Goal: Task Accomplishment & Management: Use online tool/utility

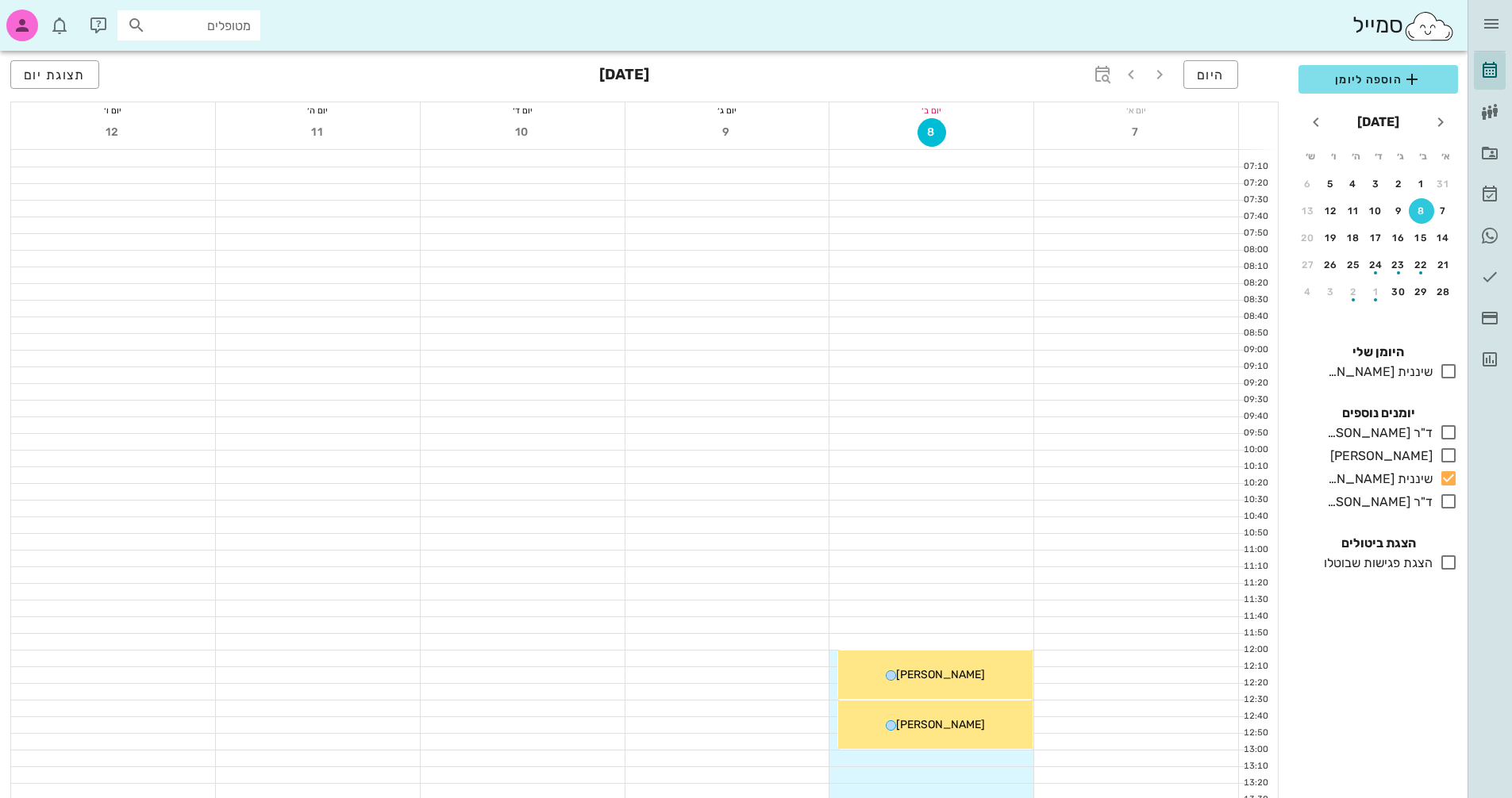
scroll to position [435, 0]
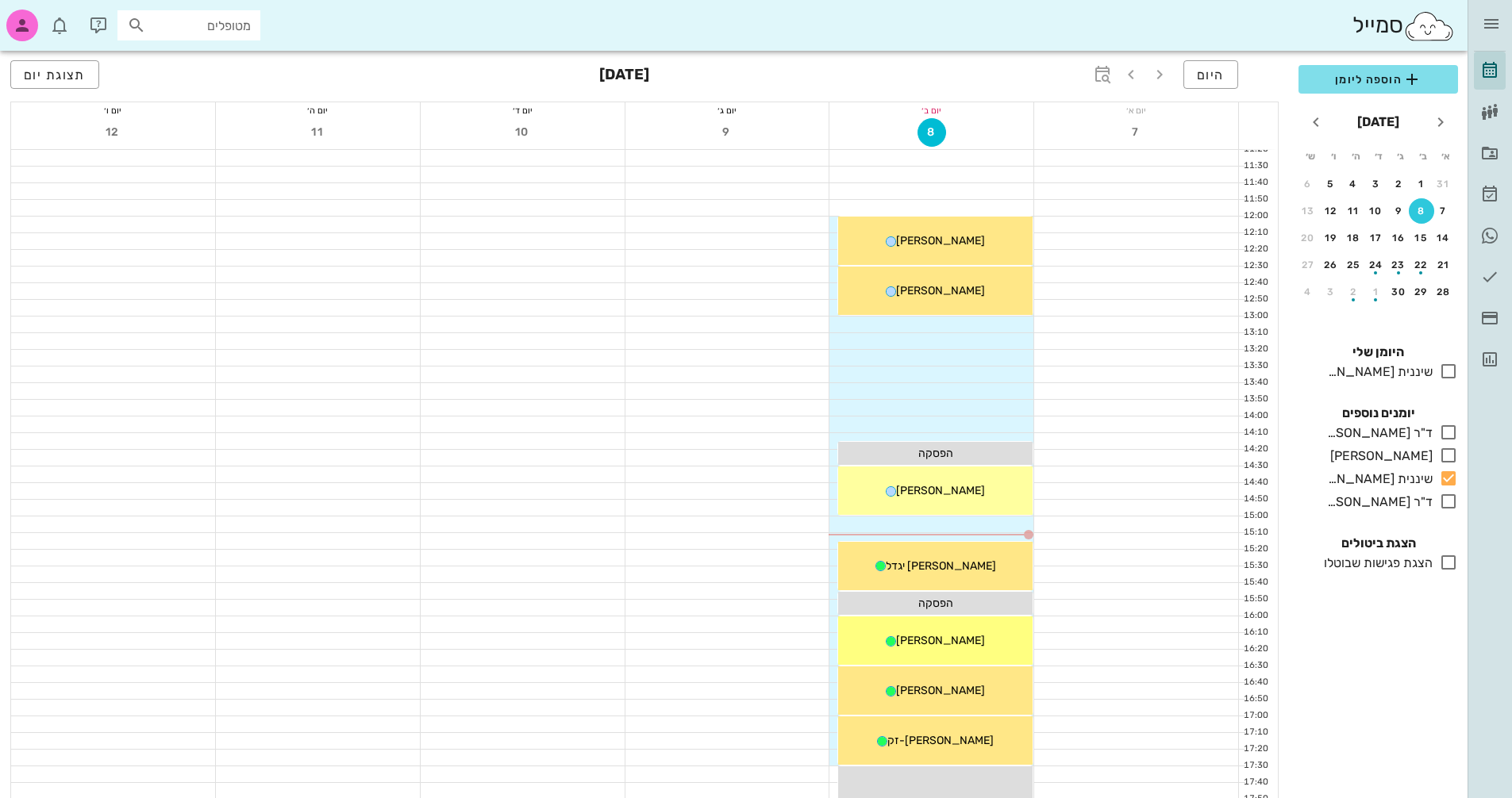
drag, startPoint x: 976, startPoint y: 503, endPoint x: 782, endPoint y: 287, distance: 290.3
click at [765, 277] on div at bounding box center [727, 275] width 204 height 16
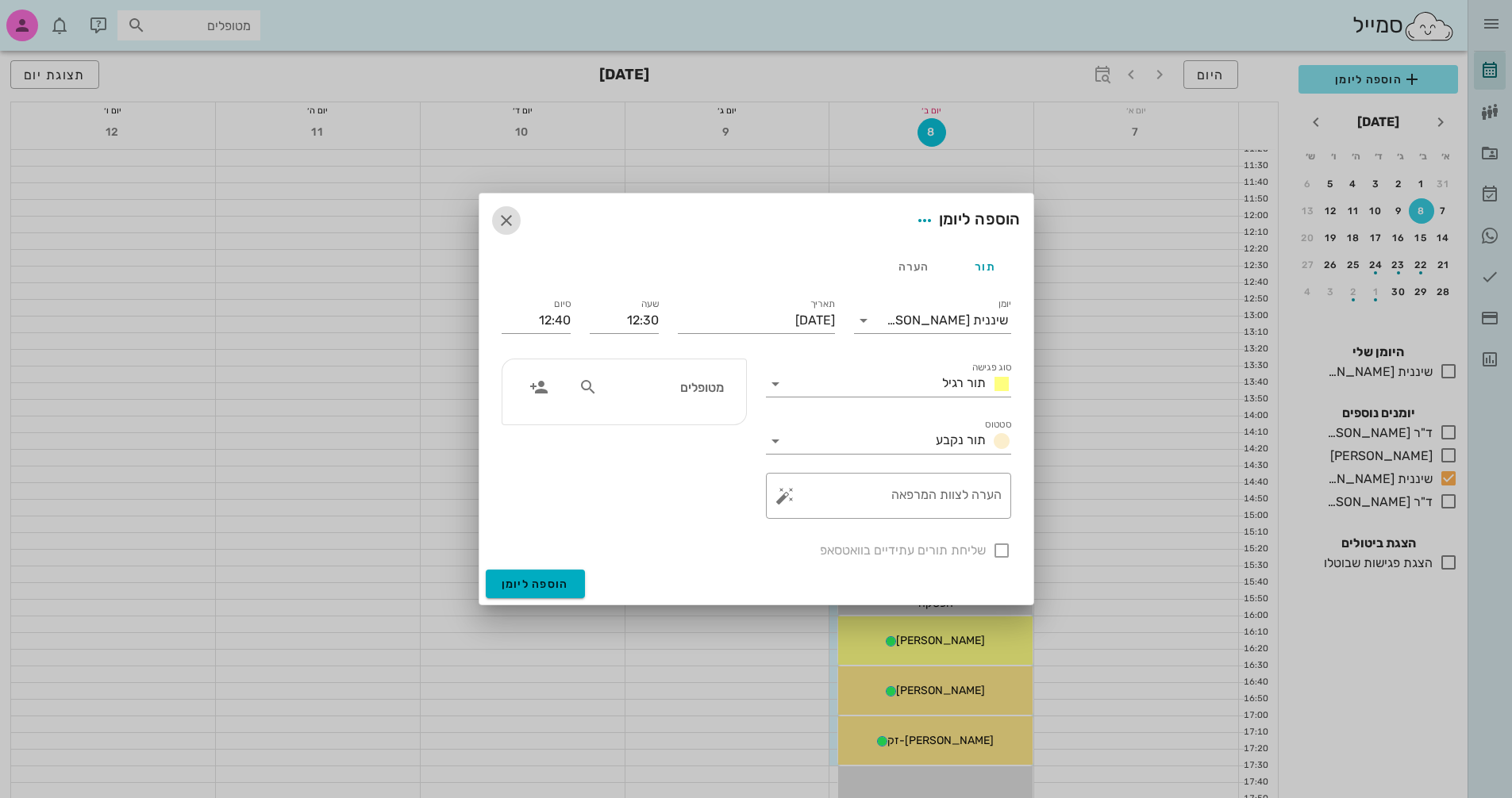
click at [512, 218] on icon "button" at bounding box center [506, 220] width 19 height 19
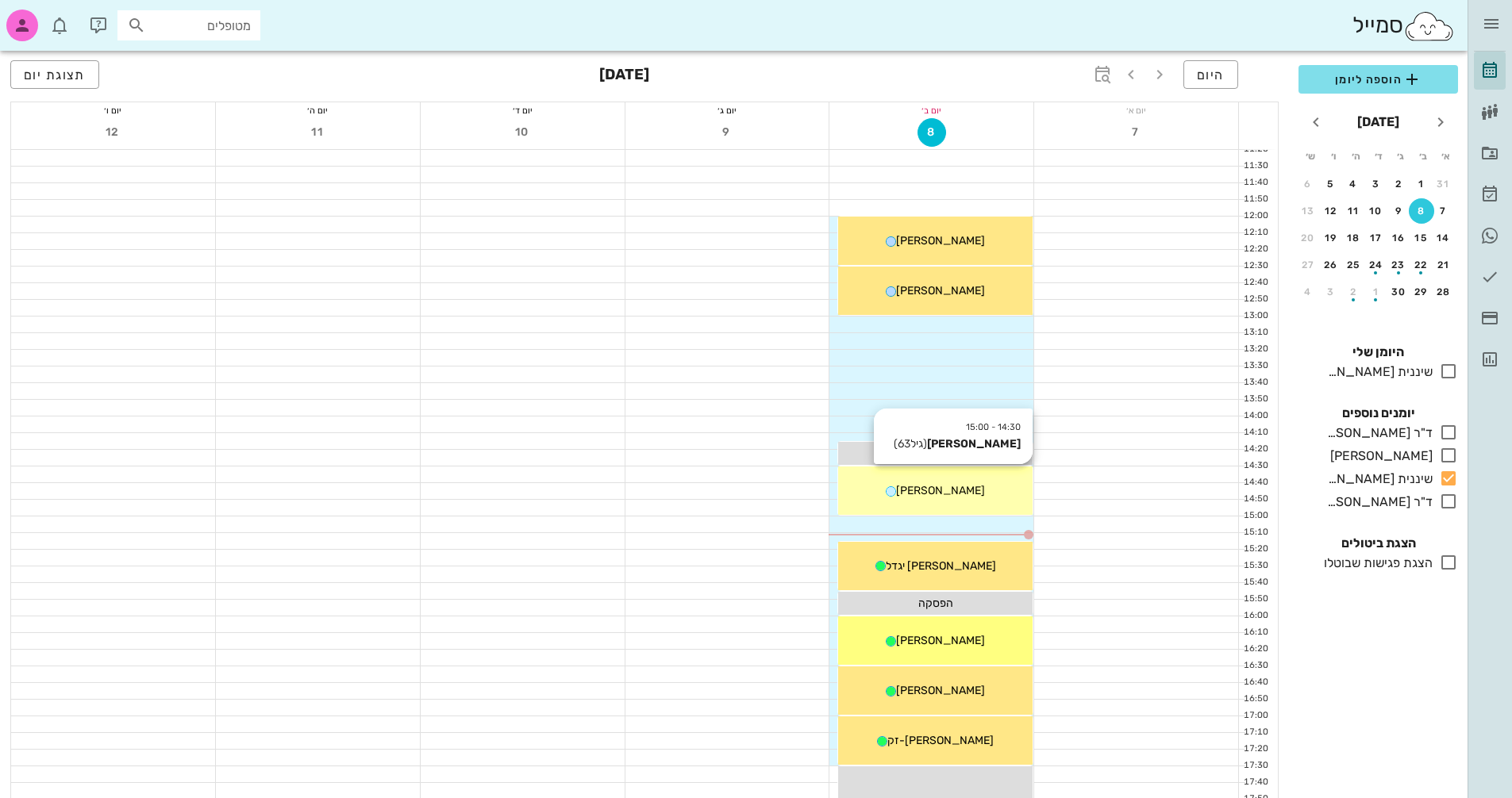
click at [990, 505] on div "14:30 - 15:00 [PERSON_NAME] (גיל 63 ) [PERSON_NAME]" at bounding box center [935, 491] width 195 height 48
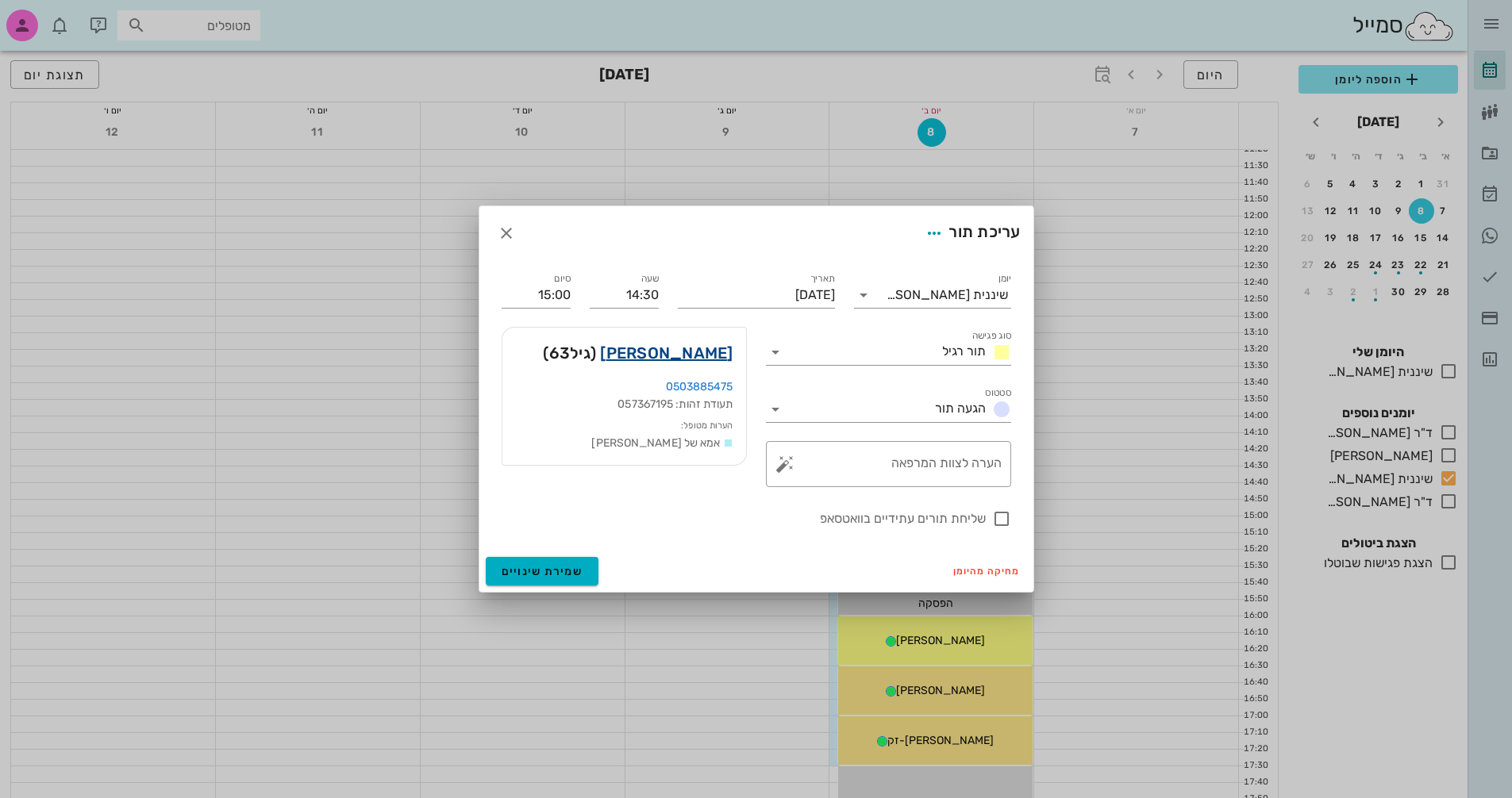
click at [688, 350] on link "[PERSON_NAME]" at bounding box center [667, 354] width 132 height 26
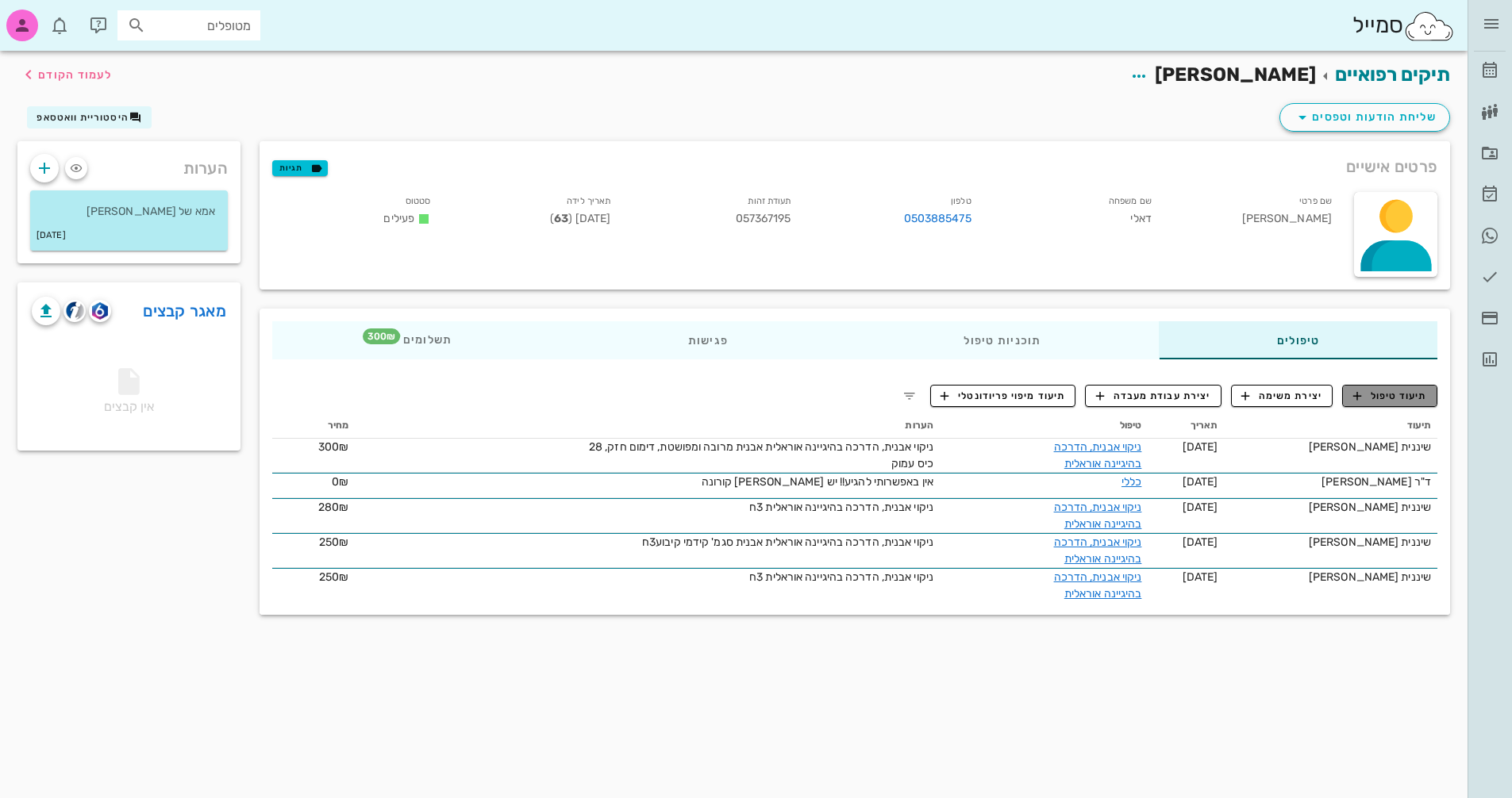
click at [1393, 398] on span "תיעוד טיפול" at bounding box center [1390, 396] width 74 height 14
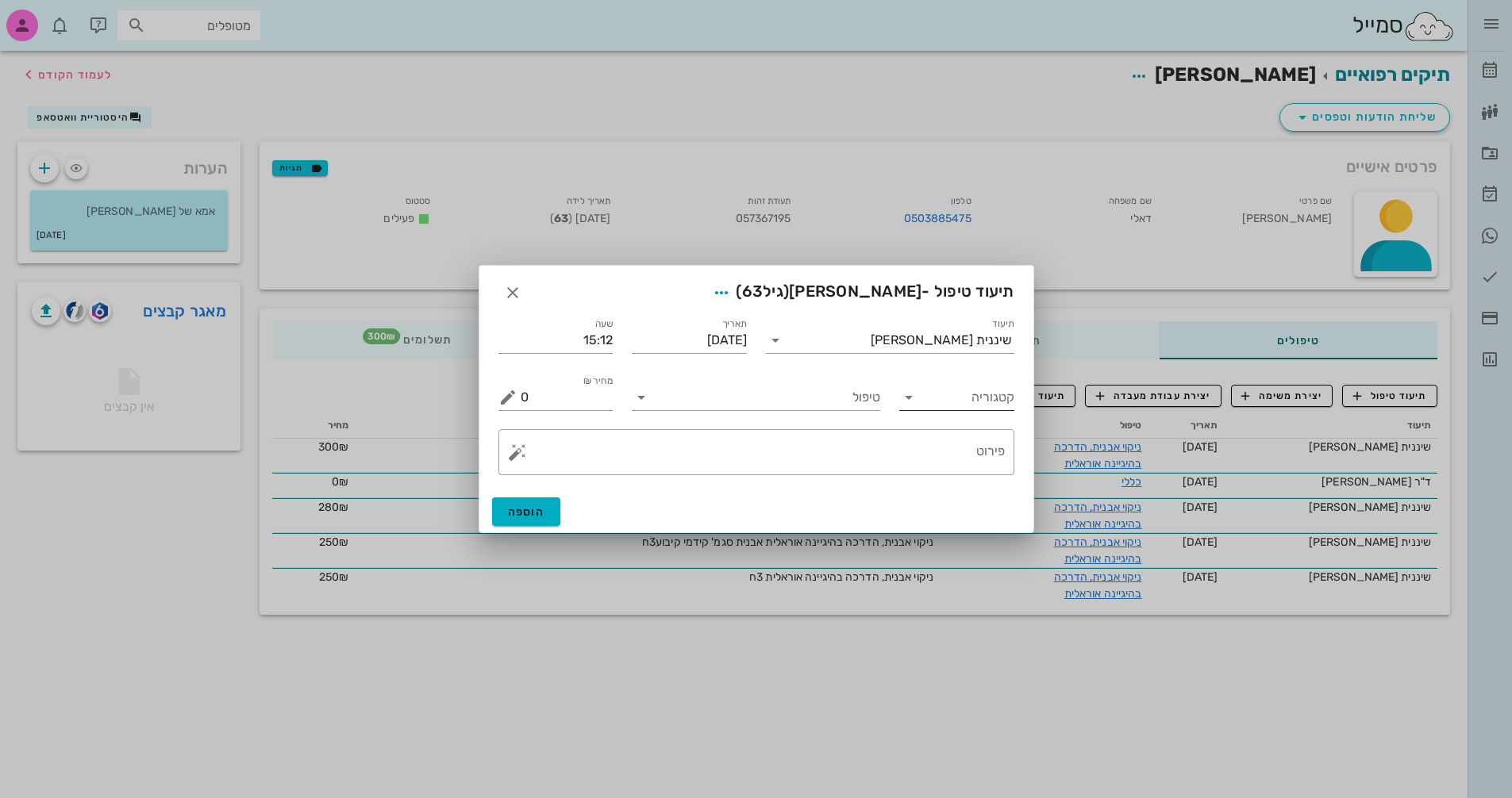
click at [945, 403] on input "קטגוריה" at bounding box center [969, 398] width 90 height 26
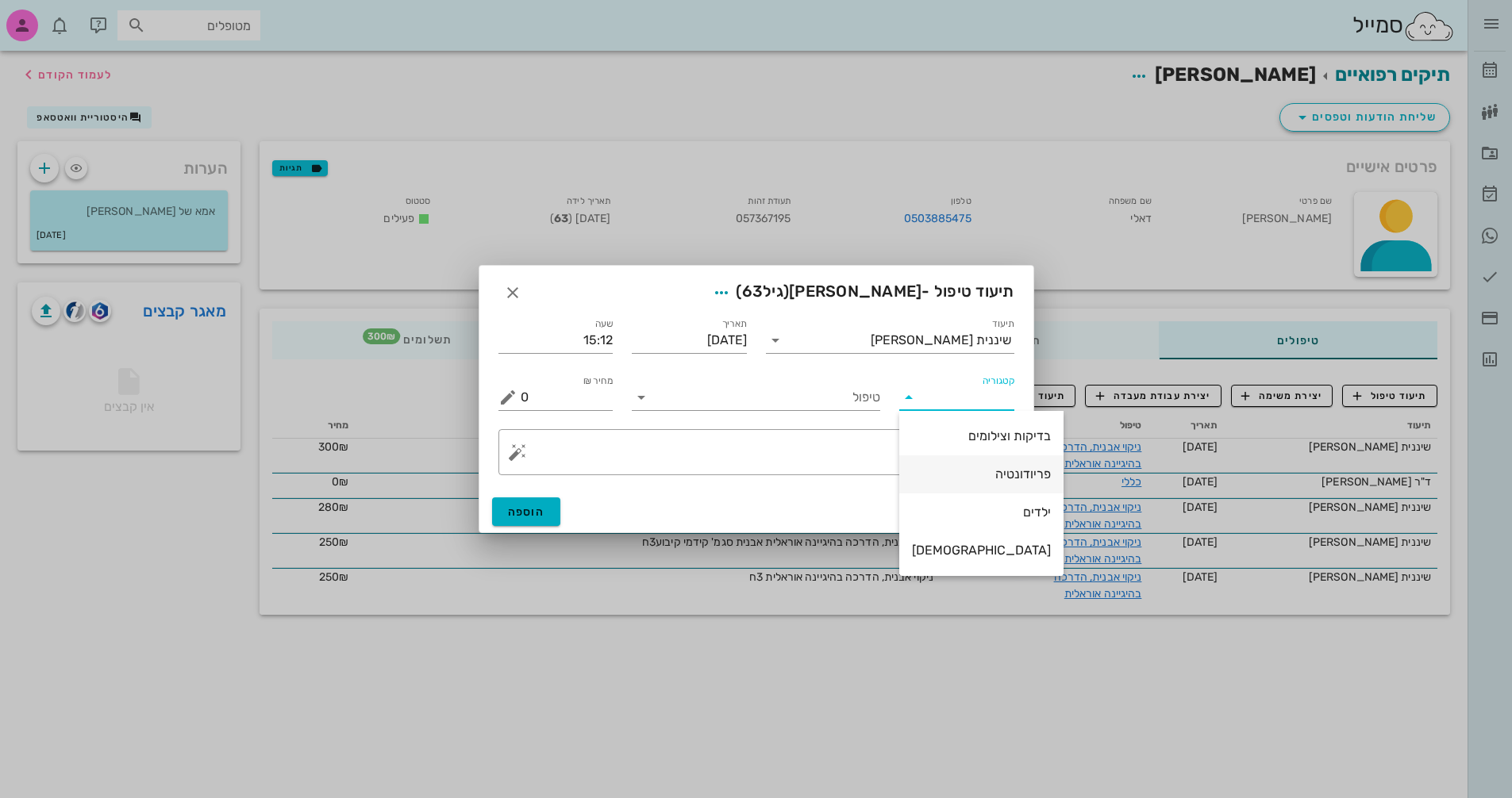
click at [978, 478] on div "פריודונטיה" at bounding box center [981, 474] width 139 height 15
type input "פריודונטיה"
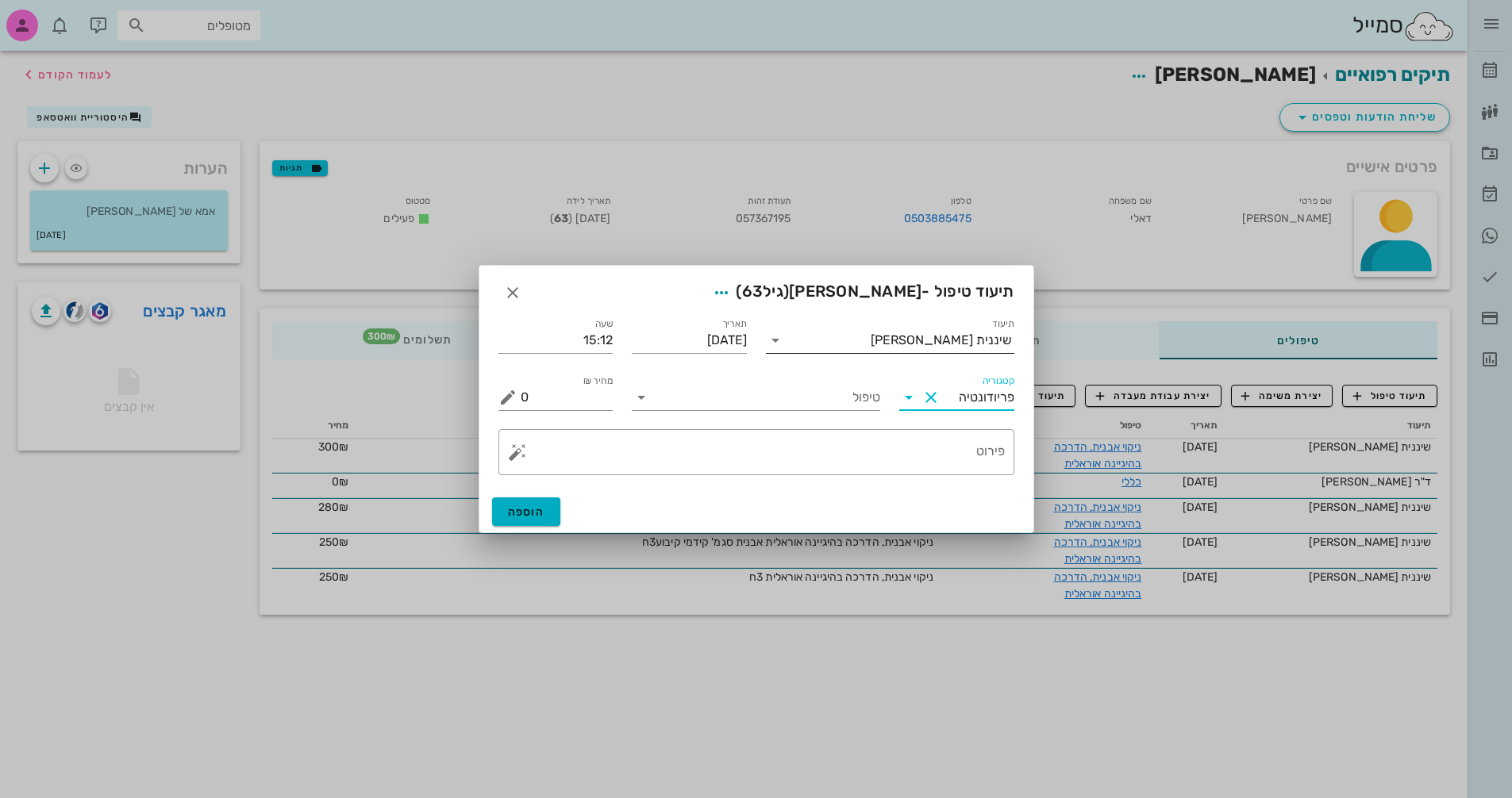
click at [871, 347] on input "תיעוד" at bounding box center [830, 341] width 83 height 26
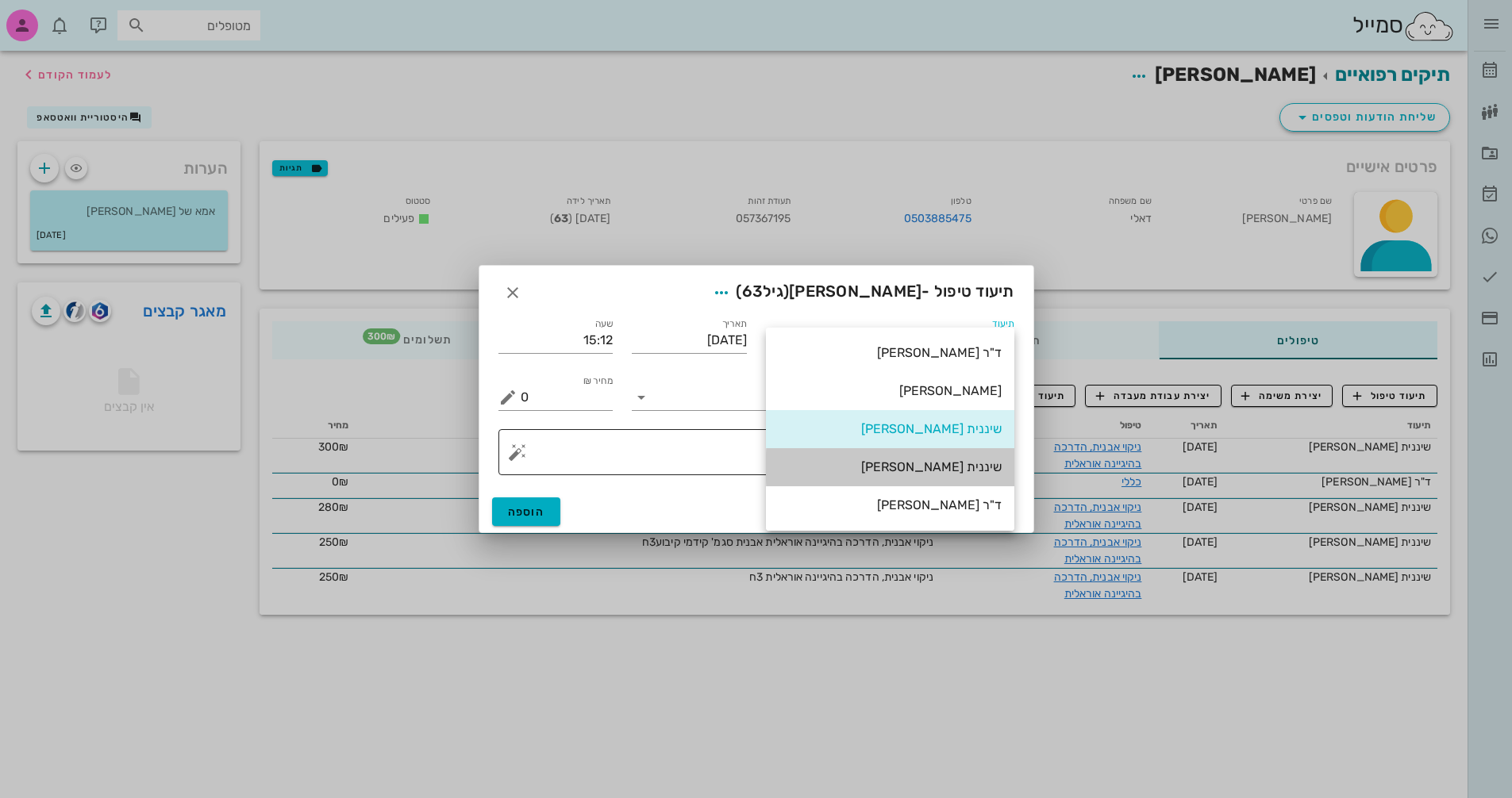
click at [993, 471] on div "שיננית [PERSON_NAME]" at bounding box center [890, 466] width 223 height 15
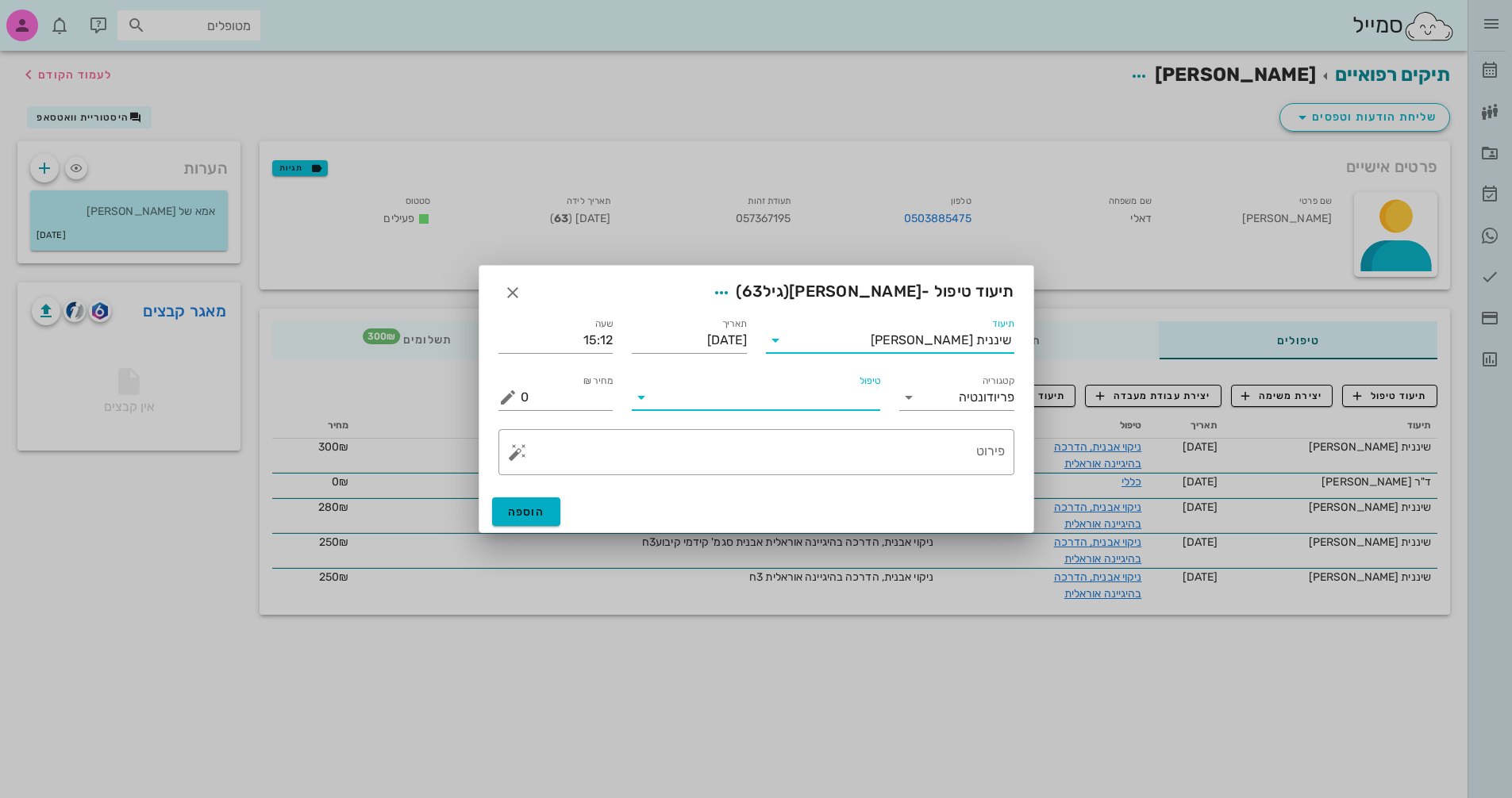
click at [691, 398] on input "טיפול" at bounding box center [766, 398] width 226 height 26
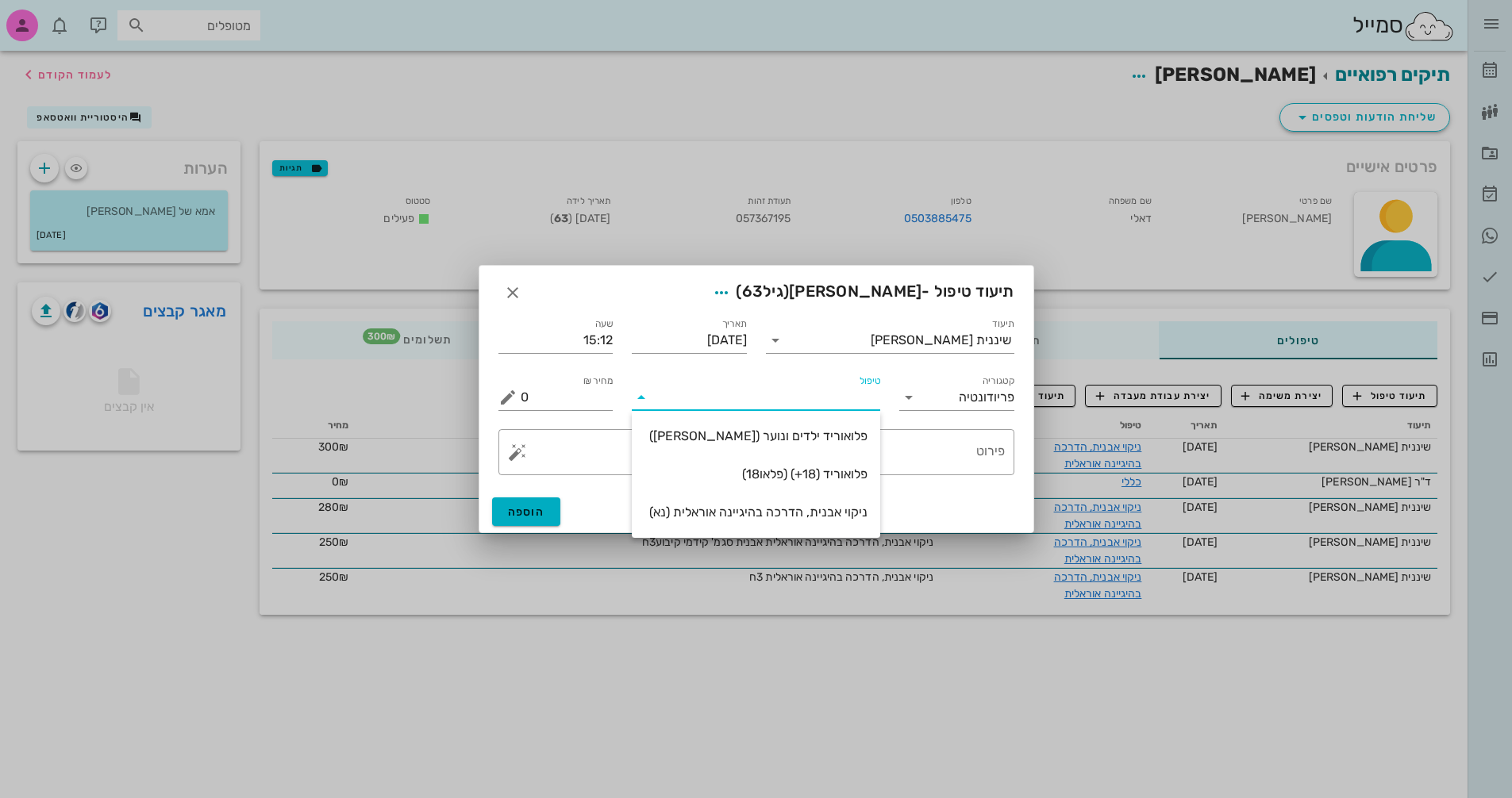
click at [700, 513] on div "ניקוי אבנית, הדרכה בהיגיינה אוראלית (נא)" at bounding box center [756, 512] width 223 height 15
type input "300"
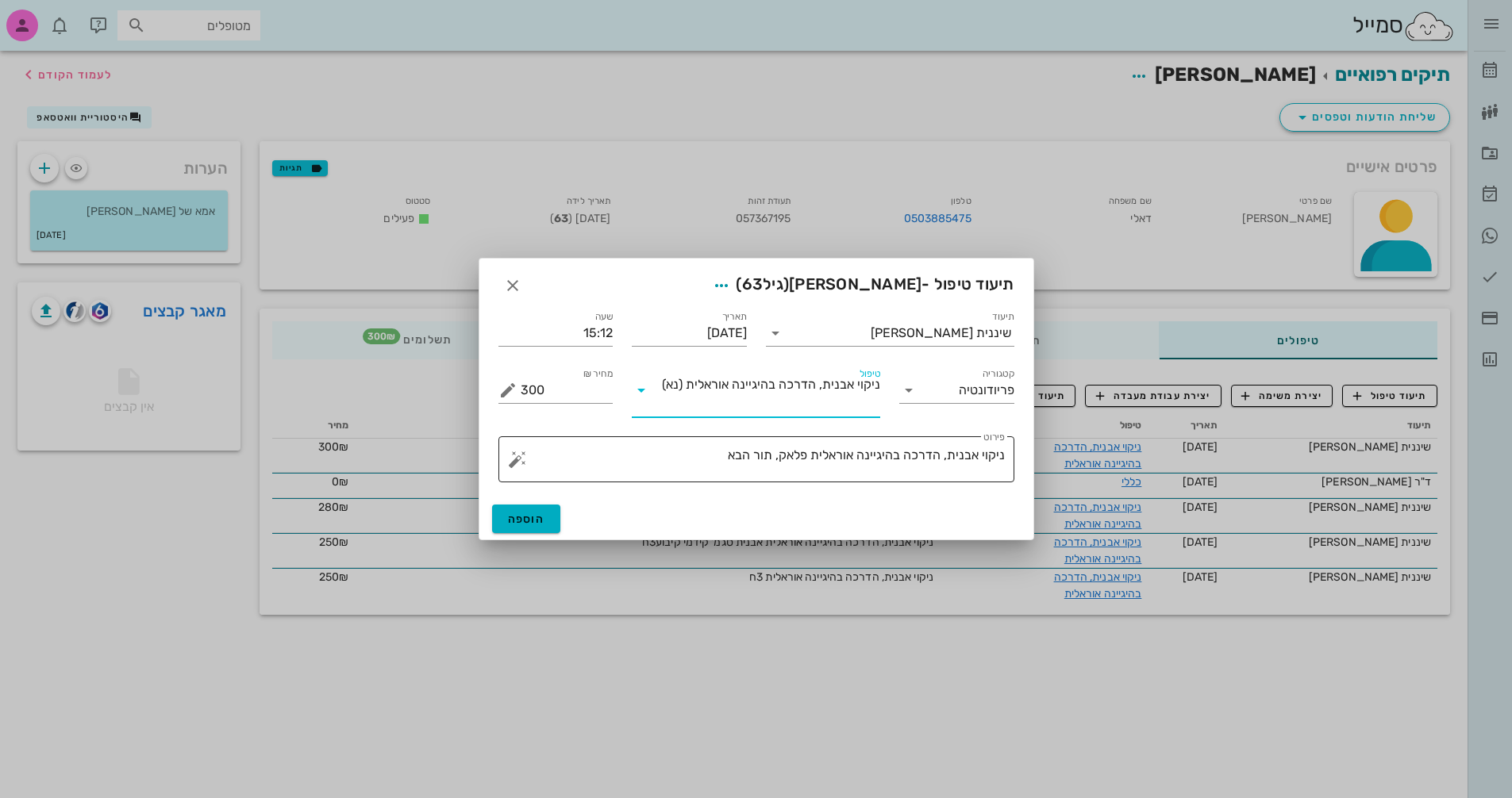
click at [693, 459] on textarea "ניקוי אבנית, הדרכה בהיגיינה אוראלית פלאק, תור הבא" at bounding box center [762, 463] width 484 height 39
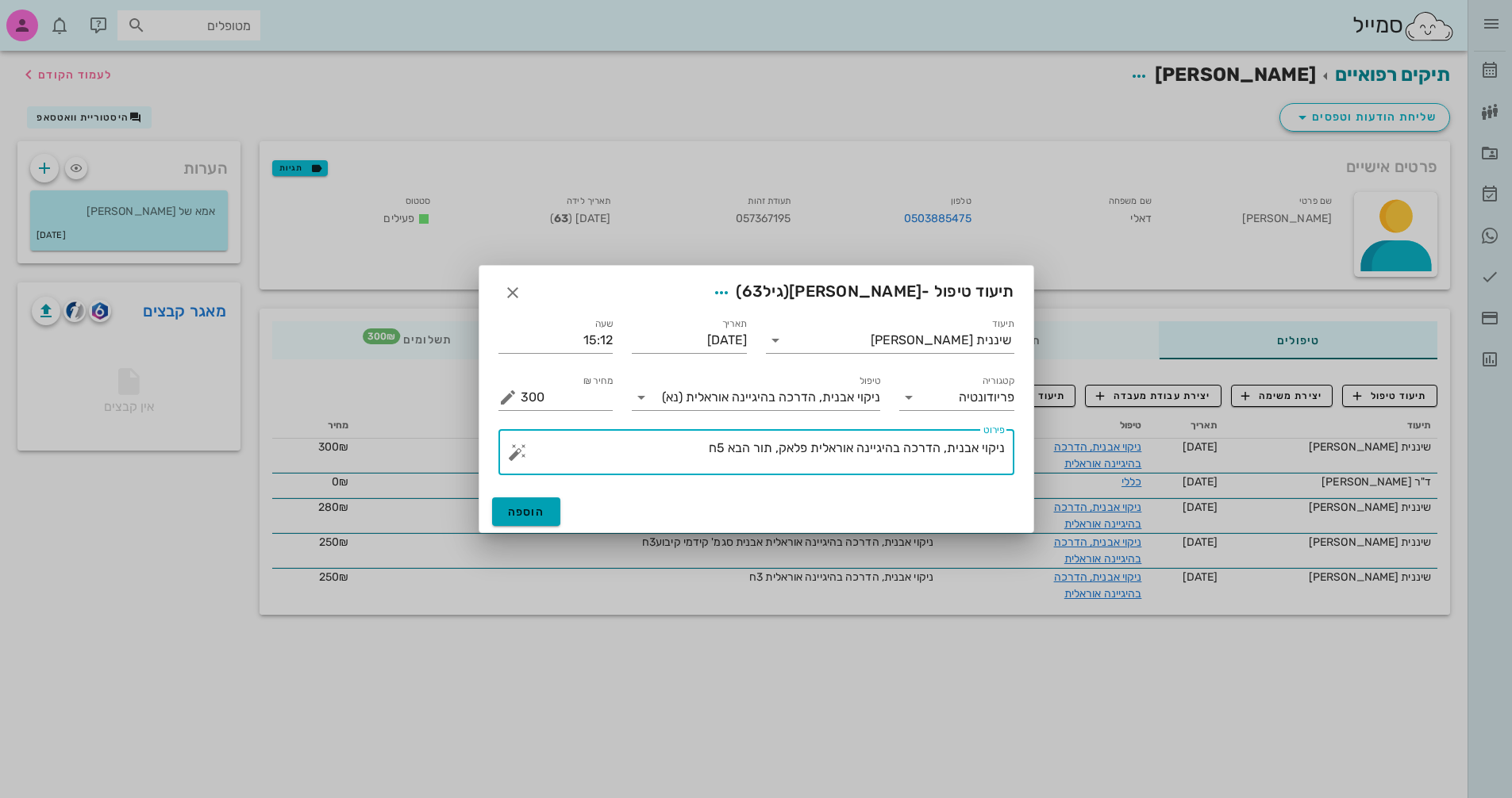
type textarea "ניקוי אבנית, הדרכה בהיגיינה אוראלית פלאק, תור הבא 5ח"
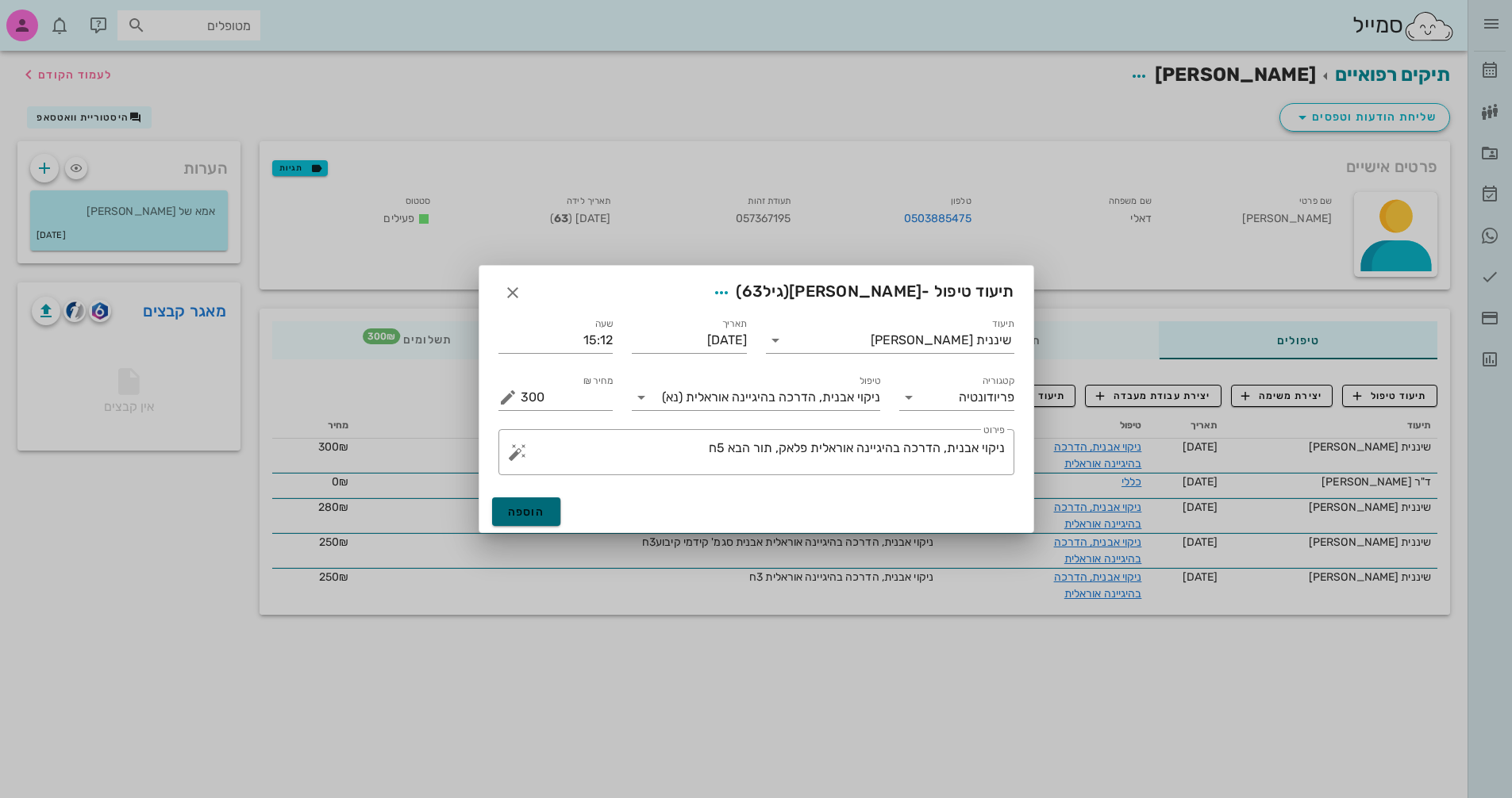
click at [519, 518] on span "הוספה" at bounding box center [526, 513] width 38 height 14
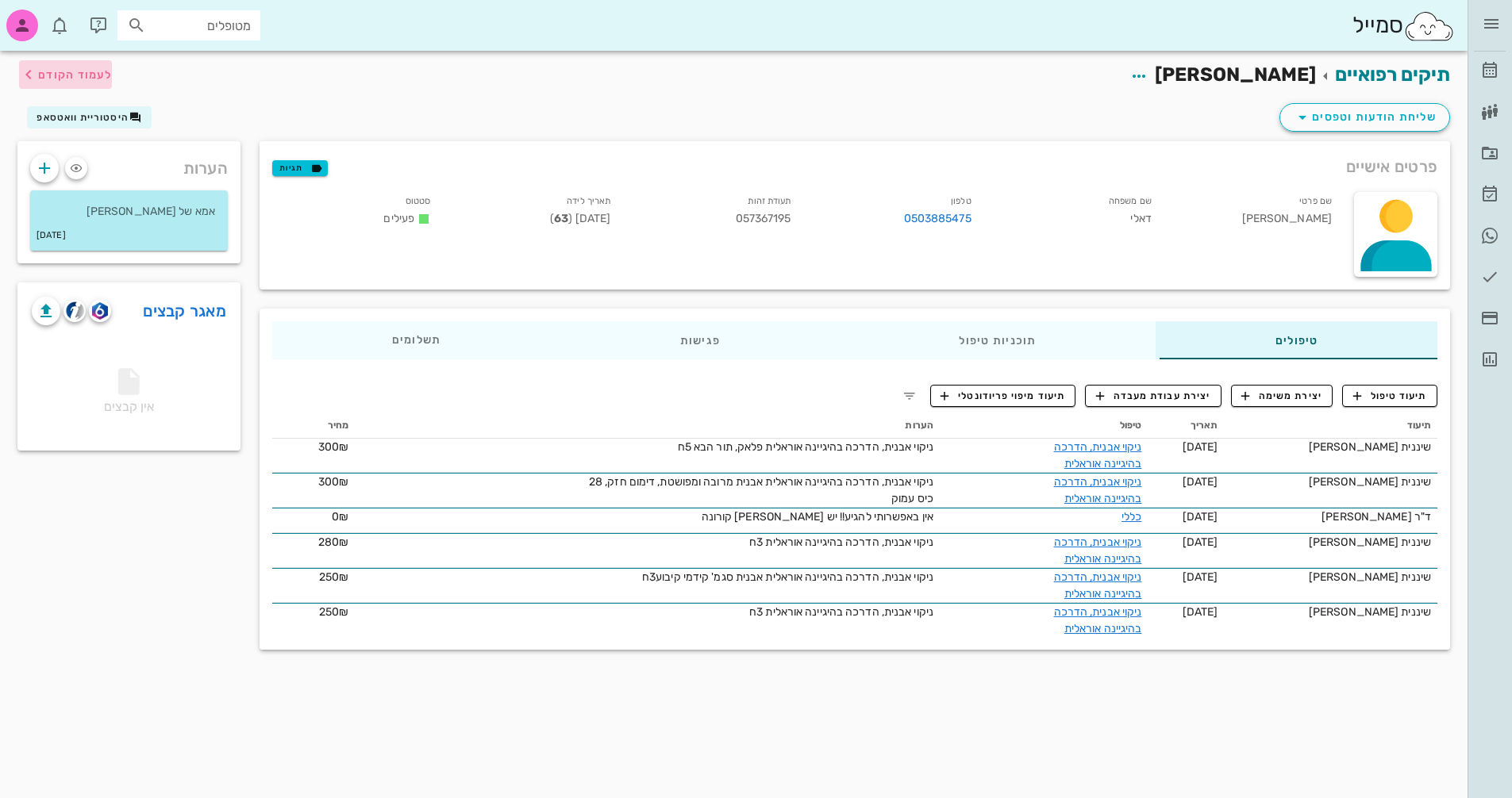
click at [94, 83] on span "לעמוד הקודם" at bounding box center [65, 74] width 93 height 19
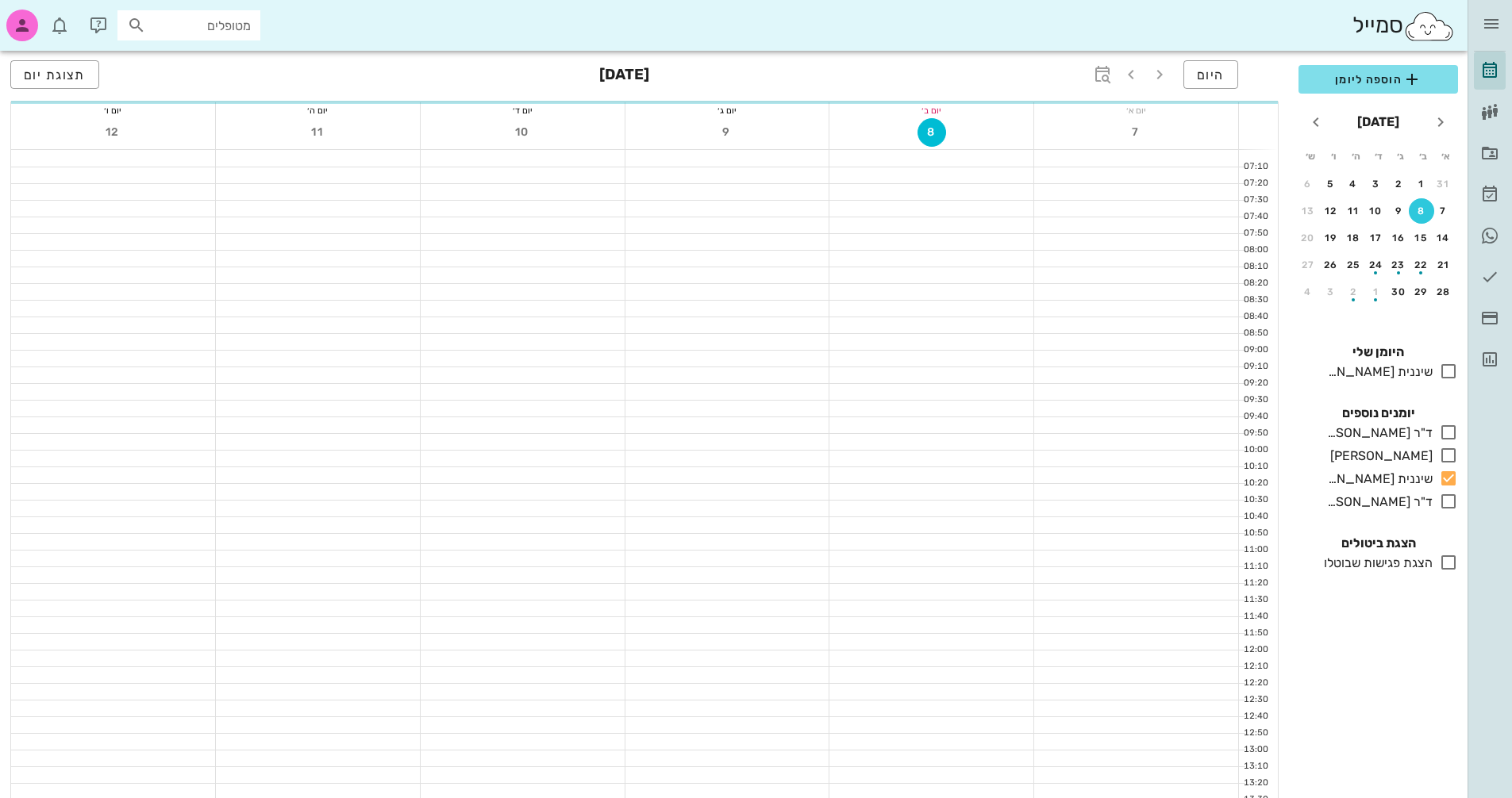
scroll to position [435, 0]
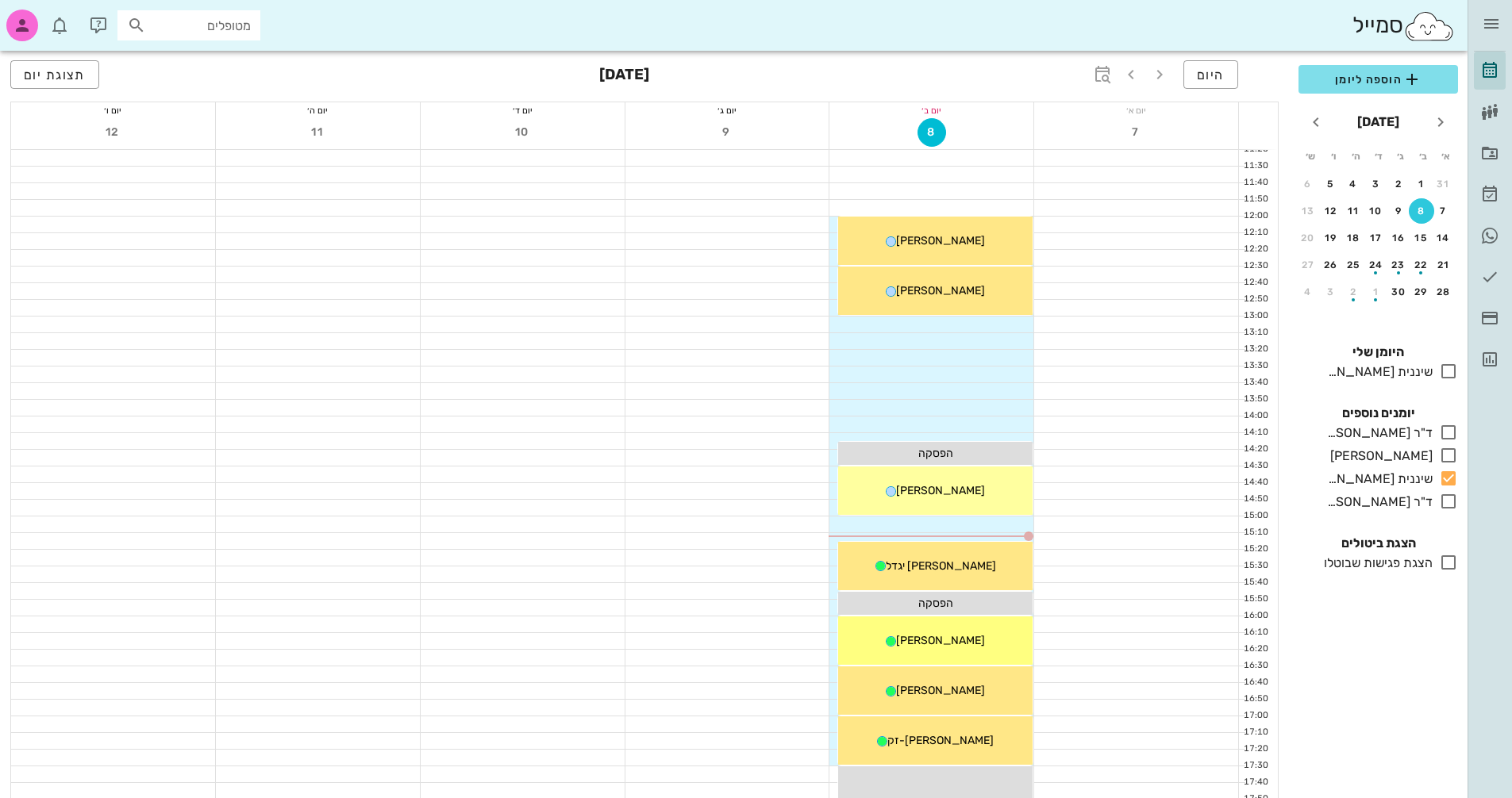
drag, startPoint x: 988, startPoint y: 560, endPoint x: 666, endPoint y: 365, distance: 376.4
click at [666, 365] on div at bounding box center [727, 373] width 204 height 17
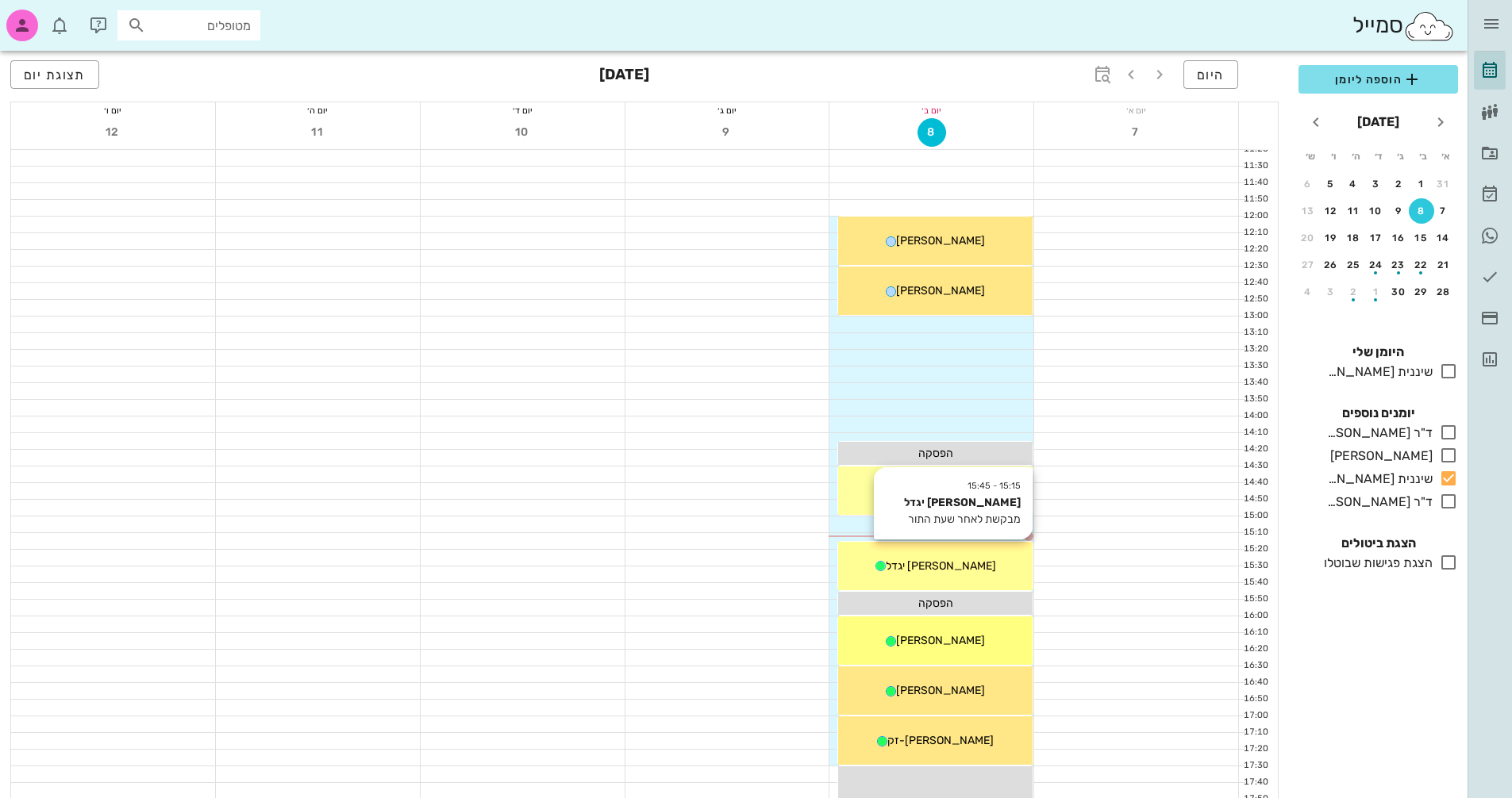
click at [966, 569] on div "[PERSON_NAME] יגדל" at bounding box center [935, 566] width 195 height 17
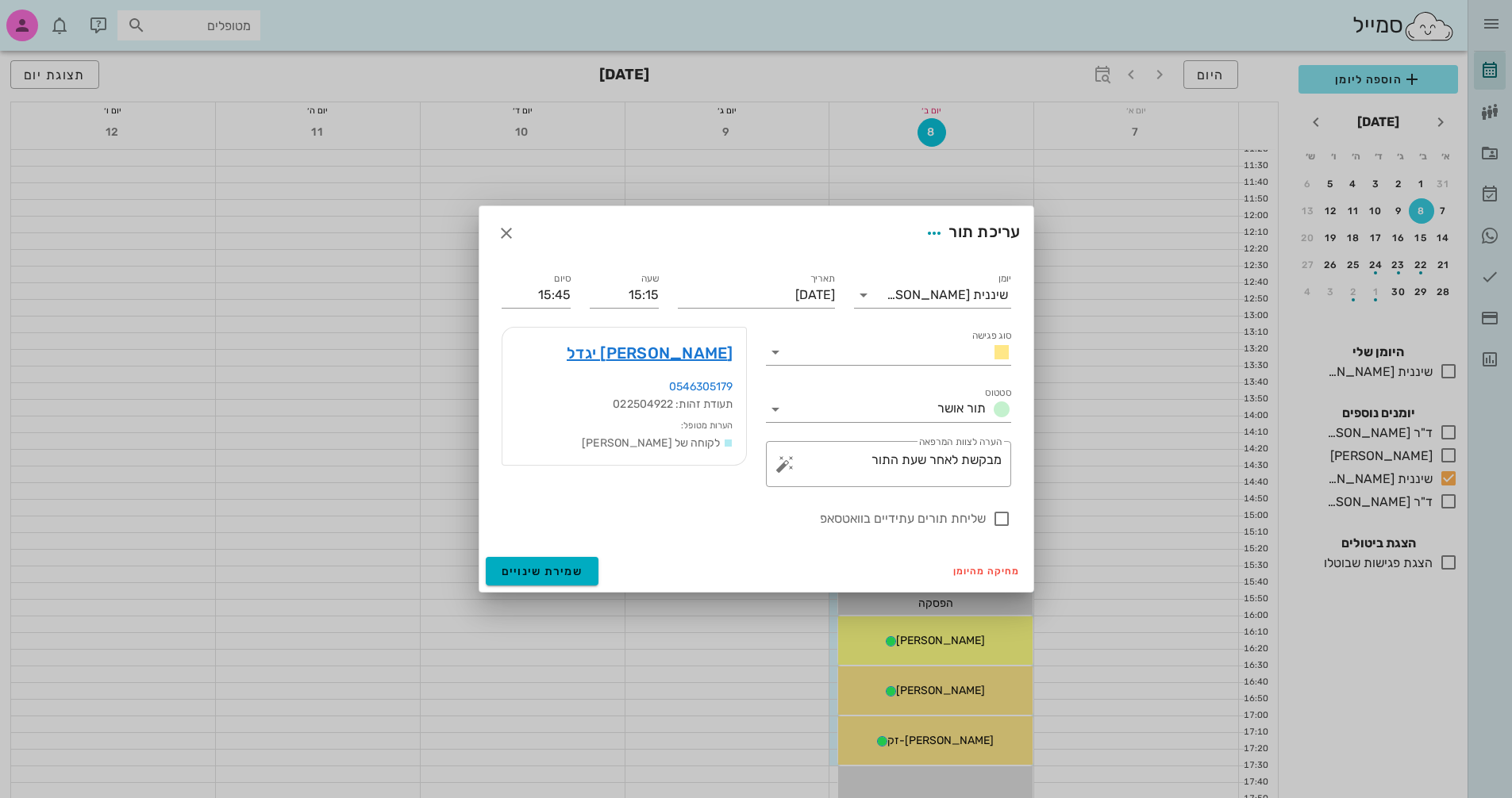
click at [398, 568] on div at bounding box center [756, 399] width 1512 height 798
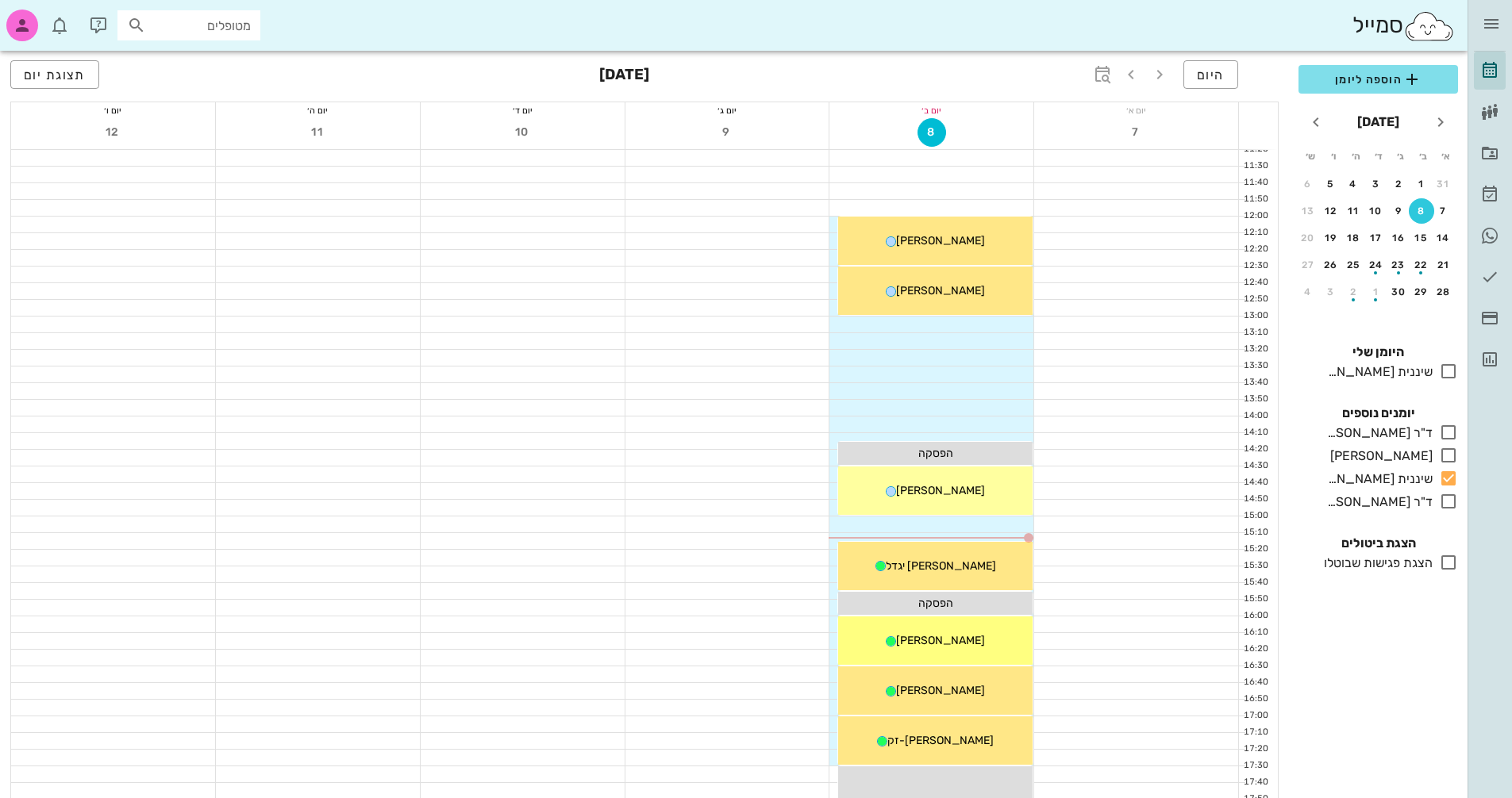
drag, startPoint x: 996, startPoint y: 571, endPoint x: 671, endPoint y: 506, distance: 331.4
click at [671, 507] on div at bounding box center [727, 508] width 204 height 16
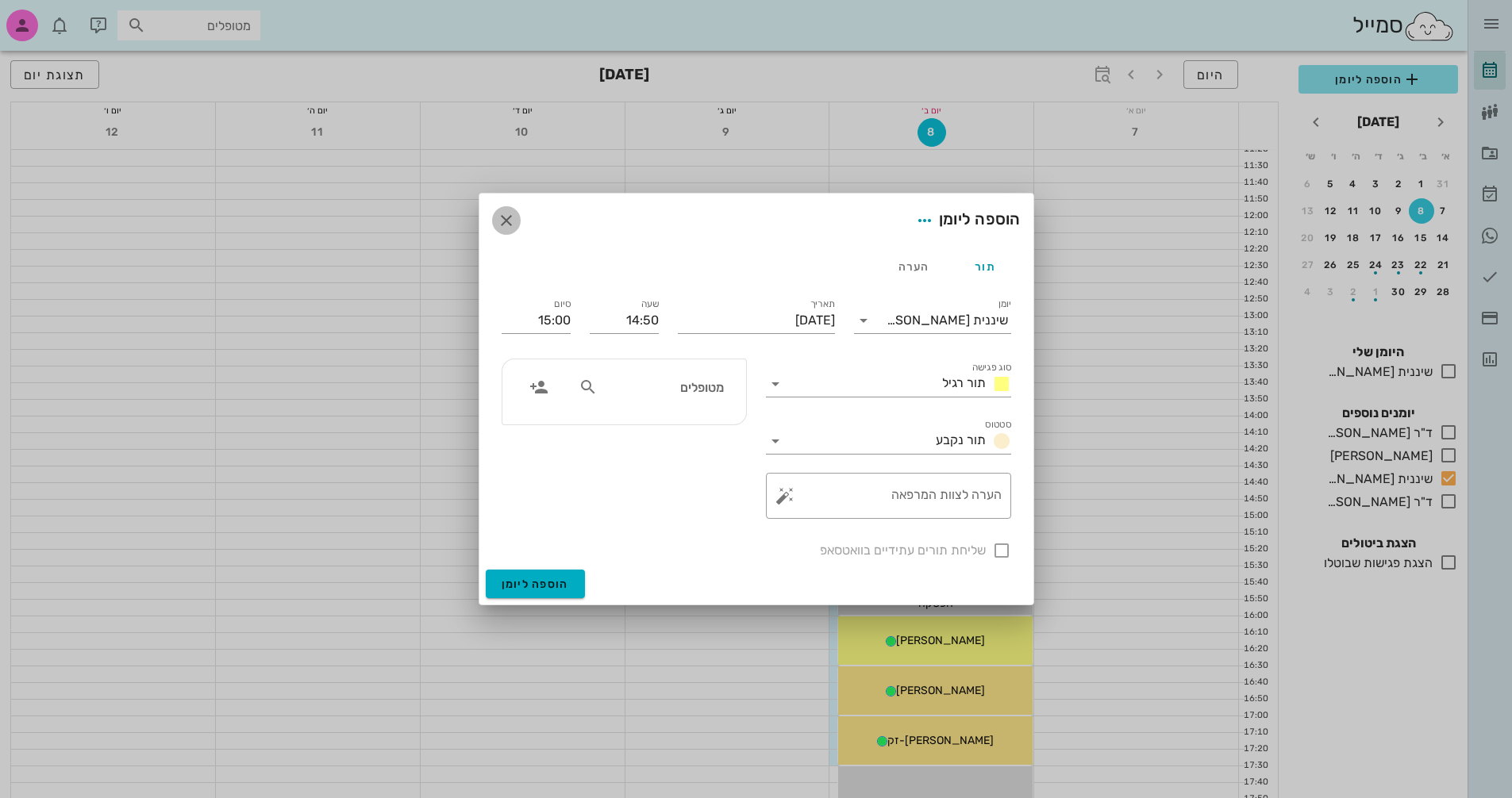
click at [494, 223] on span "button" at bounding box center [506, 220] width 29 height 19
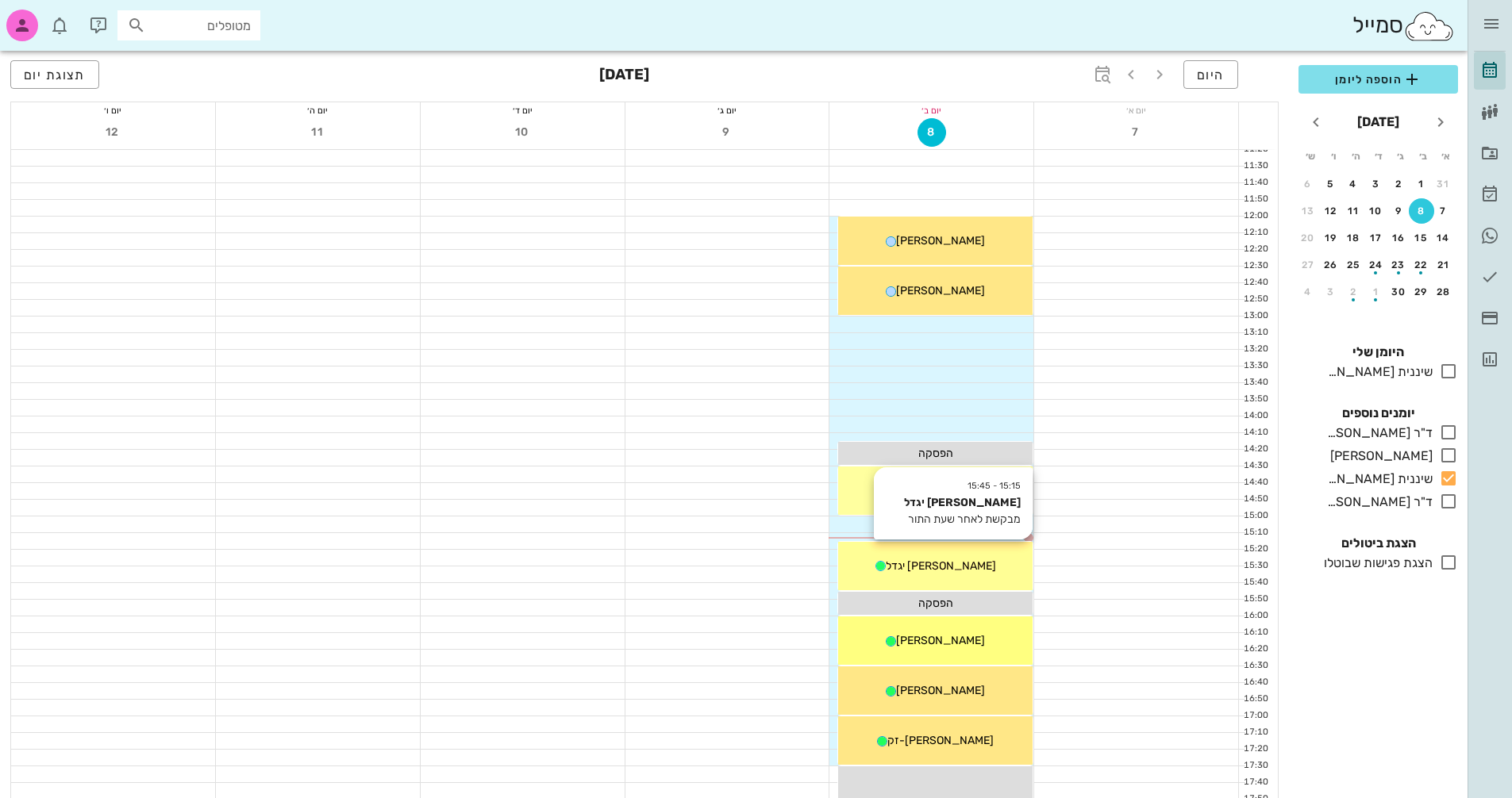
click at [1000, 581] on div "15:15 - 15:45 [PERSON_NAME] יגדל מבקשת לאחר שעת התור [PERSON_NAME] יגדל" at bounding box center [935, 566] width 195 height 48
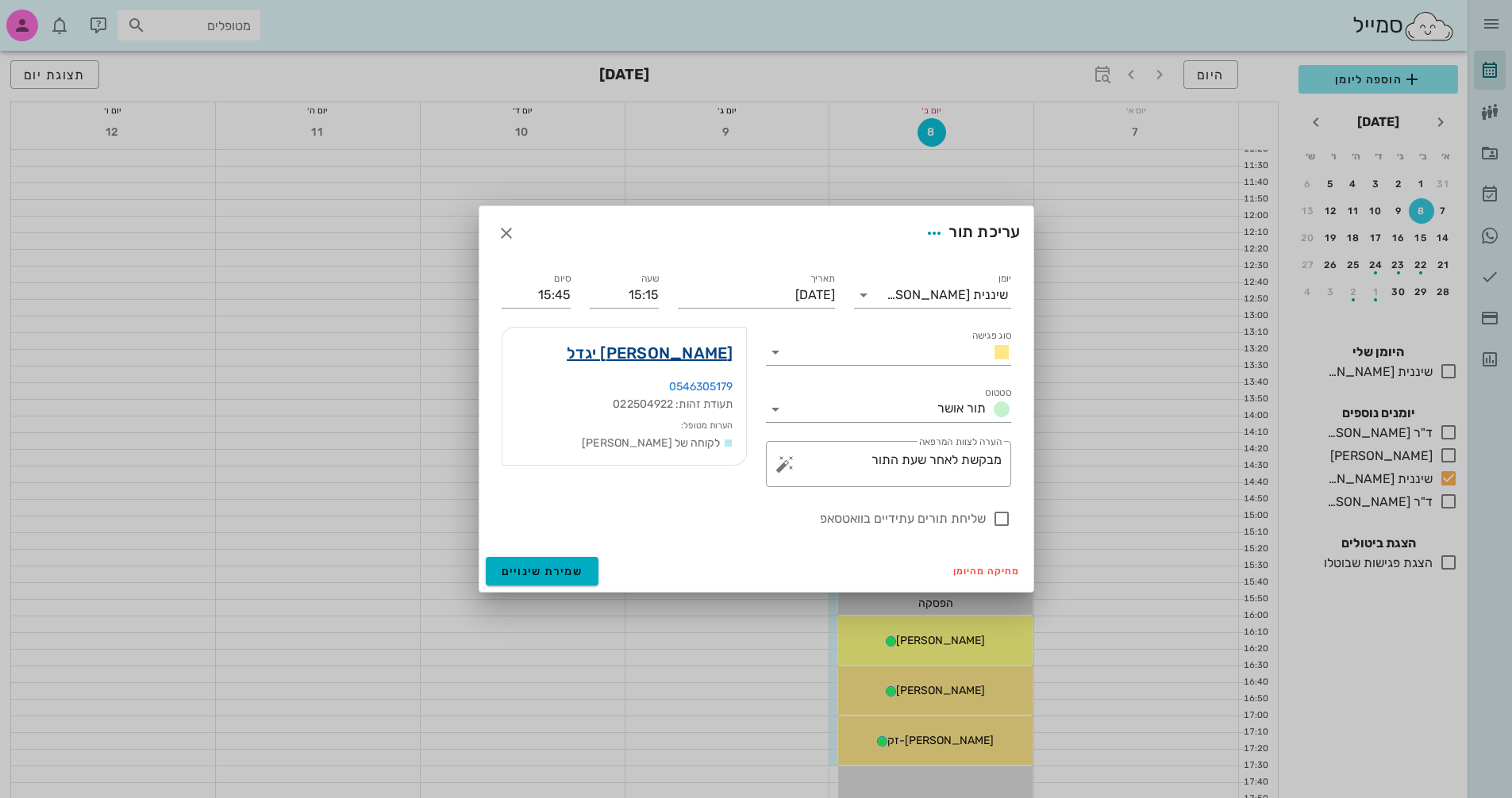
click at [705, 354] on link "[PERSON_NAME] יגדל" at bounding box center [650, 354] width 167 height 26
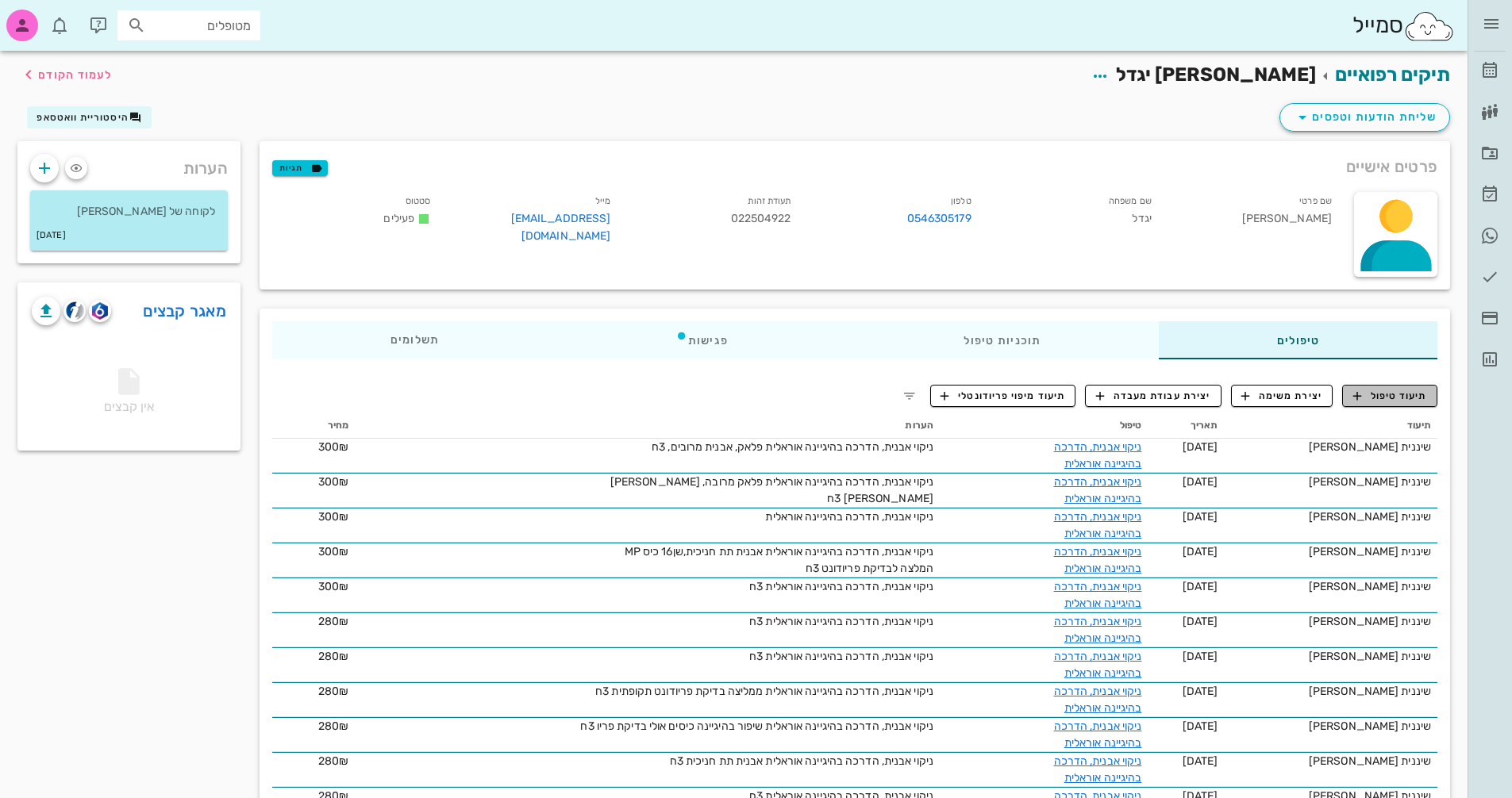
click at [1388, 401] on span "תיעוד טיפול" at bounding box center [1390, 396] width 74 height 14
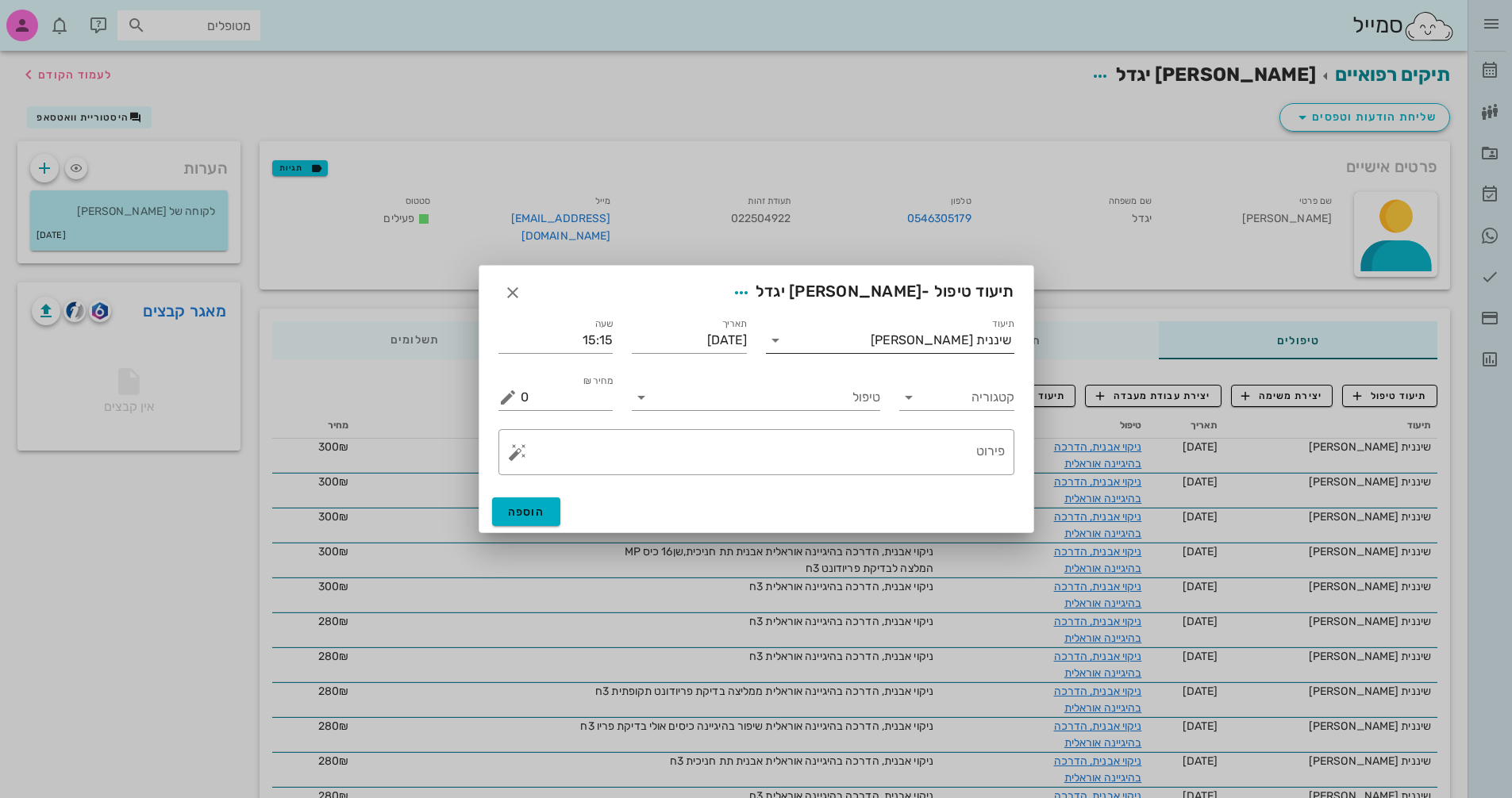
click at [951, 350] on div "שיננית [PERSON_NAME]" at bounding box center [901, 341] width 226 height 26
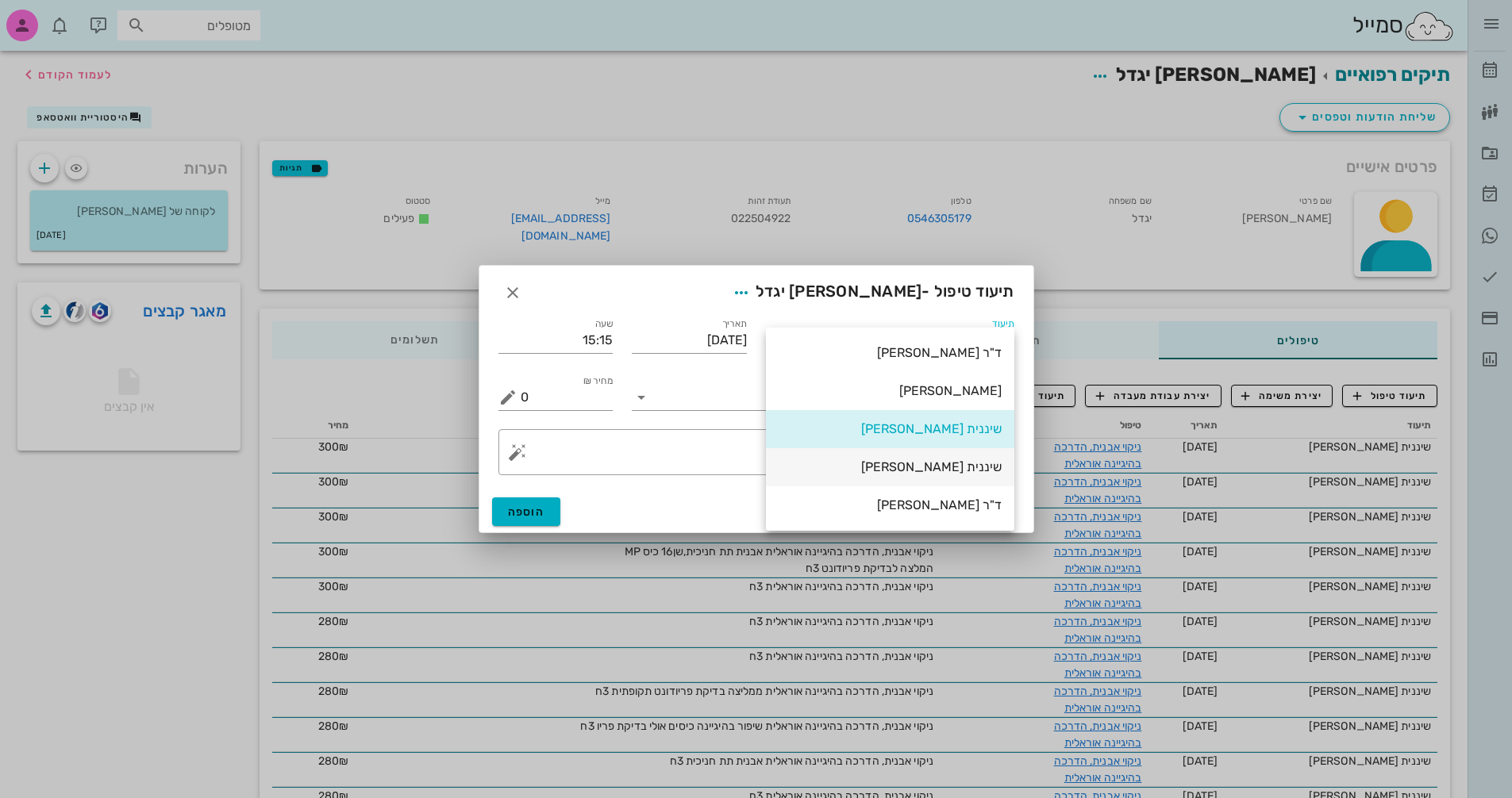
click at [992, 473] on div "שיננית [PERSON_NAME]" at bounding box center [890, 466] width 223 height 15
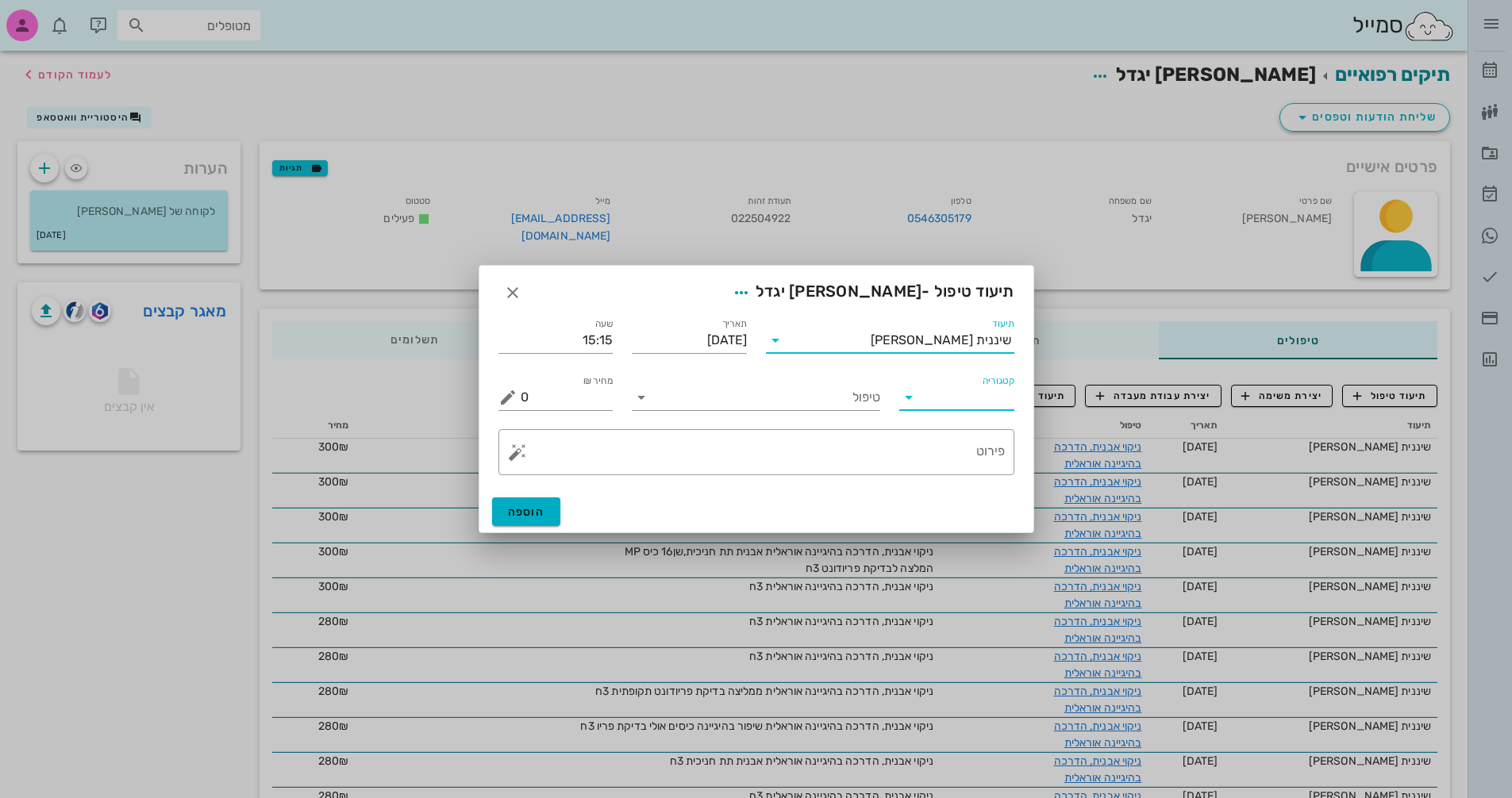
click at [926, 408] on input "קטגוריה" at bounding box center [969, 398] width 90 height 26
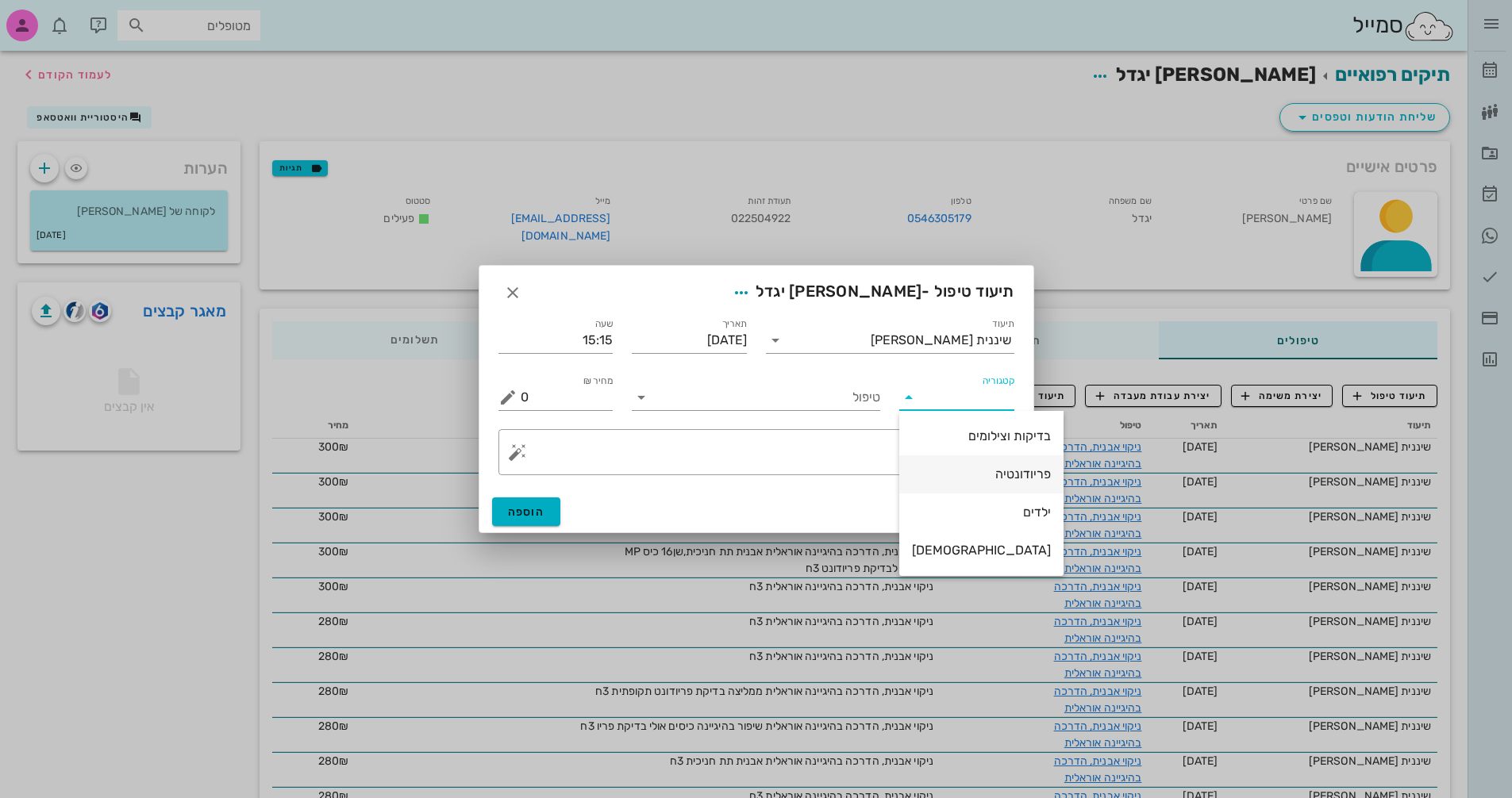
click at [965, 478] on div "פריודונטיה" at bounding box center [981, 474] width 139 height 15
type input "פריודונטיה"
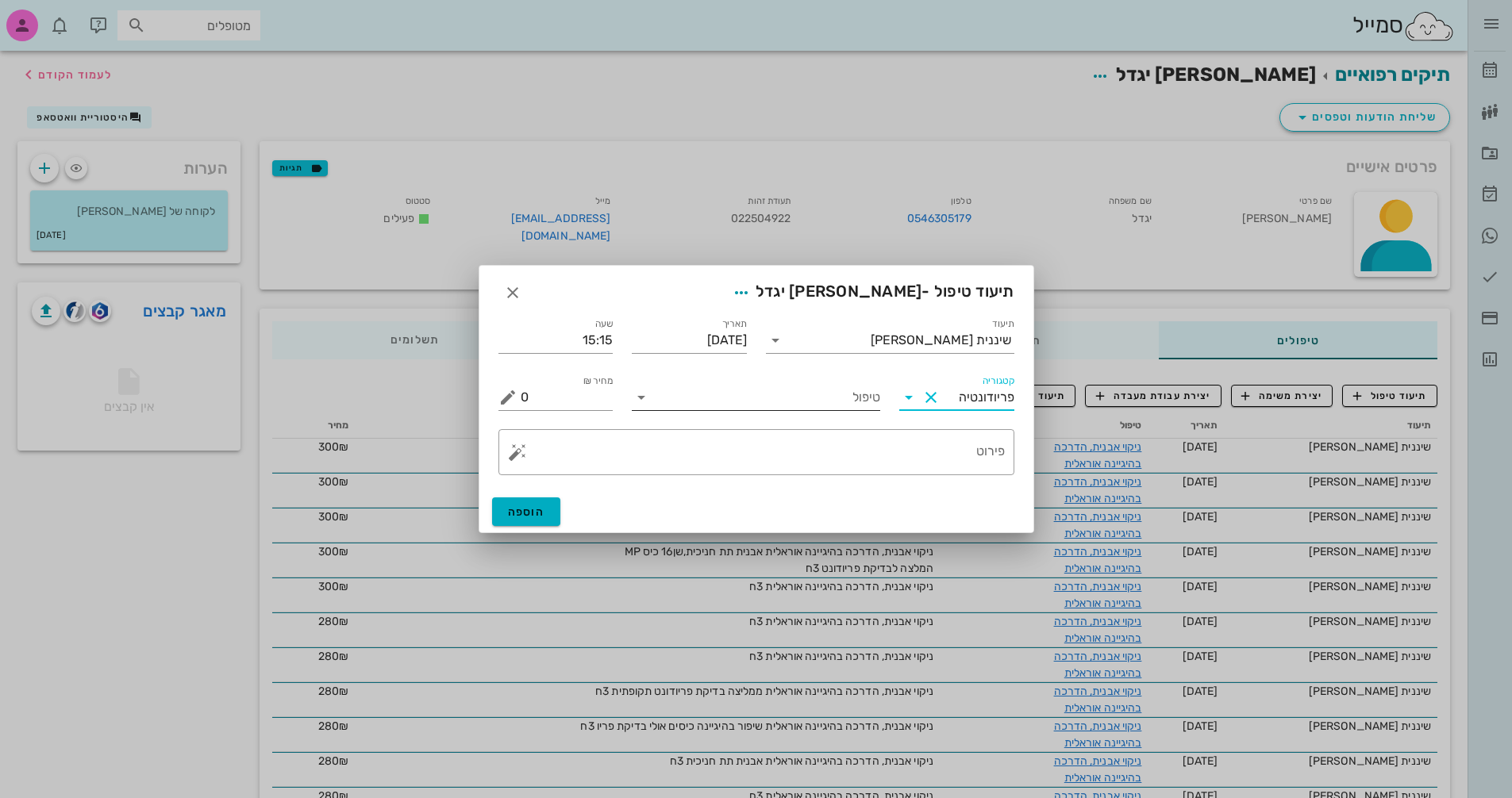
click at [652, 394] on div at bounding box center [643, 397] width 23 height 19
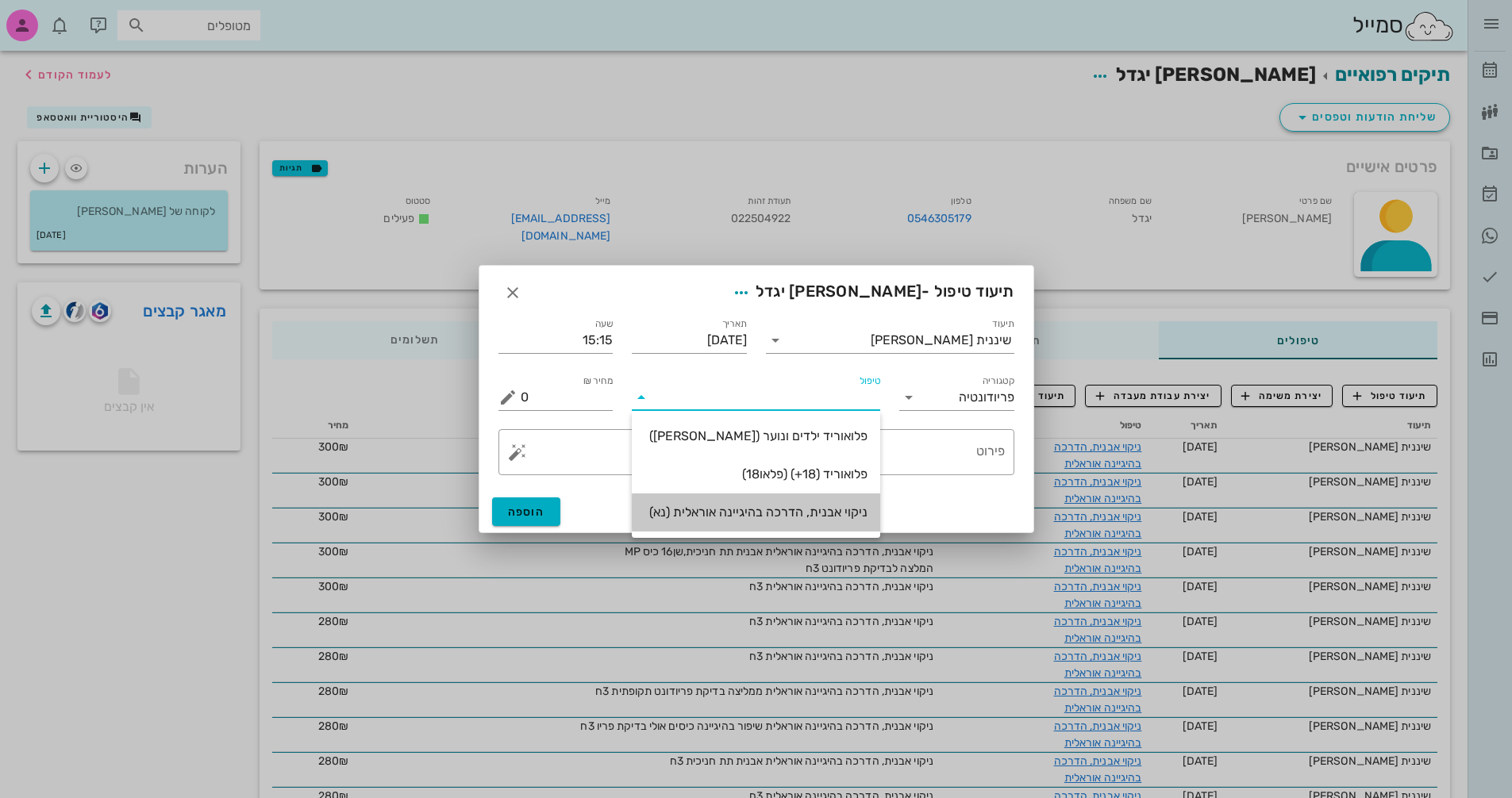
drag, startPoint x: 747, startPoint y: 512, endPoint x: 793, endPoint y: 506, distance: 46.4
click at [754, 510] on div "ניקוי אבנית, הדרכה בהיגיינה אוראלית (נא)" at bounding box center [756, 512] width 223 height 15
type input "300"
type textarea "ניקוי אבנית, הדרכה בהיגיינה אוראלית פלאק, תור הבא"
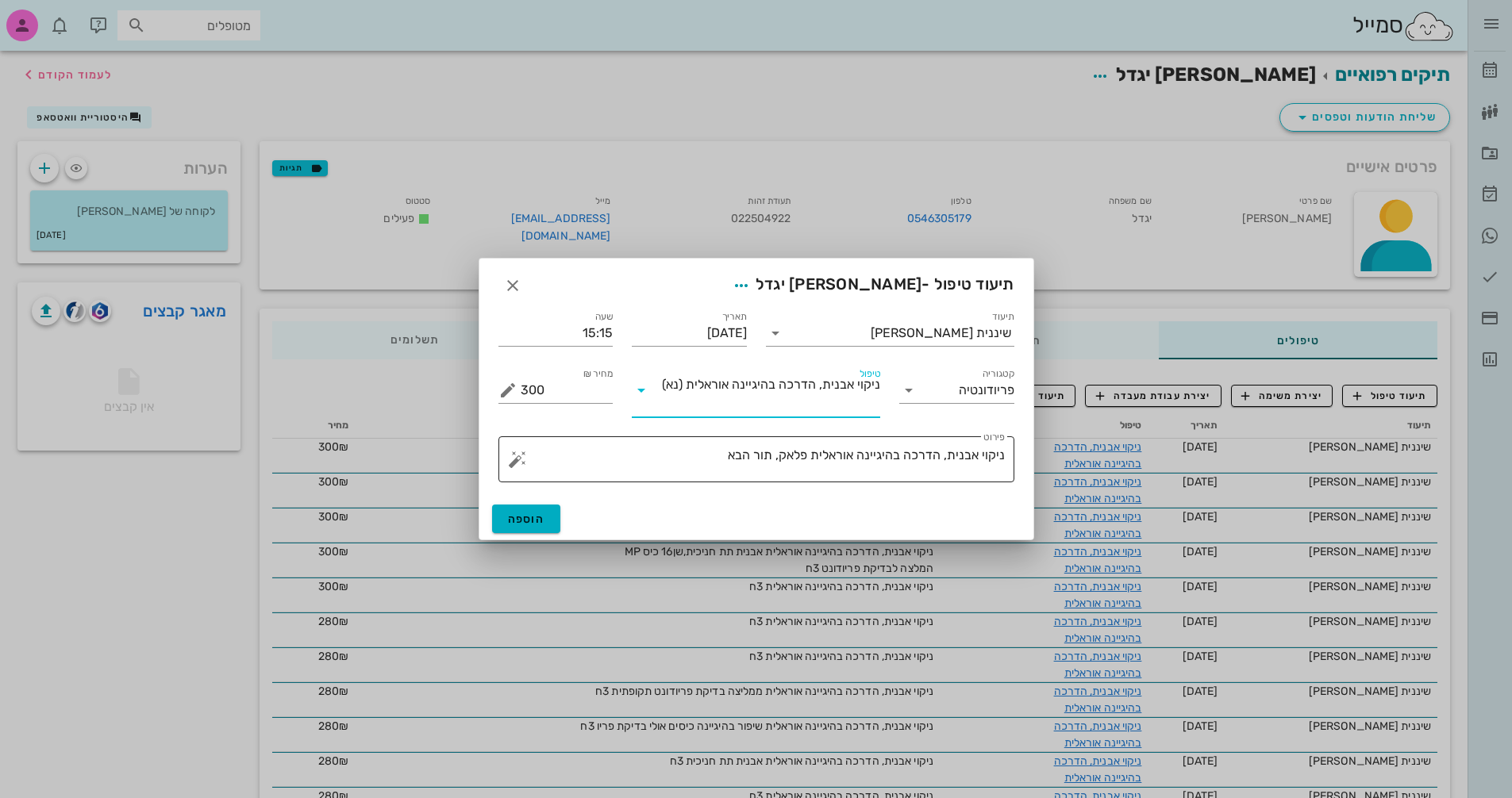
click at [774, 452] on textarea "ניקוי אבנית, הדרכה בהיגיינה אוראלית פלאק, תור הבא" at bounding box center [762, 463] width 484 height 39
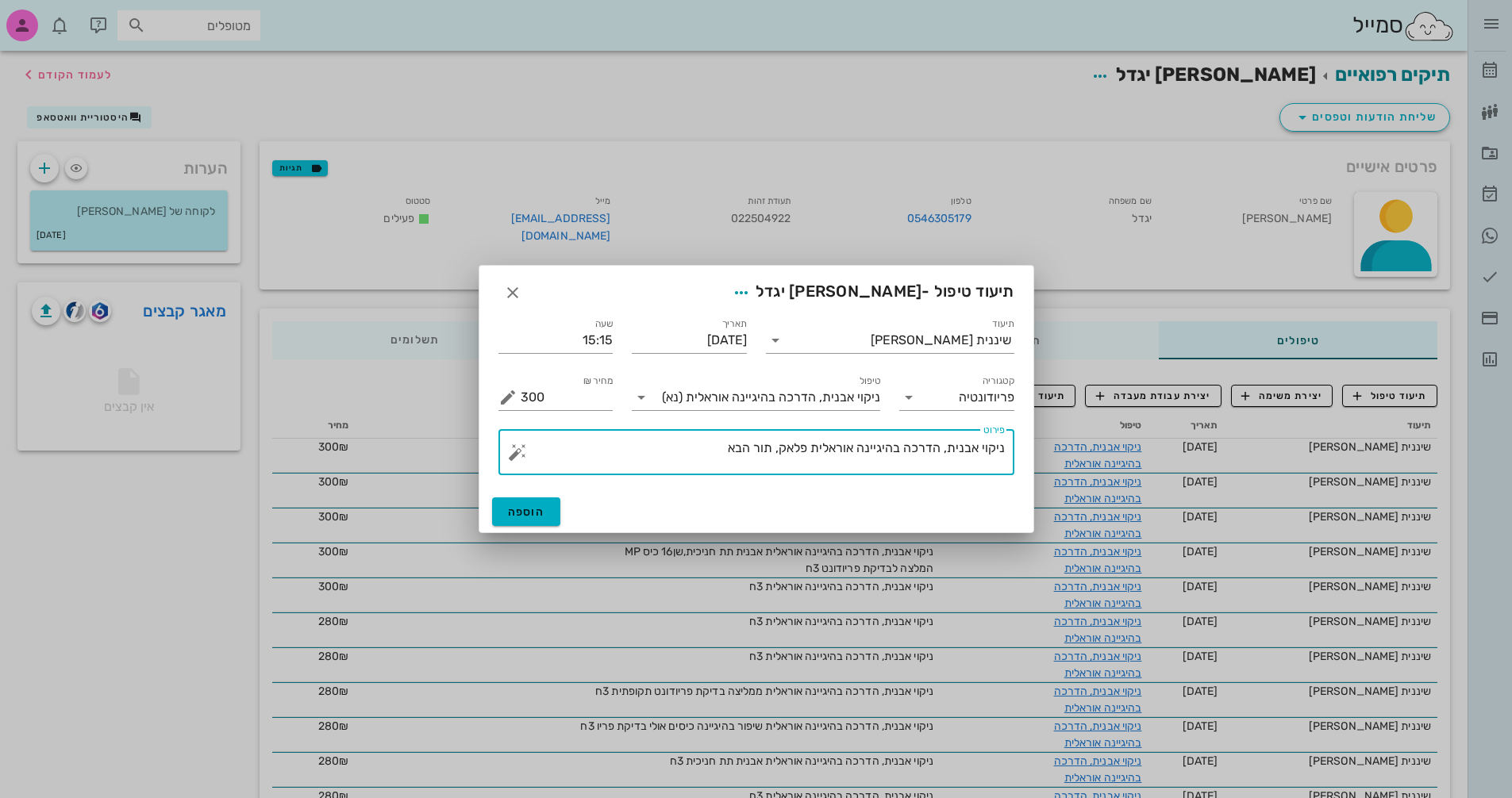
click at [52, 73] on div at bounding box center [756, 399] width 1512 height 798
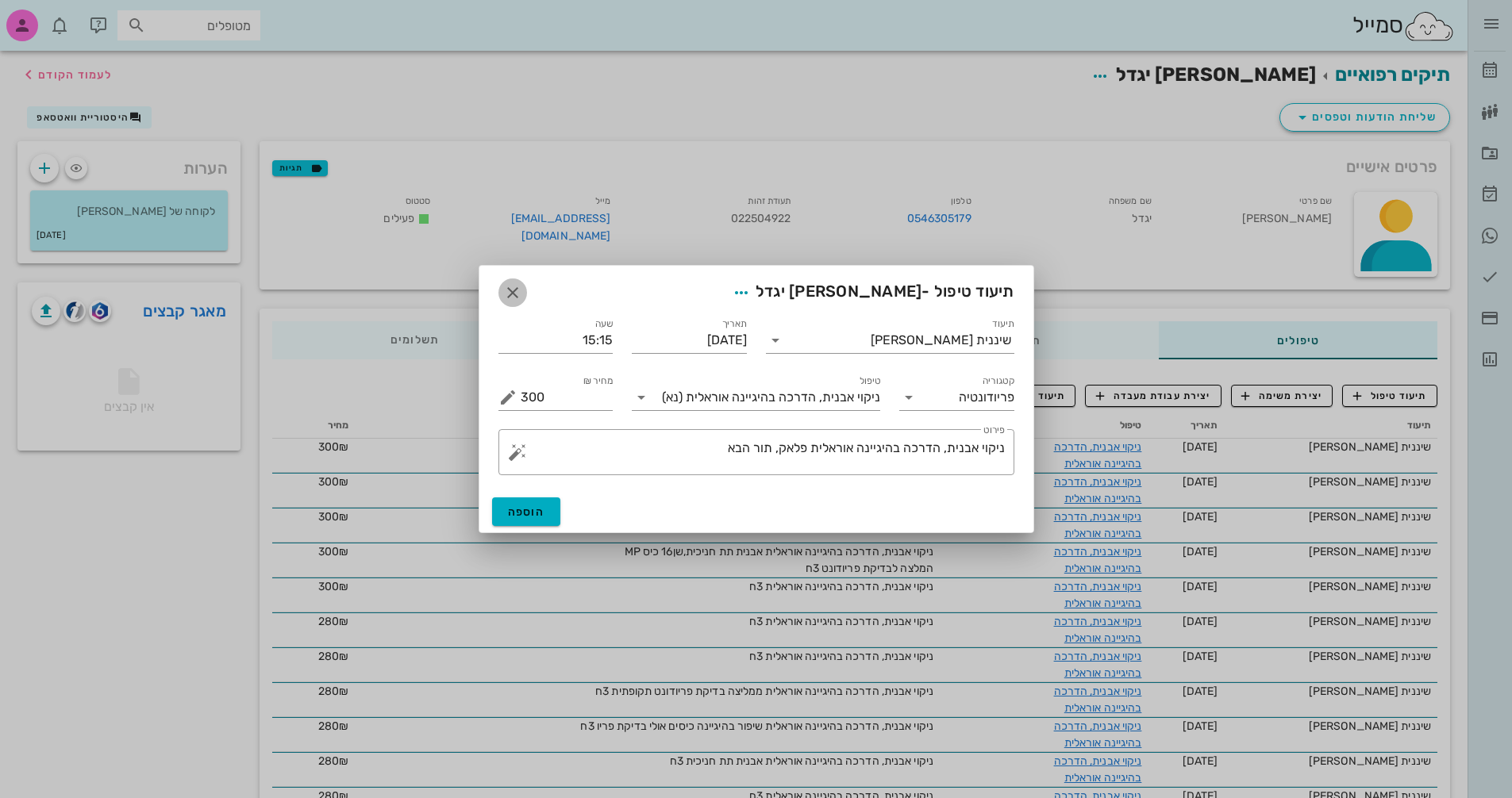
click at [512, 296] on icon "button" at bounding box center [512, 292] width 19 height 19
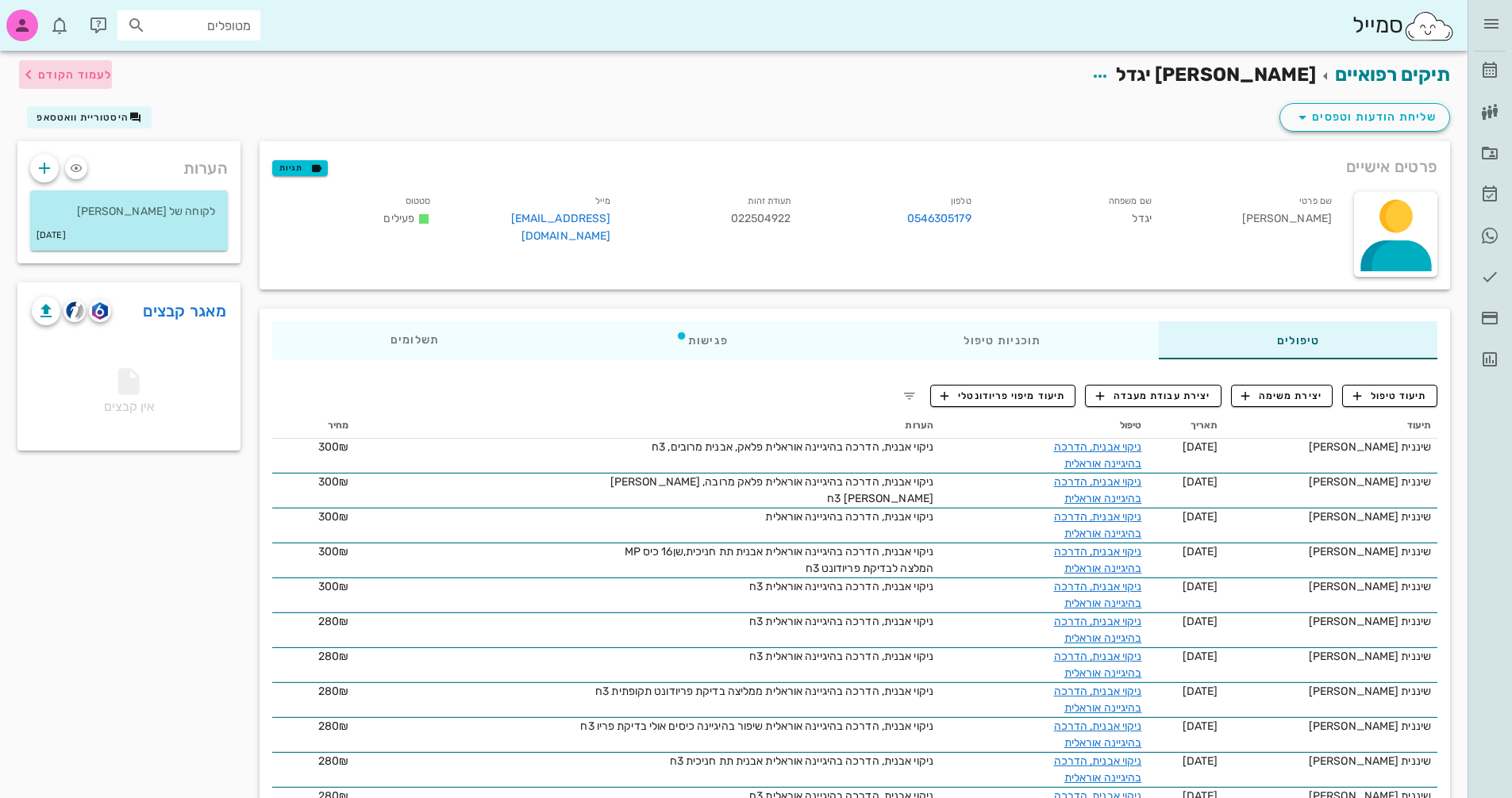
click at [73, 75] on span "לעמוד הקודם" at bounding box center [75, 75] width 74 height 14
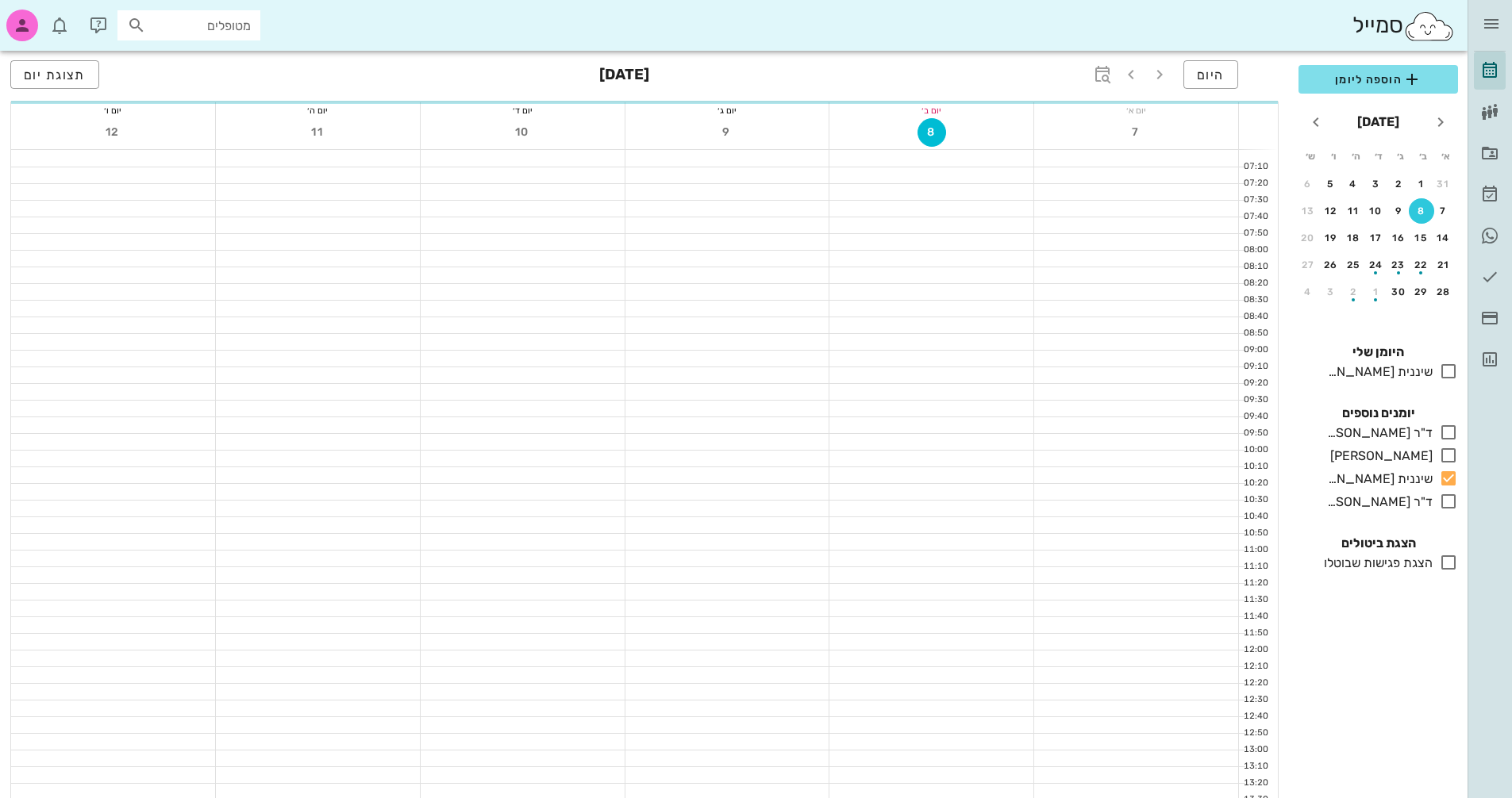
scroll to position [435, 0]
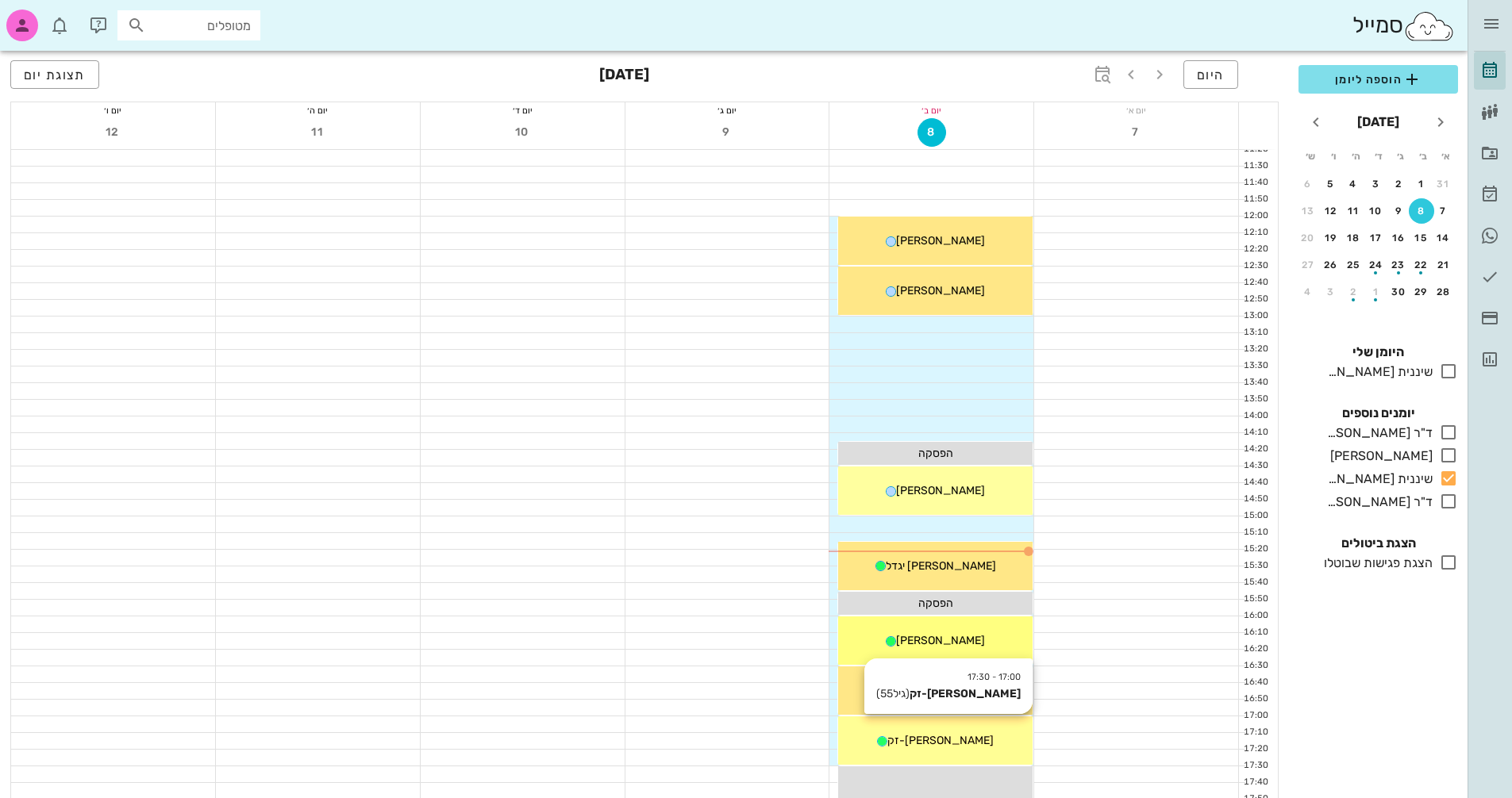
click at [978, 750] on div "17:00 - 17:30 [PERSON_NAME]-זק (גיל 55 ) [PERSON_NAME]-זק" at bounding box center [935, 741] width 195 height 48
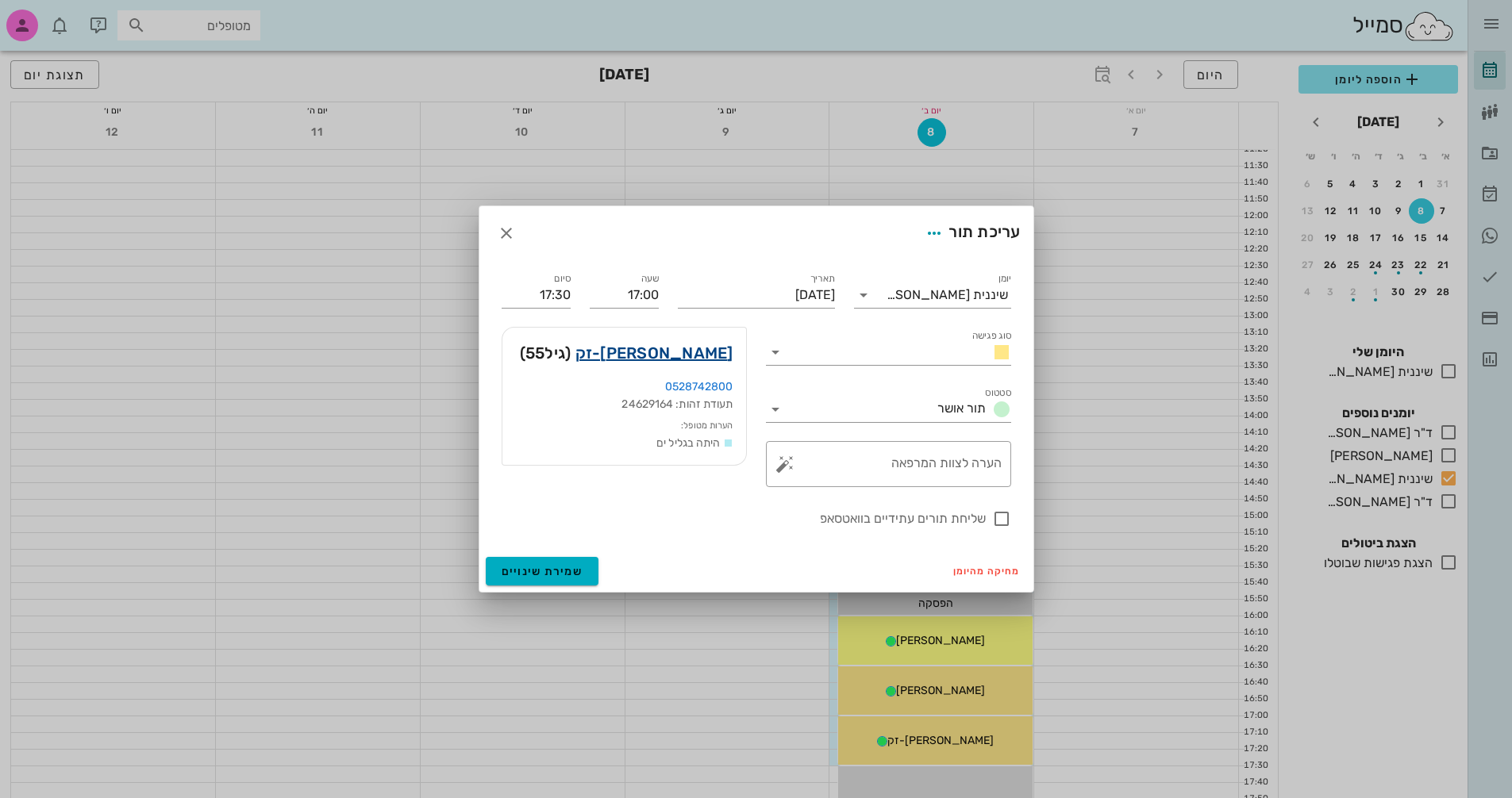
click at [645, 351] on link "[PERSON_NAME]-זק" at bounding box center [655, 354] width 158 height 26
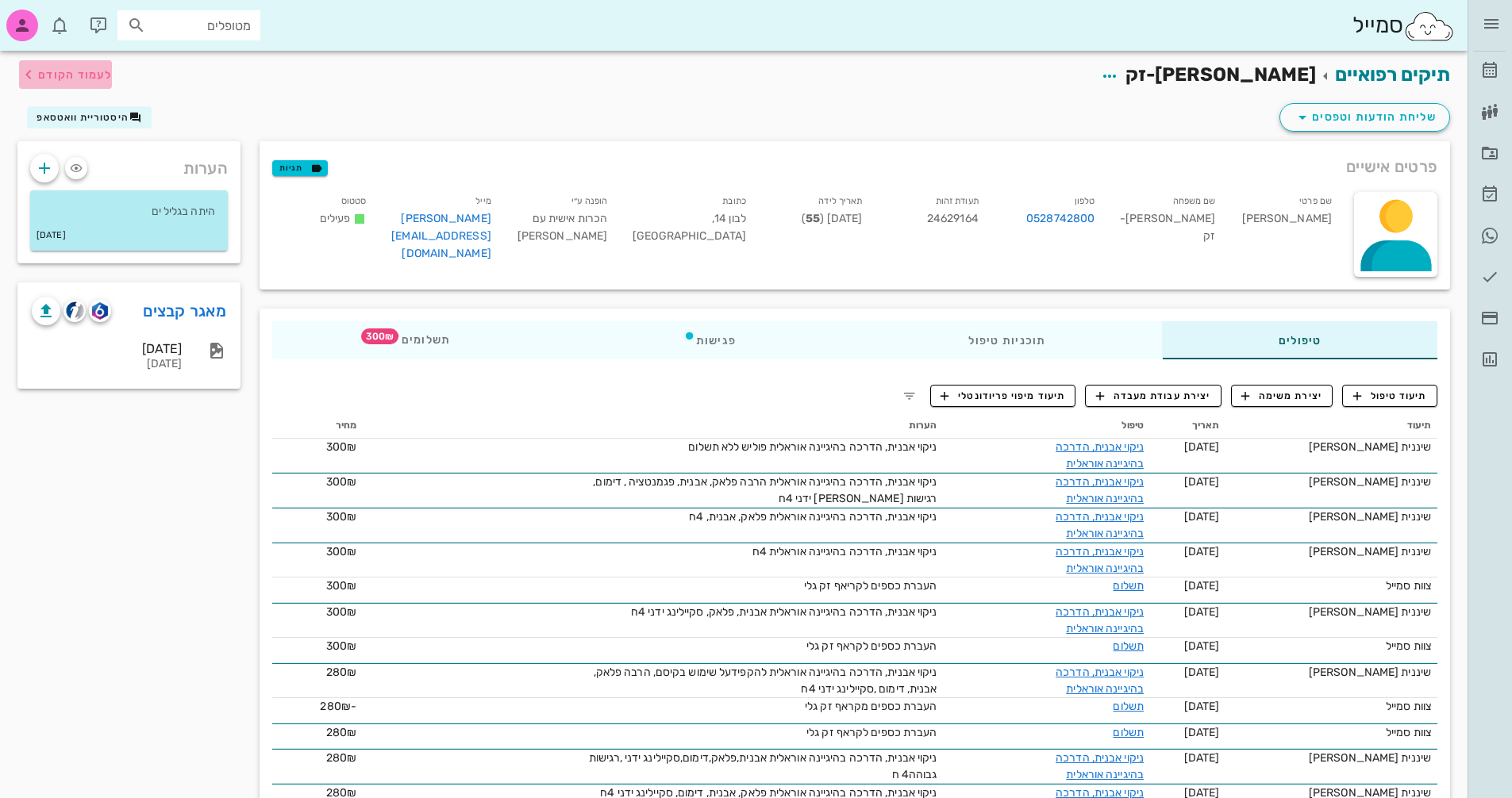
click at [54, 75] on span "לעמוד הקודם" at bounding box center [75, 75] width 74 height 14
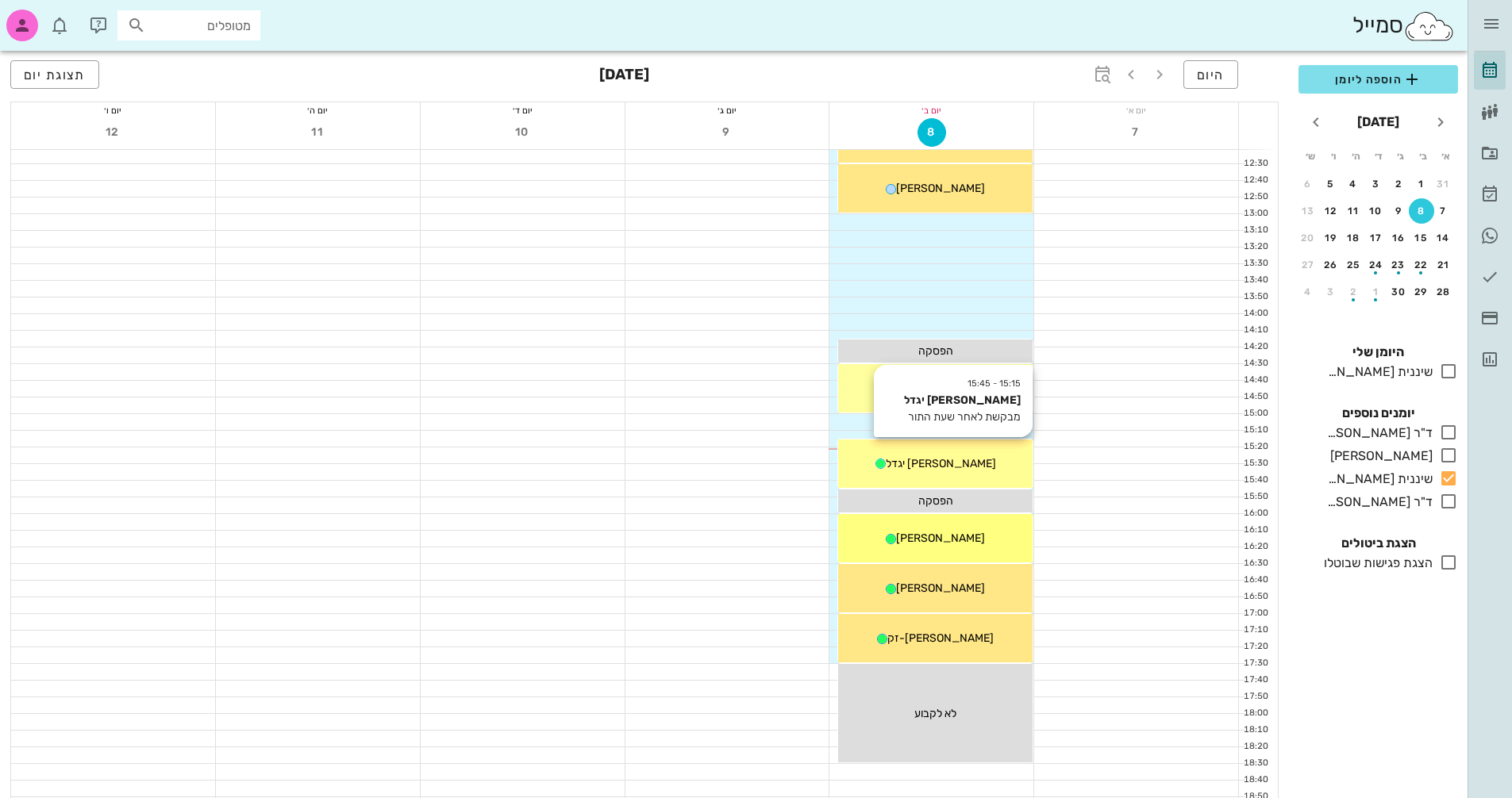
scroll to position [673, 0]
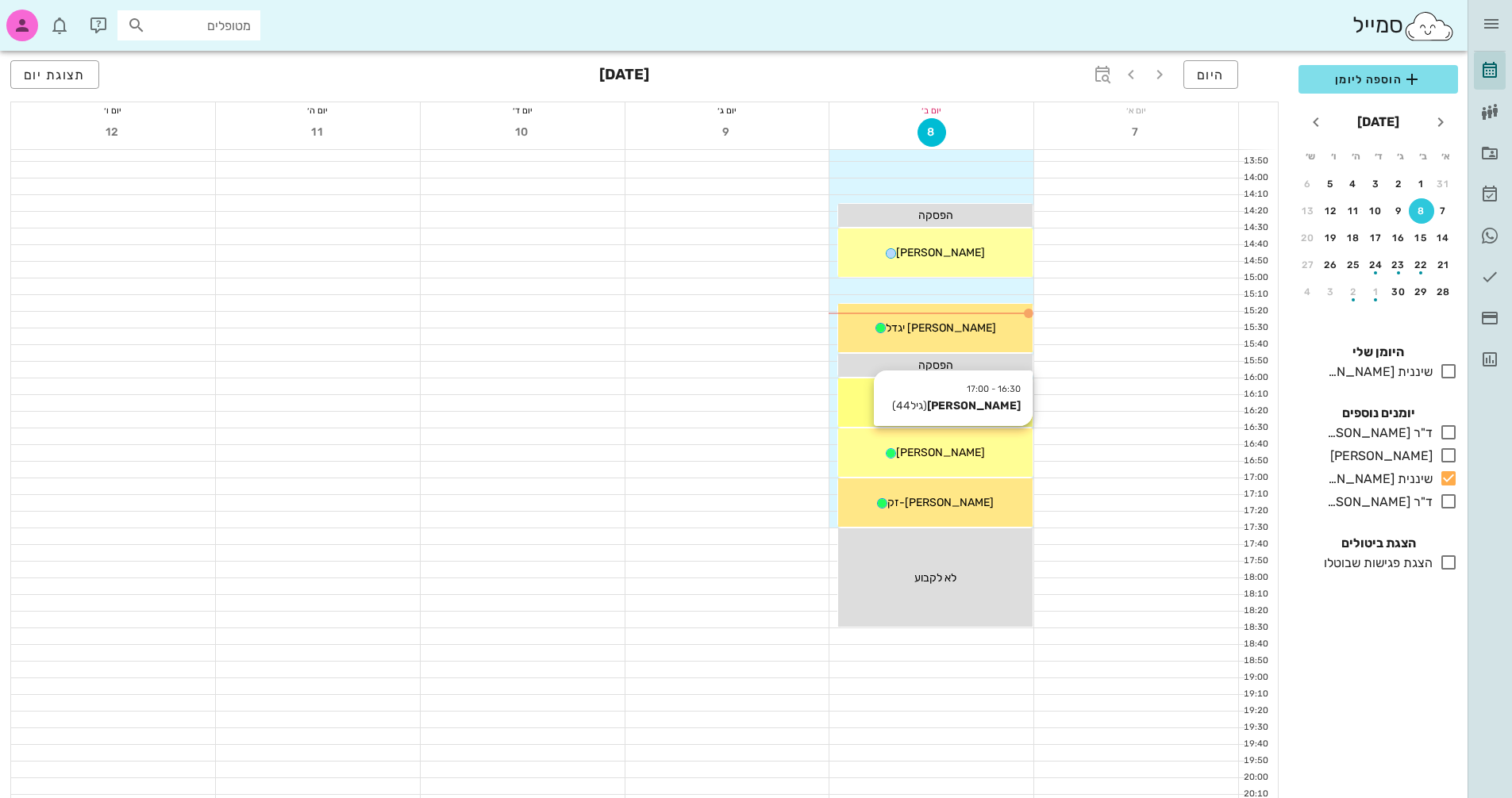
click at [937, 463] on div "16:30 - 17:00 [PERSON_NAME] (גיל 44 ) [PERSON_NAME]" at bounding box center [935, 452] width 195 height 48
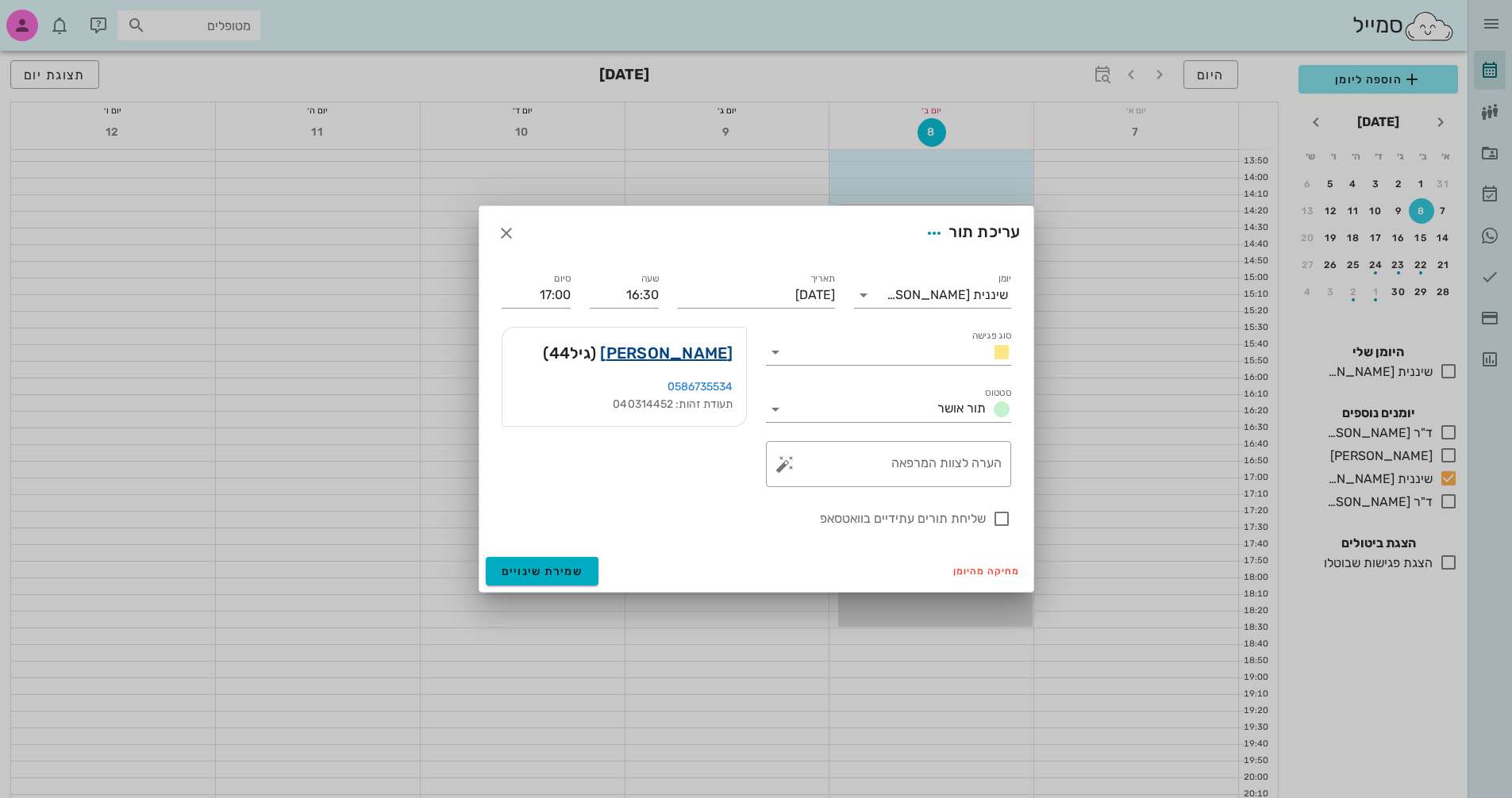
click at [689, 353] on link "[PERSON_NAME]" at bounding box center [667, 354] width 132 height 26
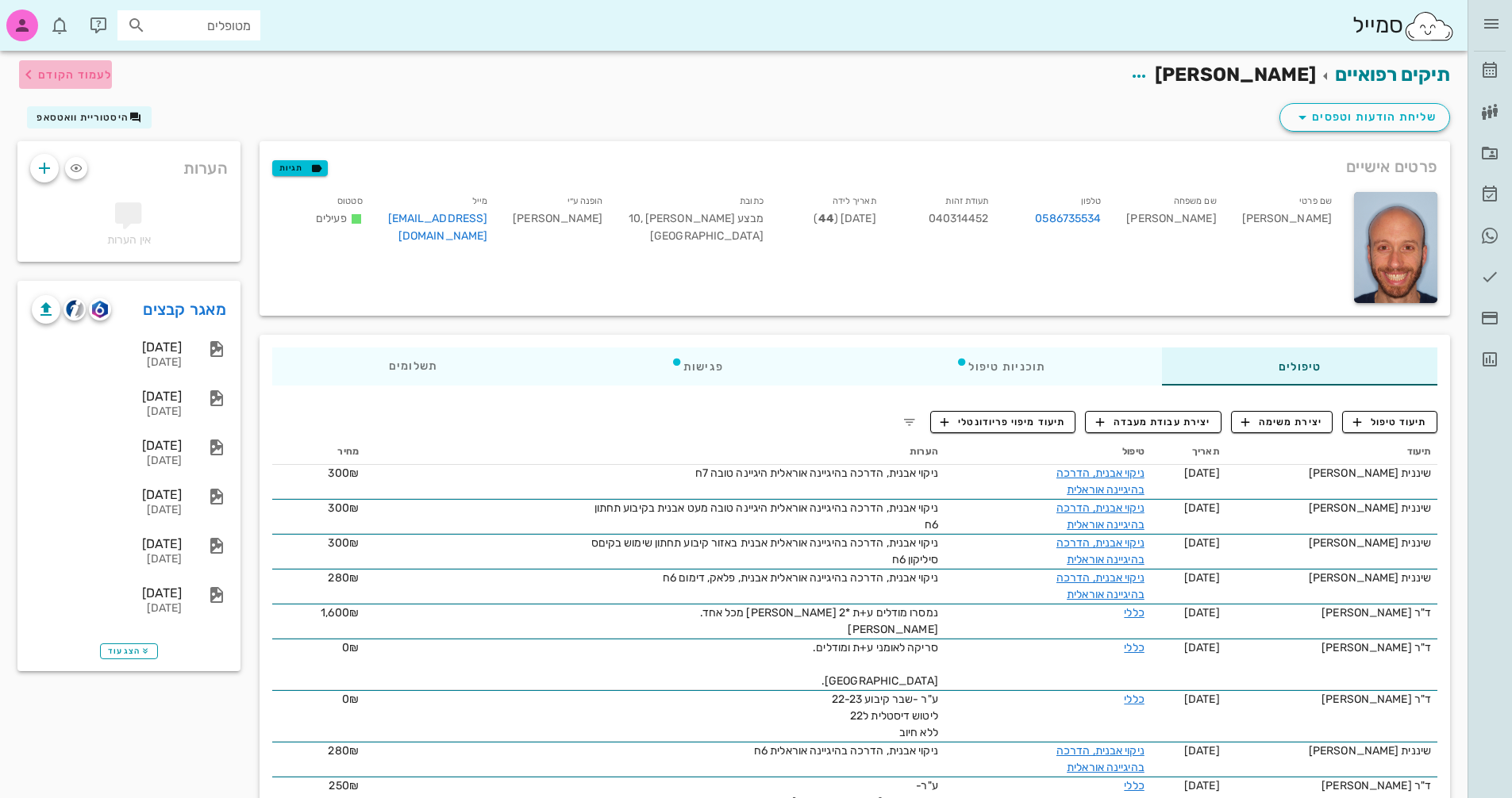
click at [75, 68] on span "לעמוד הקודם" at bounding box center [75, 75] width 74 height 14
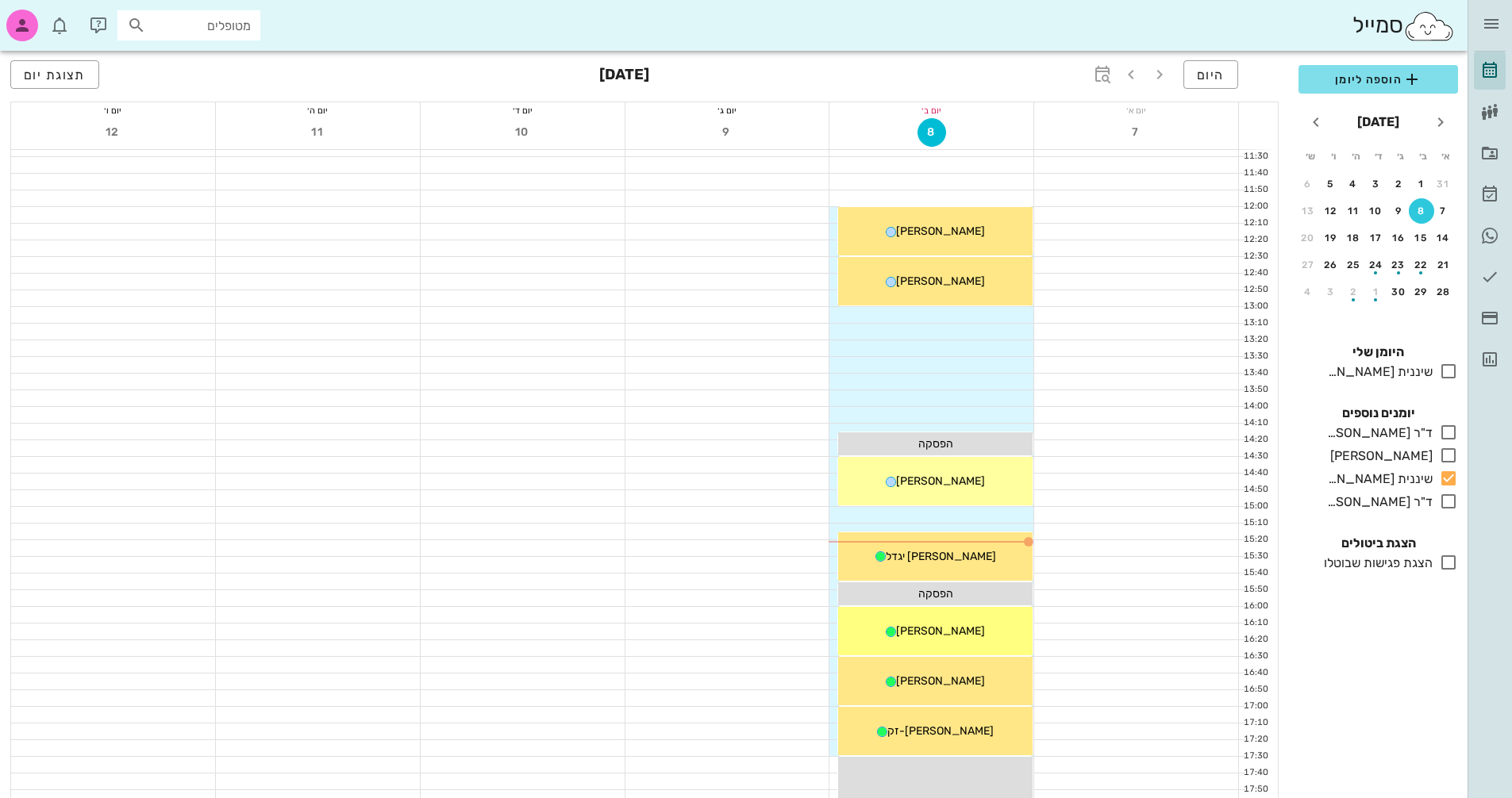
scroll to position [593, 0]
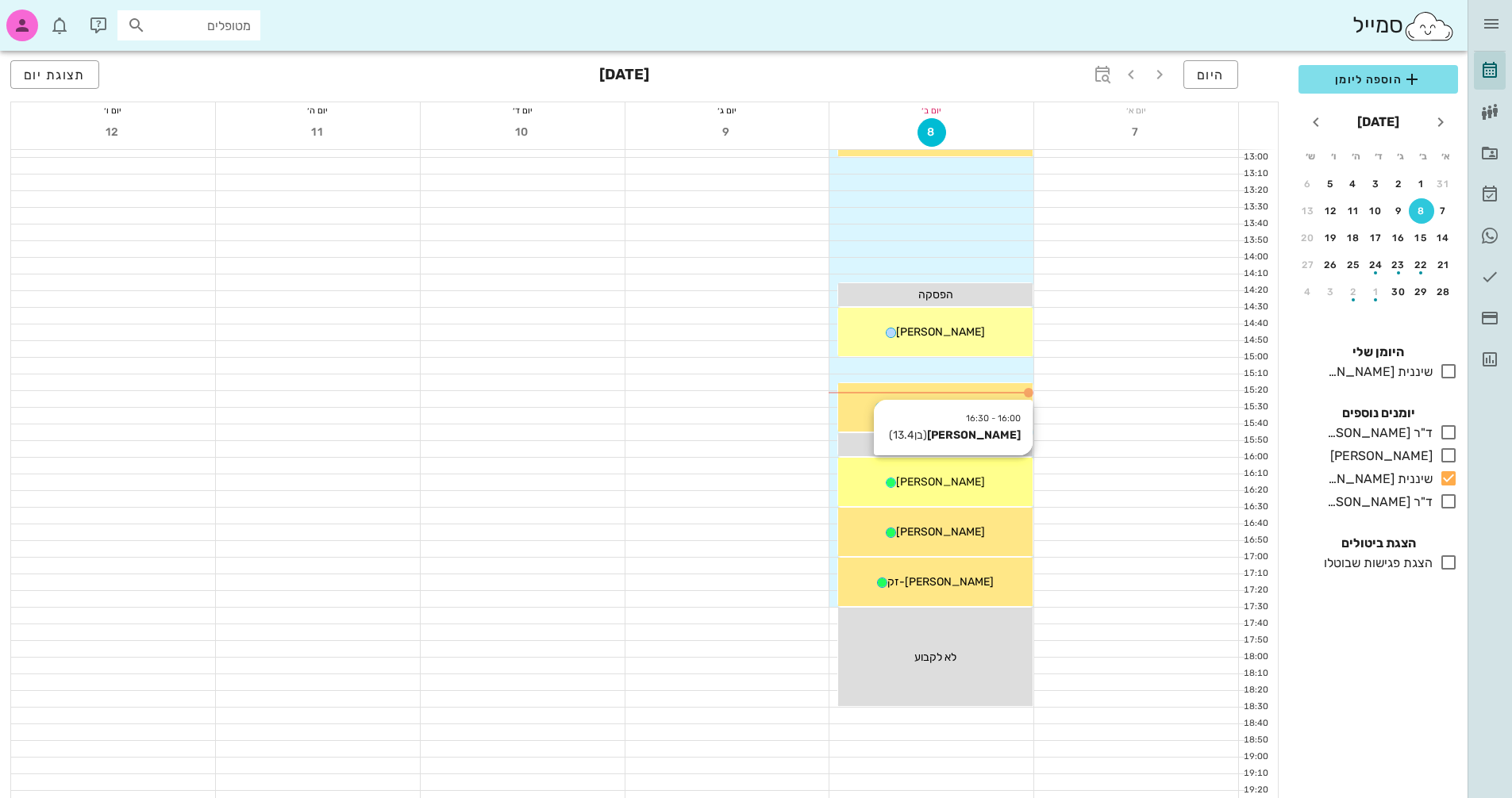
click at [978, 474] on div "[PERSON_NAME]" at bounding box center [935, 482] width 195 height 17
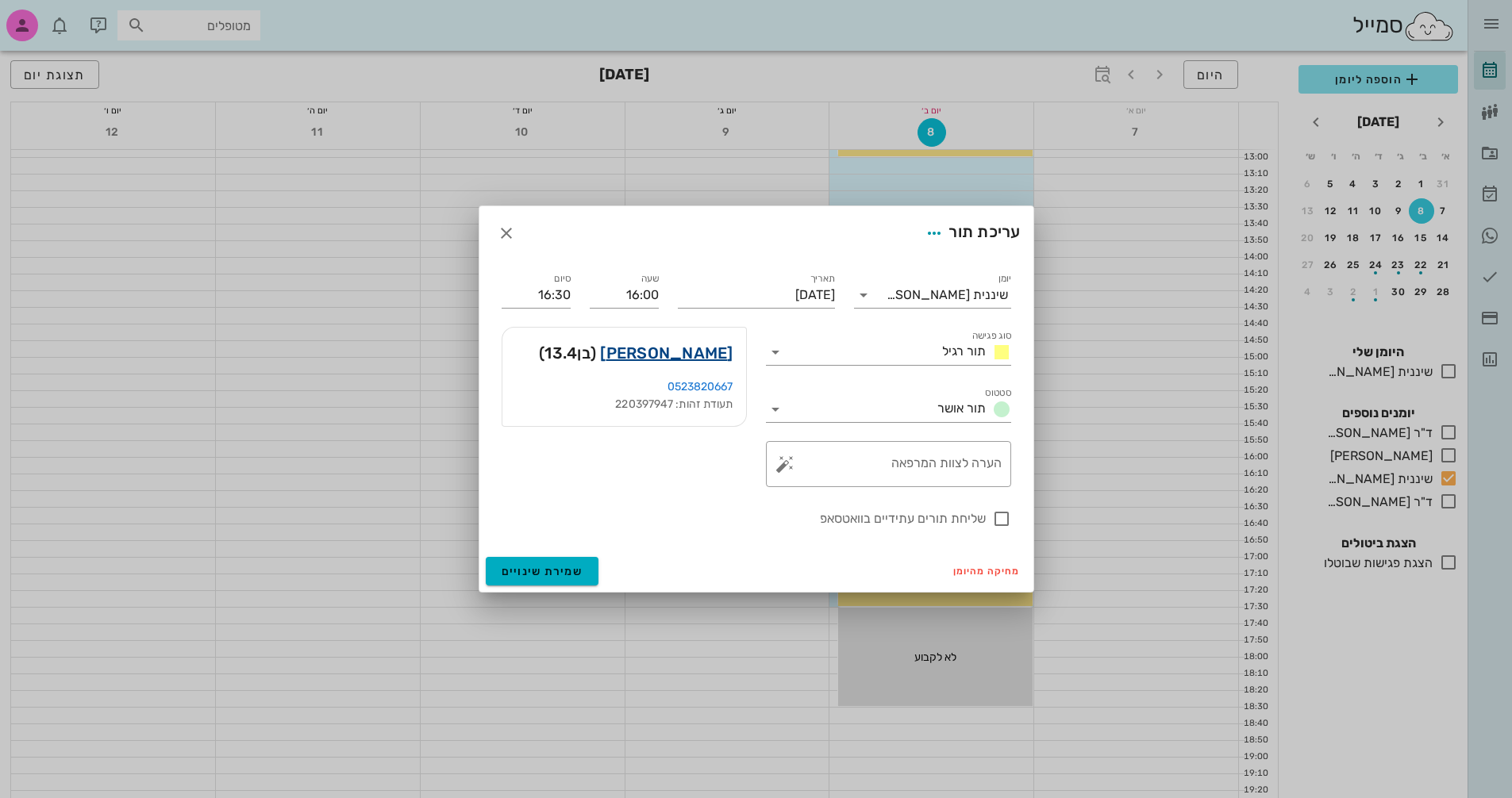
click at [695, 347] on link "[PERSON_NAME]" at bounding box center [667, 354] width 132 height 26
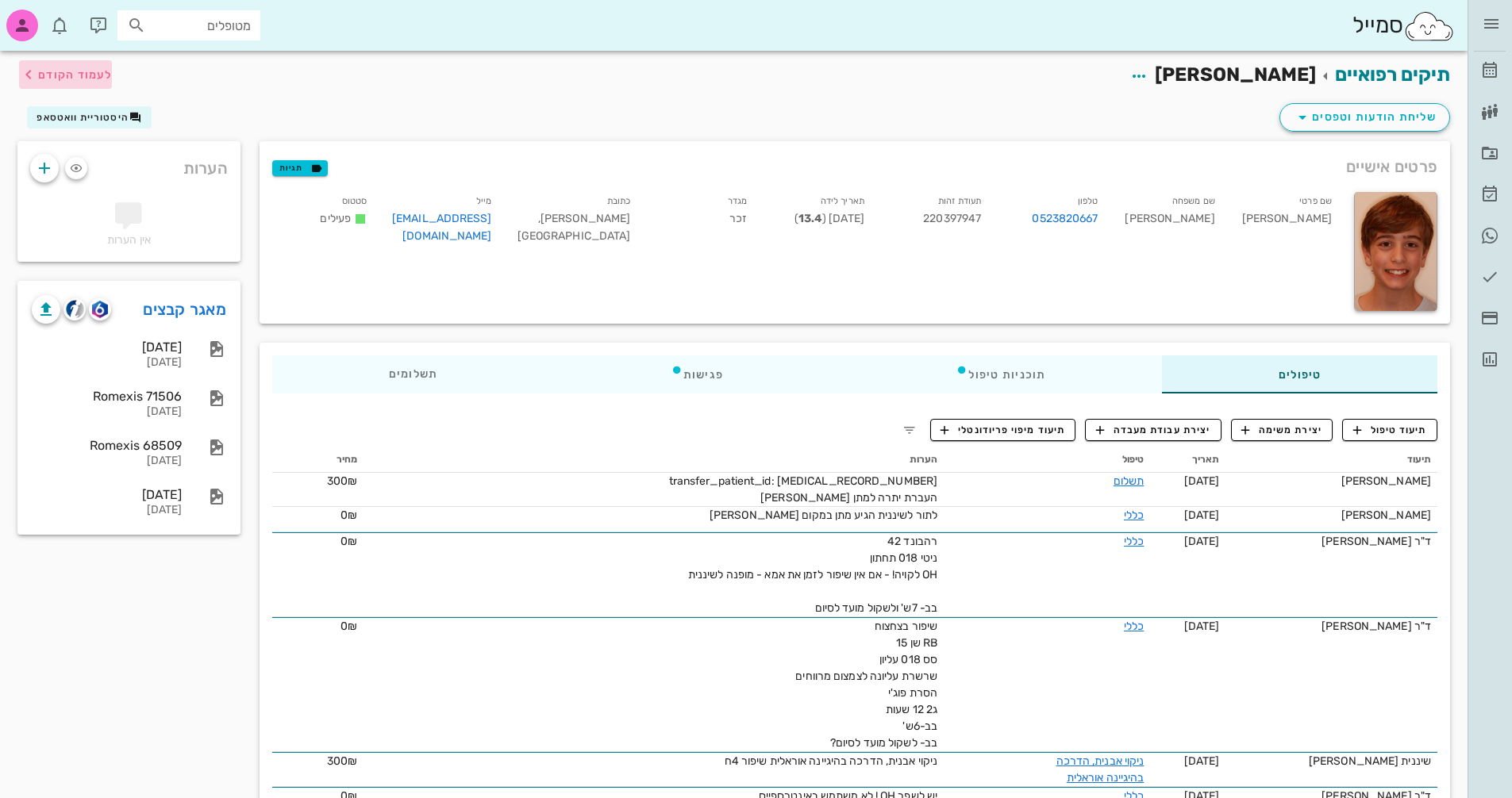
click at [67, 72] on span "לעמוד הקודם" at bounding box center [75, 75] width 74 height 14
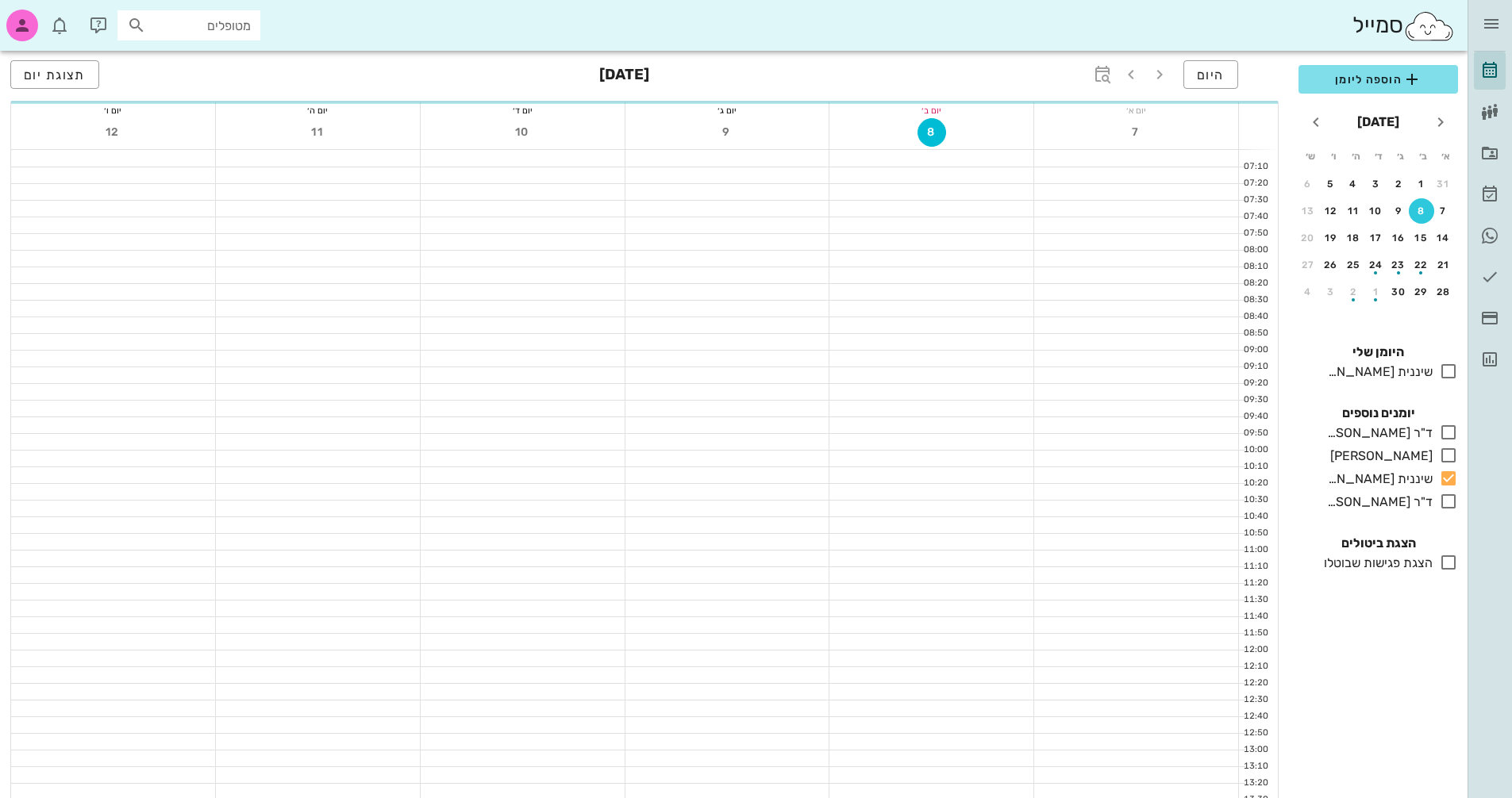
scroll to position [593, 0]
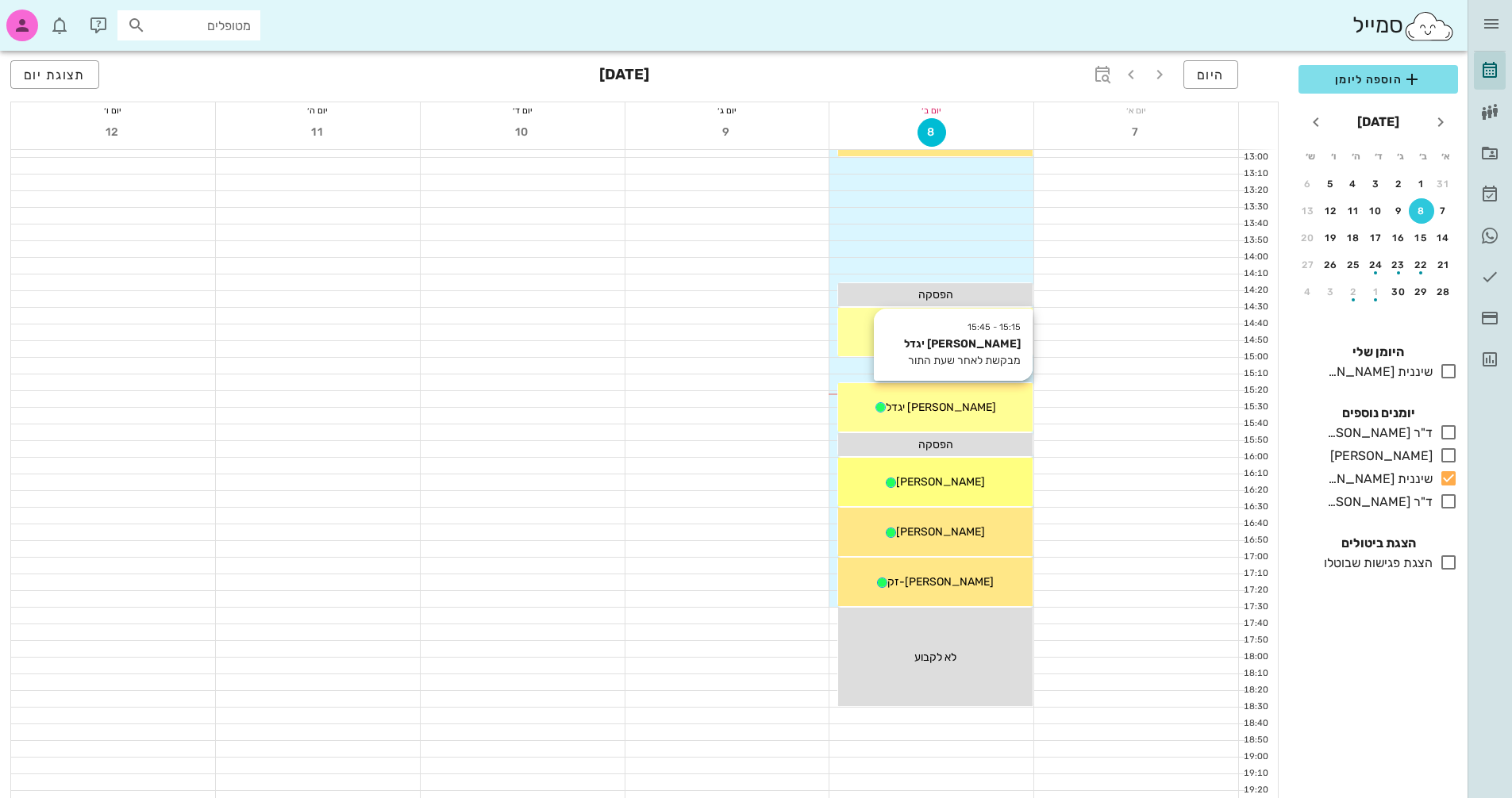
click at [964, 422] on div "15:15 - 15:45 [PERSON_NAME] יגדל מבקשת לאחר שעת התור [PERSON_NAME] יגדל" at bounding box center [935, 407] width 195 height 48
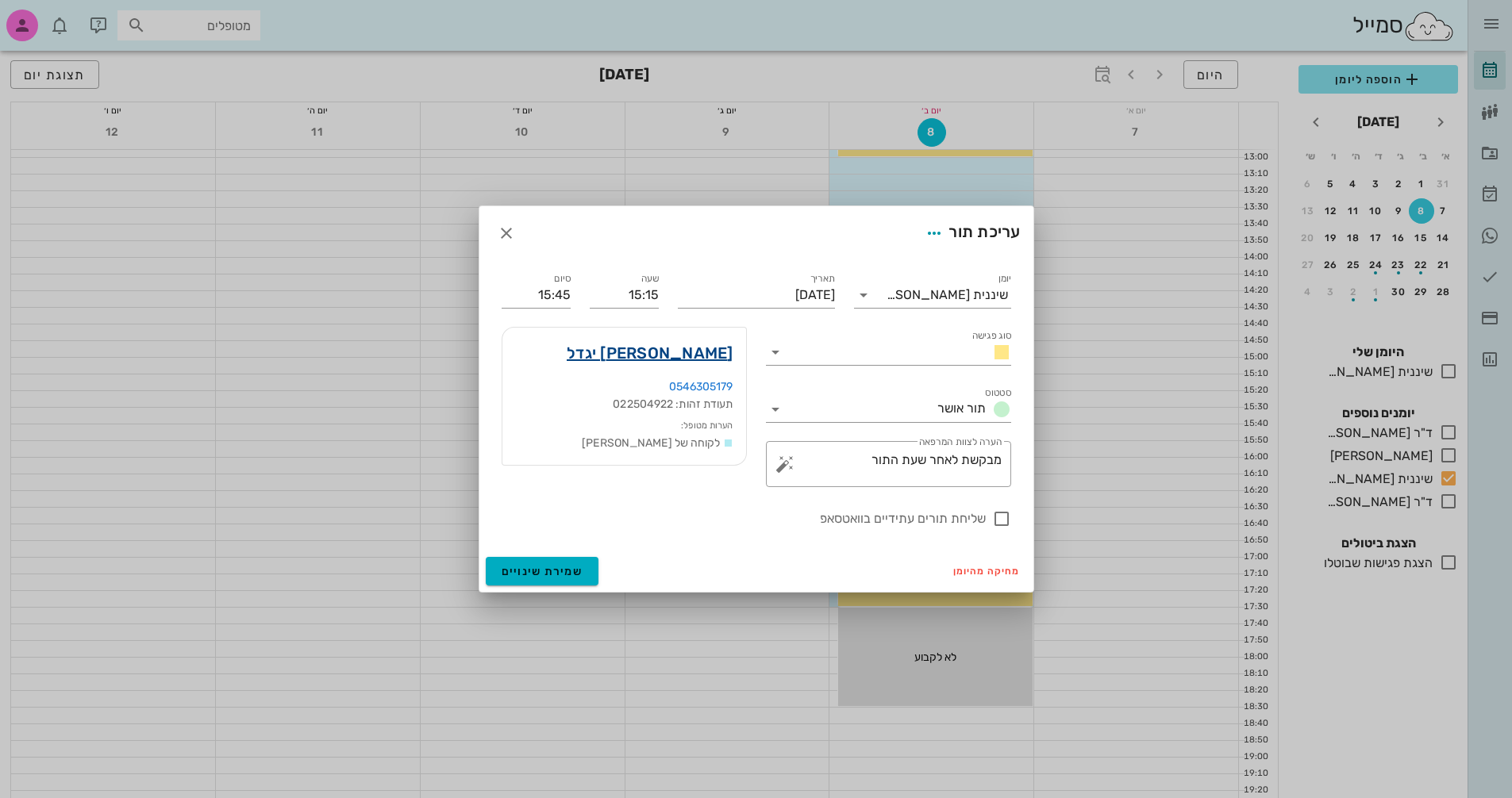
click at [702, 355] on link "[PERSON_NAME] יגדל" at bounding box center [650, 354] width 167 height 26
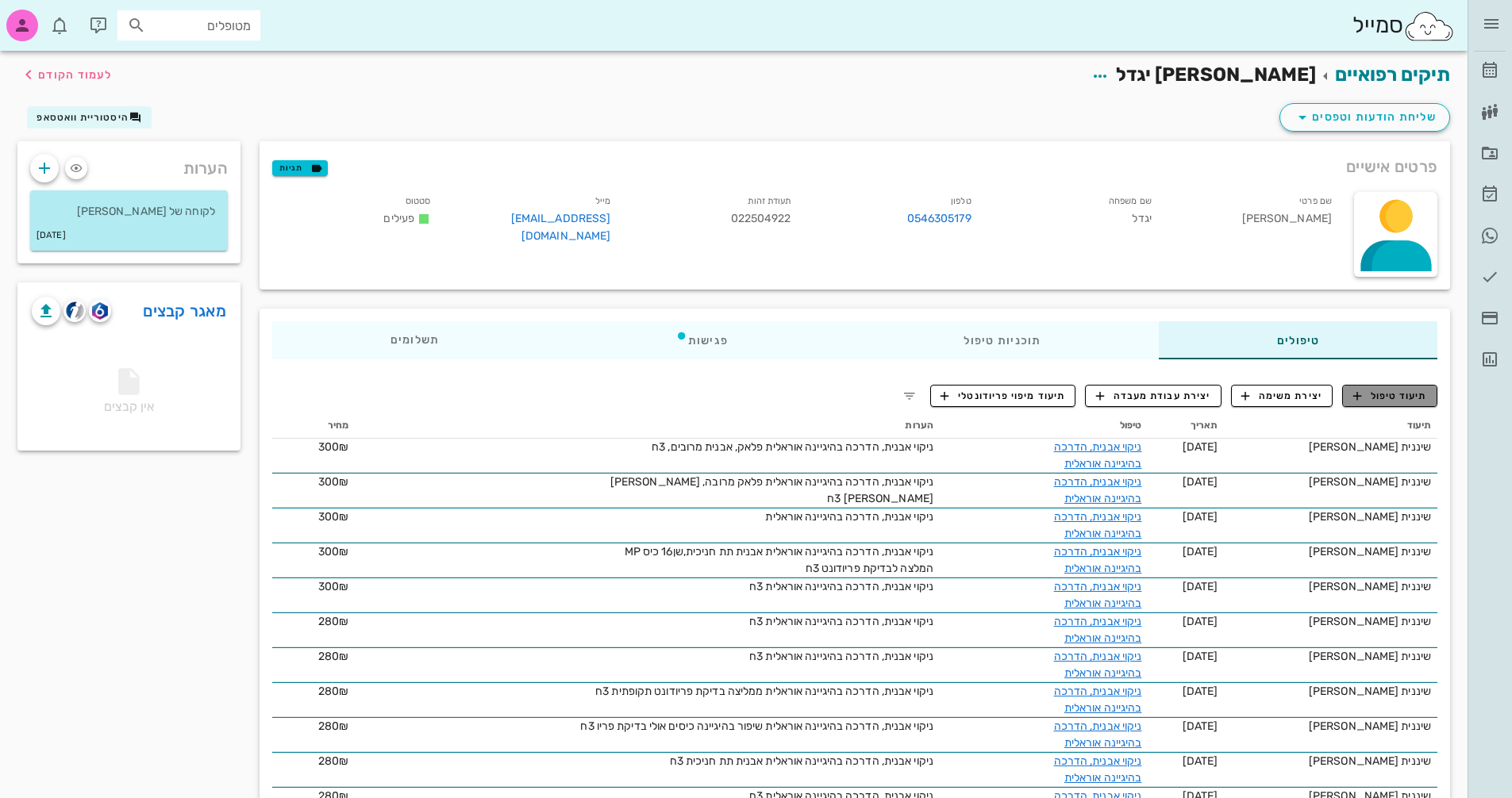
click at [1378, 389] on span "תיעוד טיפול" at bounding box center [1390, 396] width 74 height 14
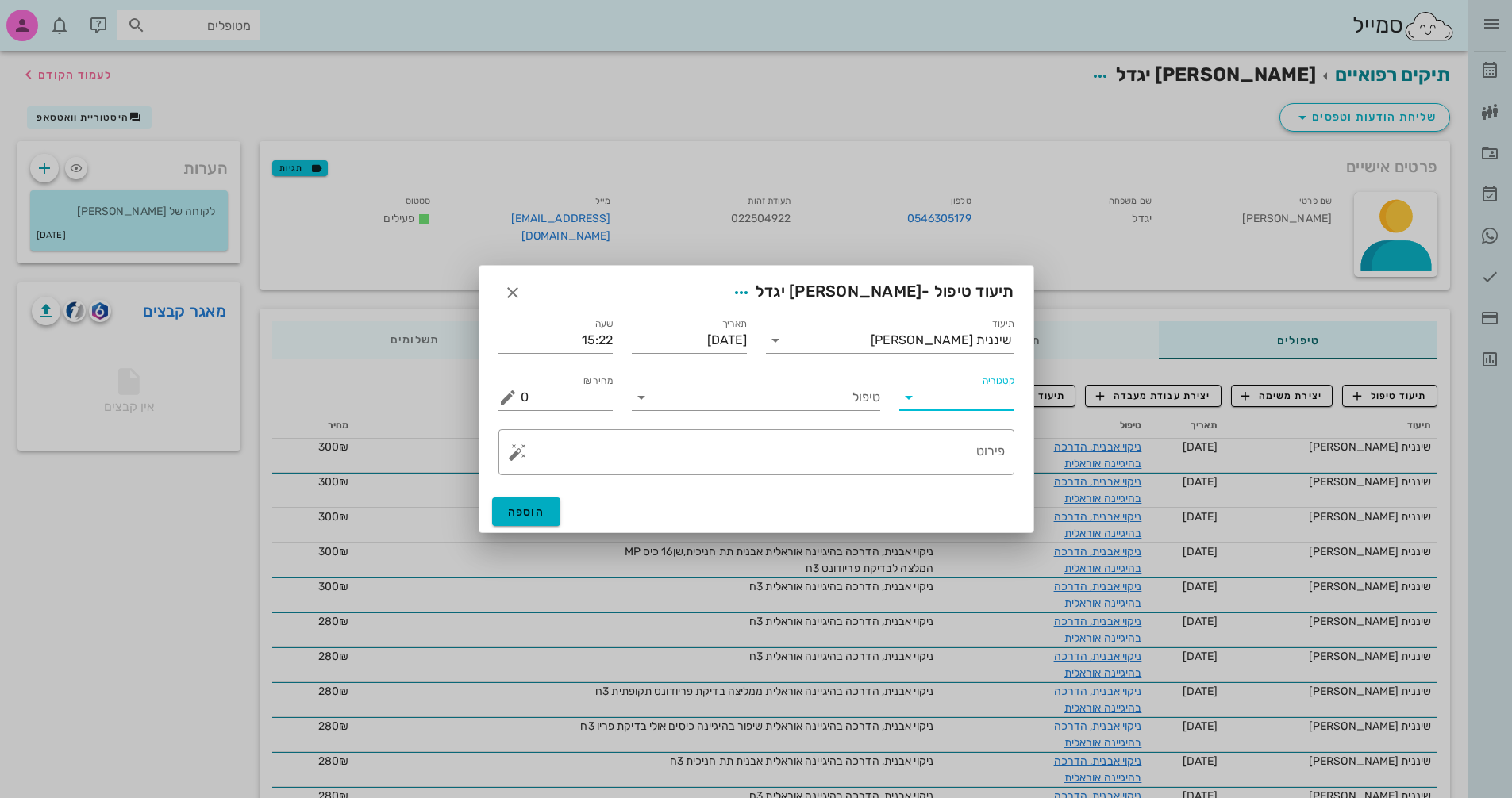
click at [927, 405] on input "קטגוריה" at bounding box center [969, 398] width 90 height 26
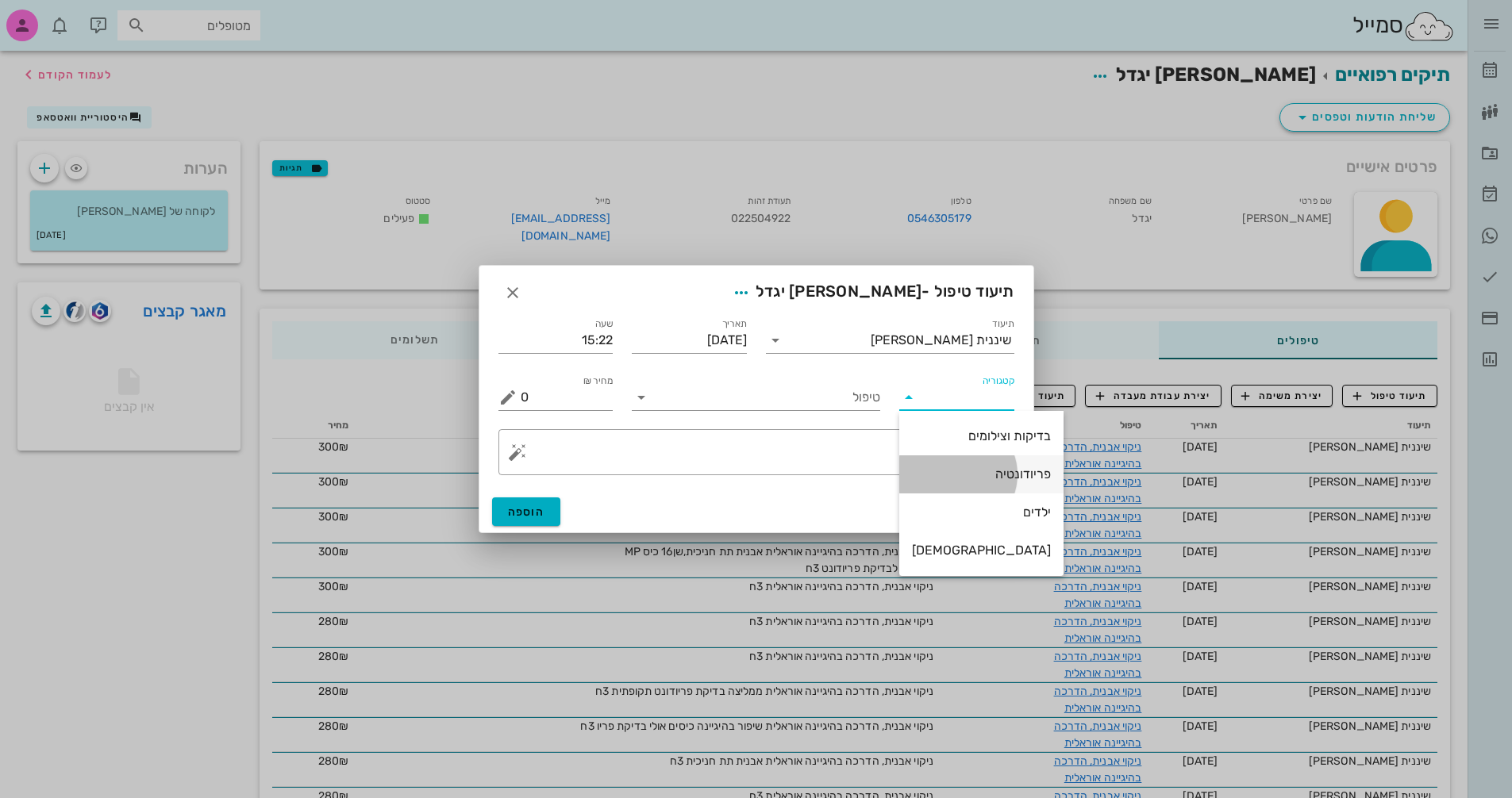
click at [973, 474] on div "פריודונטיה" at bounding box center [981, 474] width 139 height 15
type input "פריודונטיה"
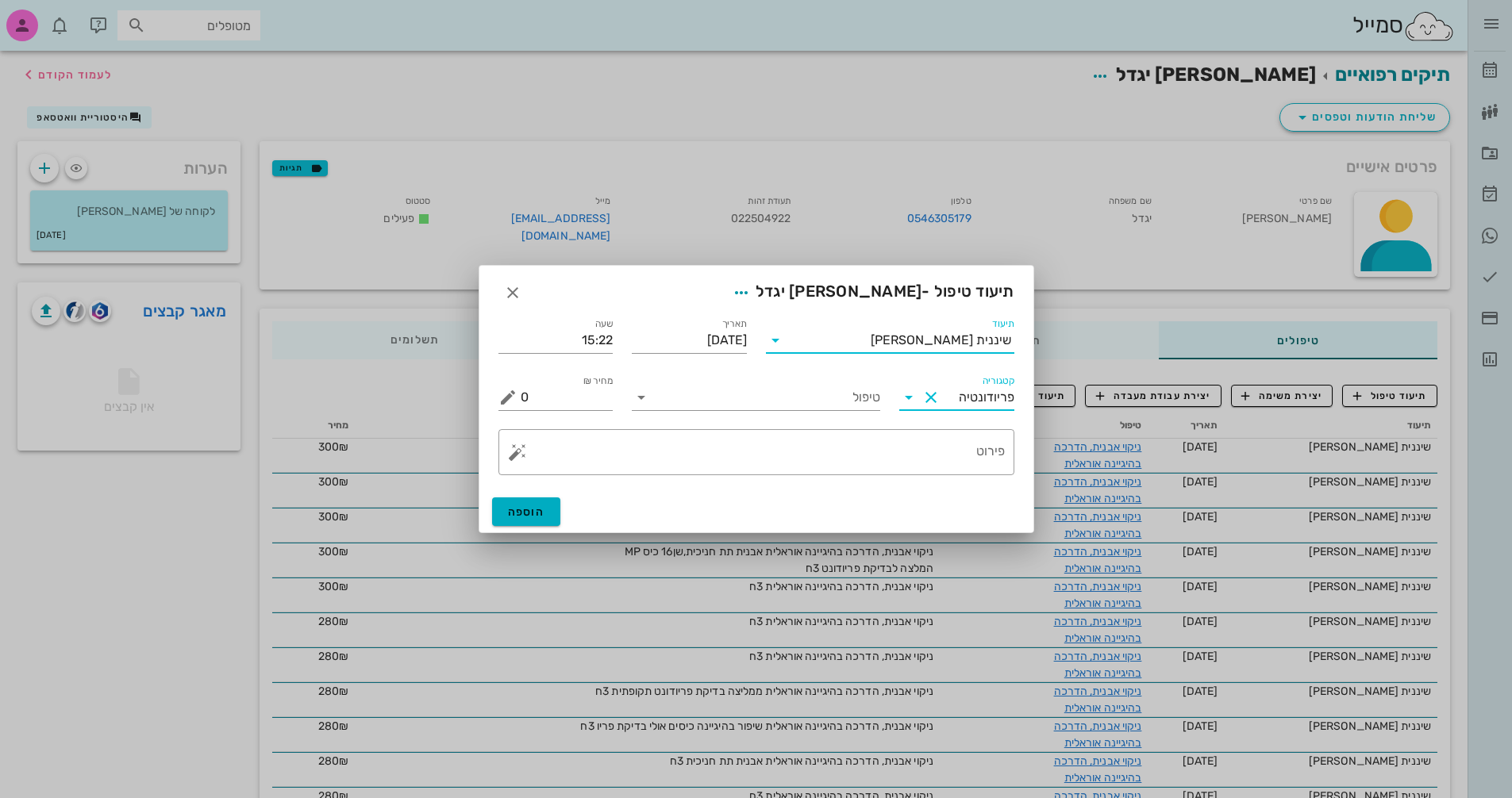
click at [871, 347] on input "תיעוד" at bounding box center [830, 341] width 83 height 26
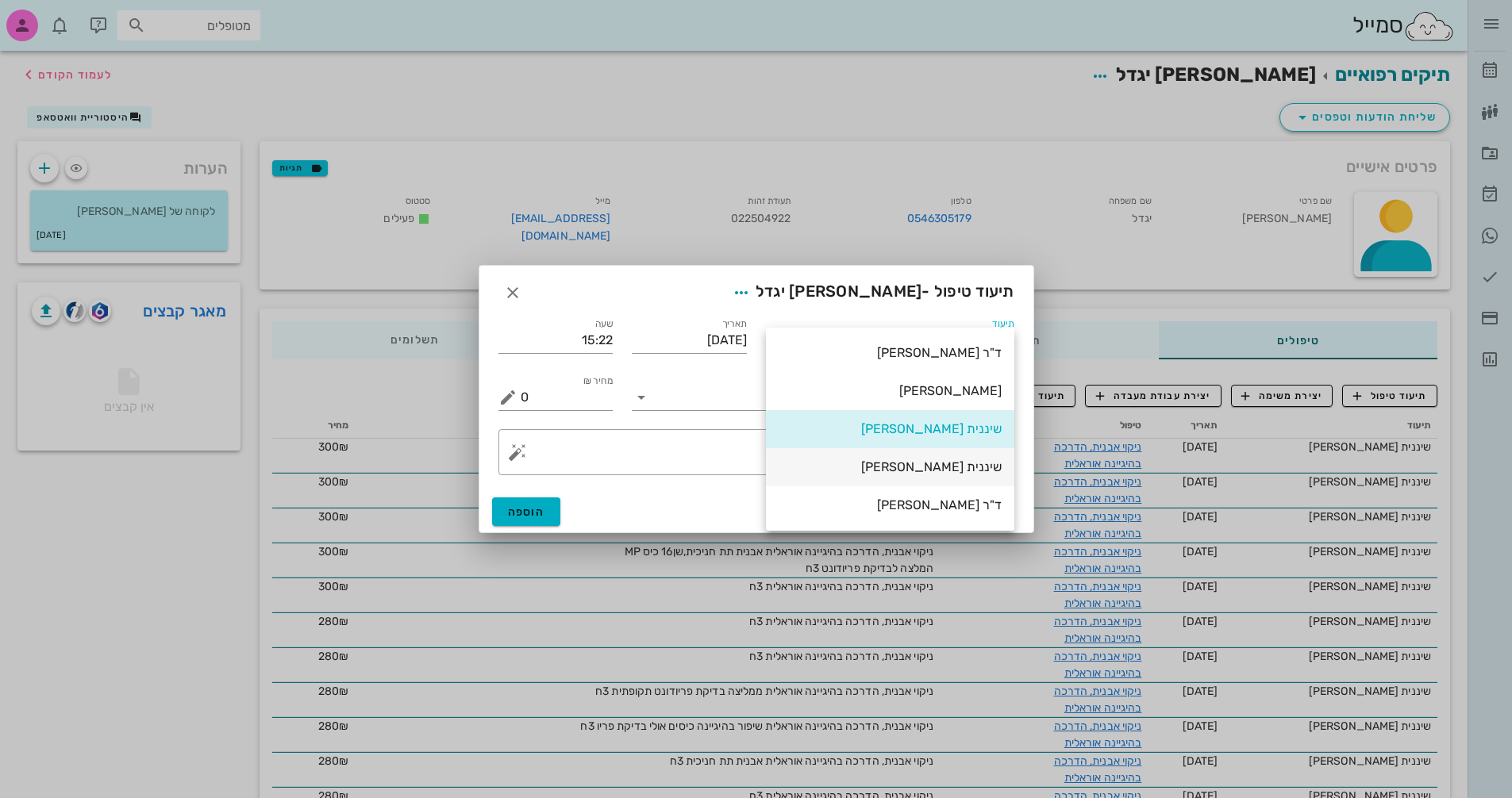
click at [952, 467] on div "שיננית [PERSON_NAME]" at bounding box center [890, 466] width 223 height 15
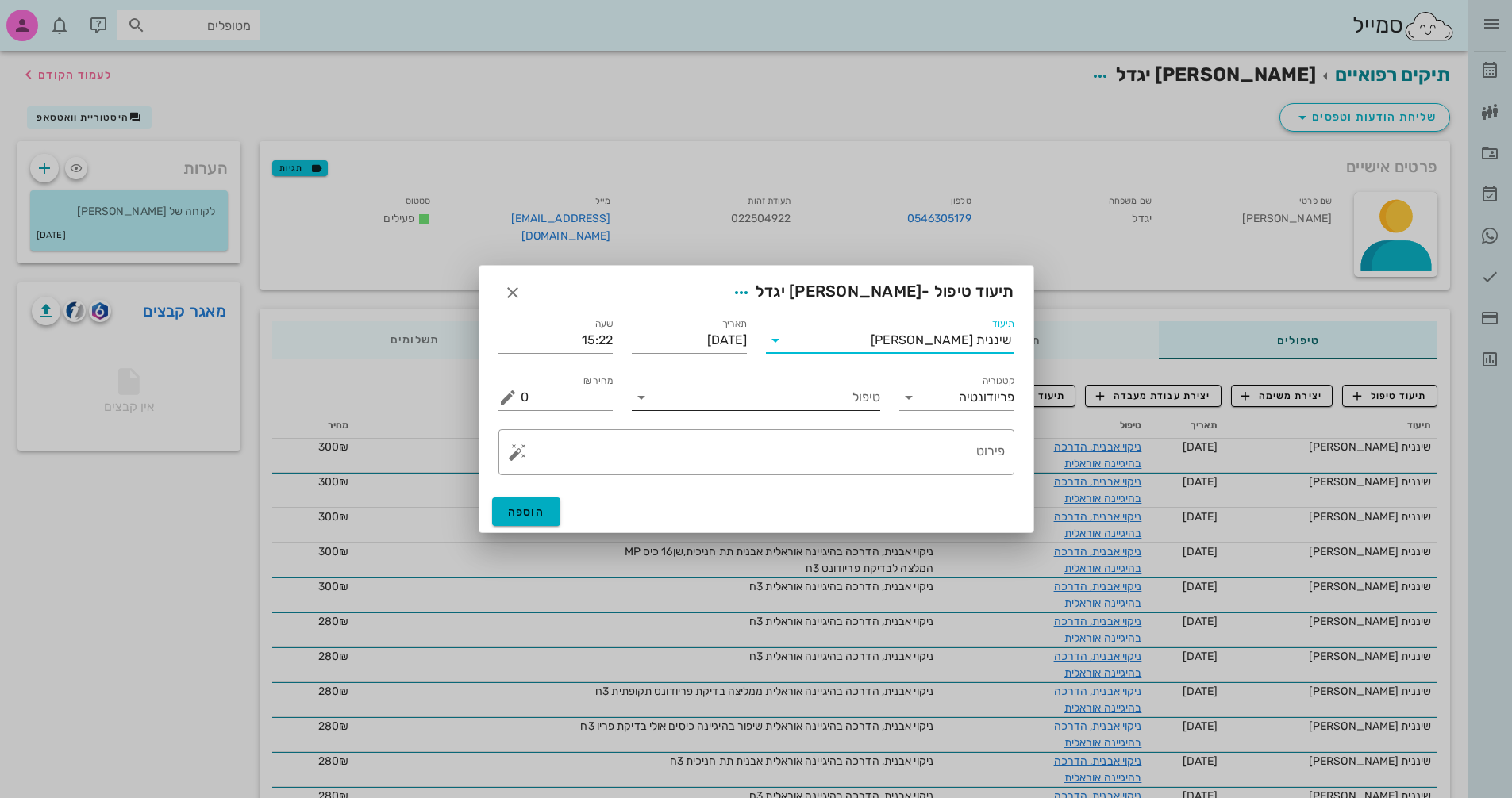
click at [818, 406] on input "טיפול" at bounding box center [766, 398] width 226 height 26
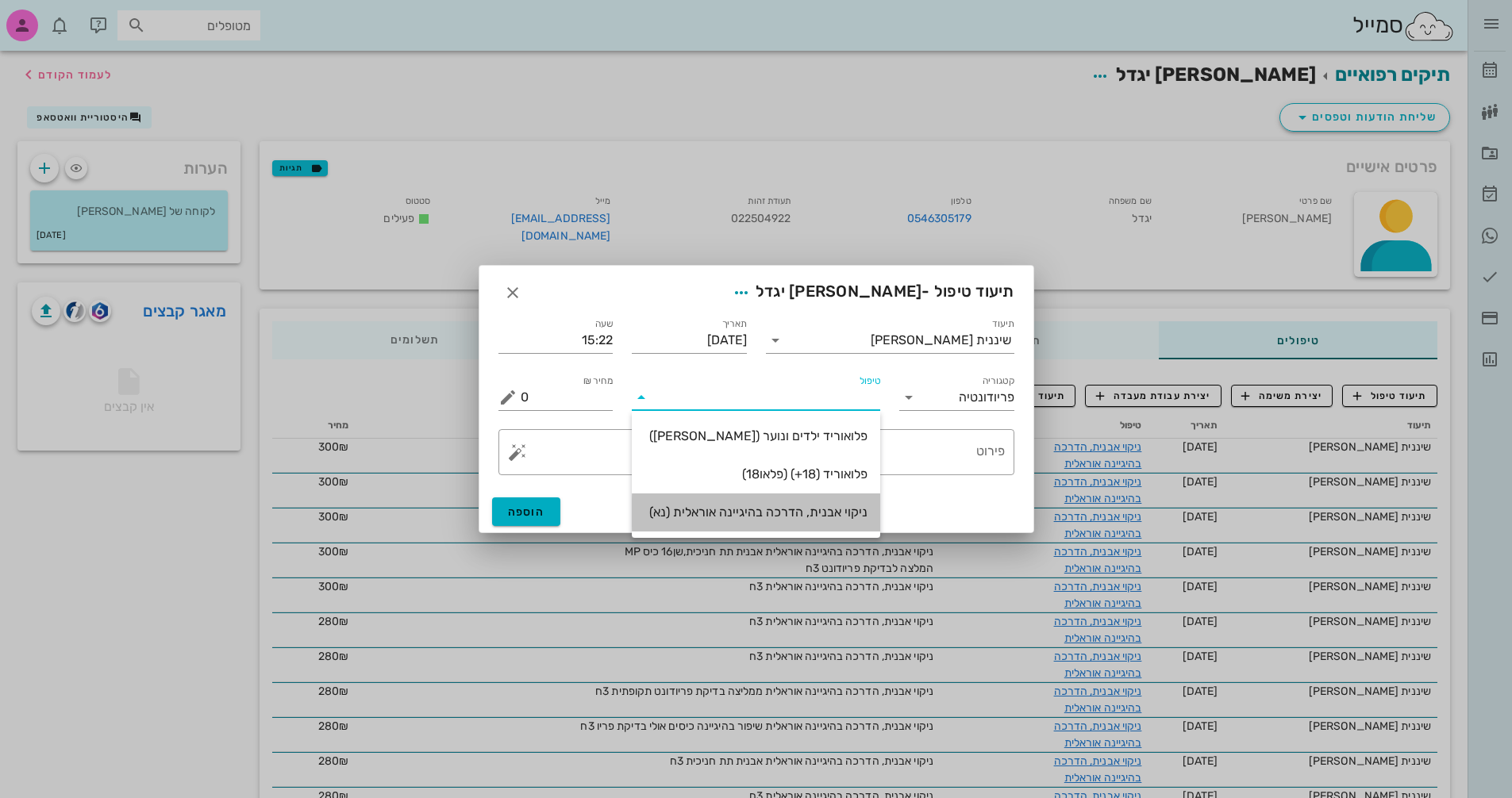
click at [769, 517] on div "ניקוי אבנית, הדרכה בהיגיינה אוראלית (נא)" at bounding box center [756, 512] width 223 height 15
type input "300"
type textarea "ניקוי אבנית, הדרכה בהיגיינה אוראלית פלאק, תור הבא"
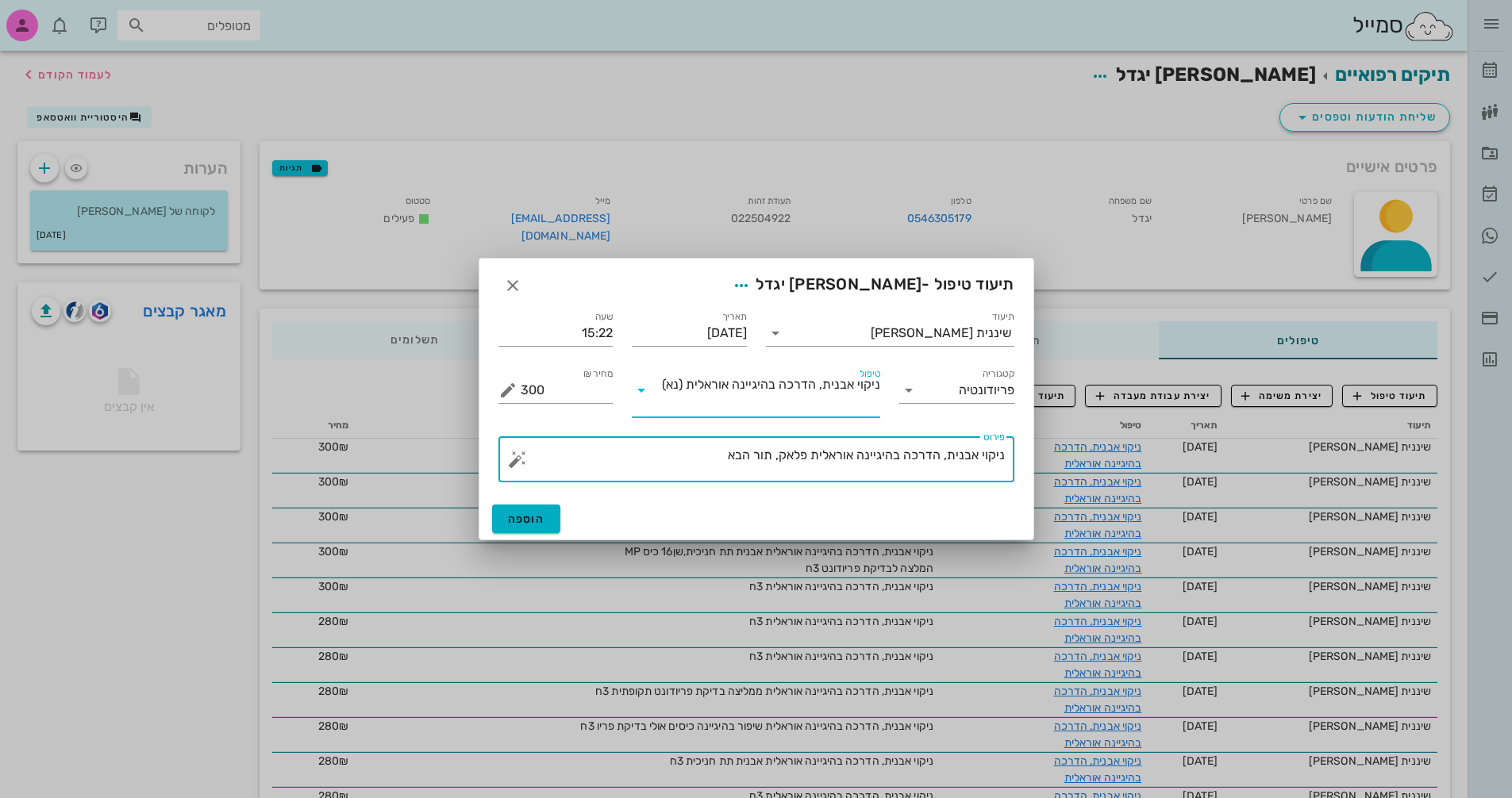
click at [777, 455] on textarea "ניקוי אבנית, הדרכה בהיגיינה אוראלית פלאק, תור הבא" at bounding box center [762, 463] width 484 height 39
